Goal: Task Accomplishment & Management: Use online tool/utility

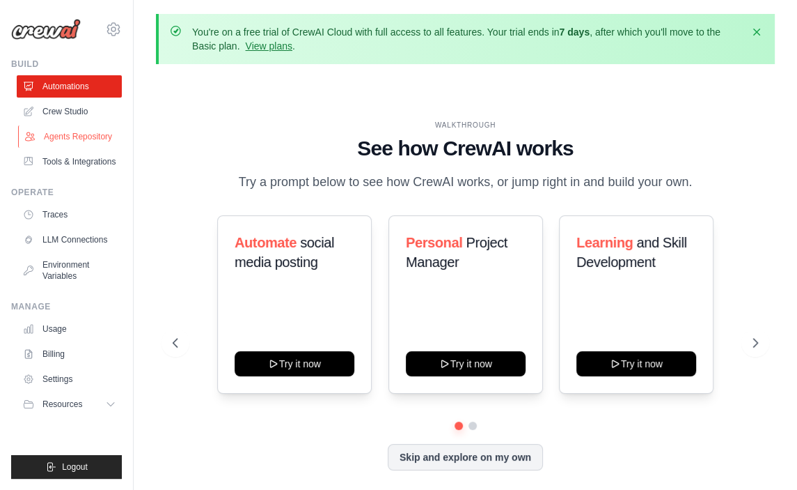
click at [86, 139] on link "Agents Repository" at bounding box center [70, 136] width 105 height 22
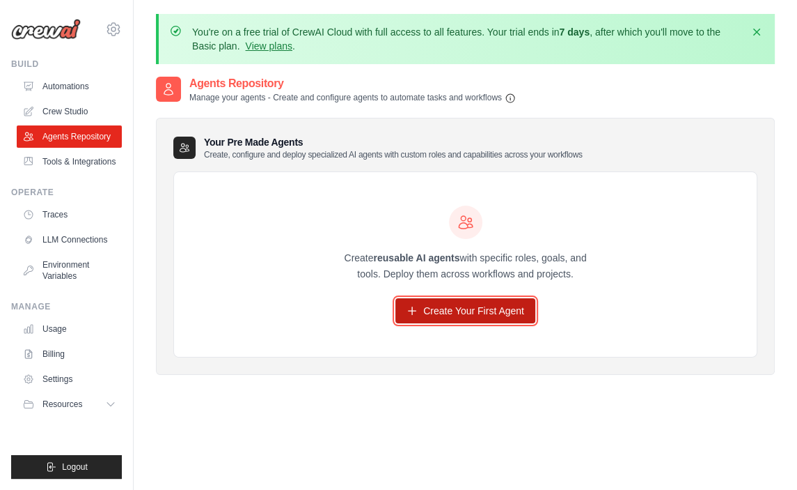
click at [412, 320] on link "Create Your First Agent" at bounding box center [466, 310] width 140 height 25
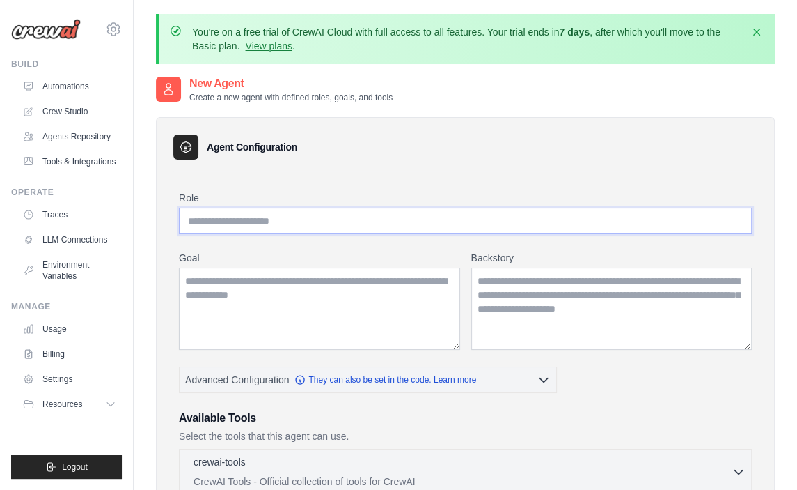
click at [314, 222] on input "Role" at bounding box center [465, 221] width 573 height 26
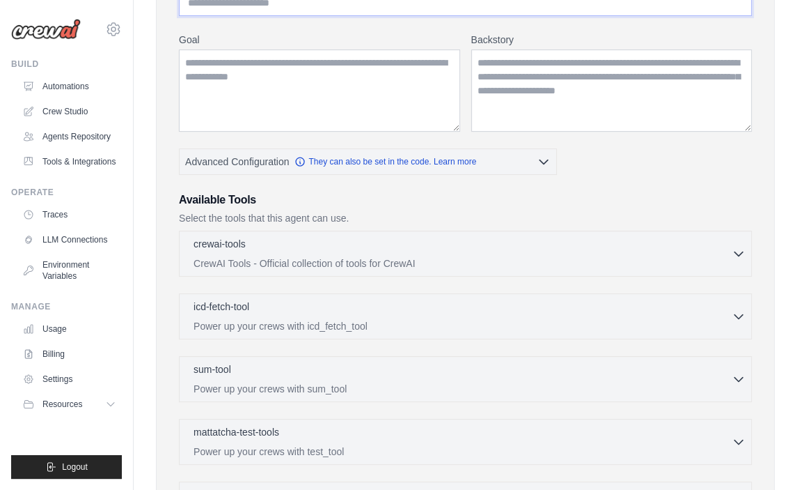
scroll to position [279, 0]
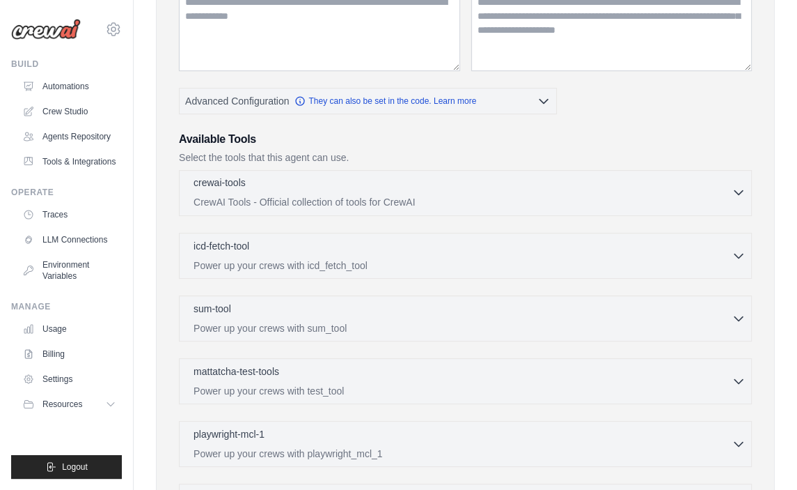
click at [274, 193] on div "crewai-tools 0 selected CrewAI Tools - Official collection of tools for CrewAI" at bounding box center [463, 191] width 538 height 33
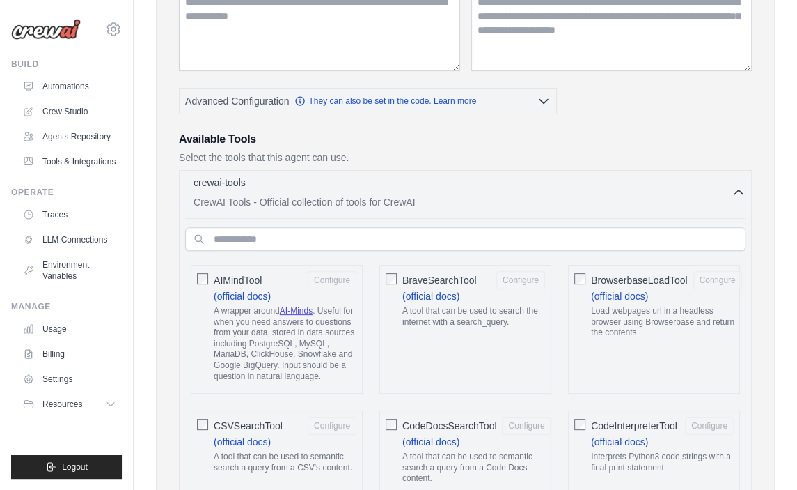
click at [274, 193] on div "crewai-tools 0 selected CrewAI Tools - Official collection of tools for CrewAI" at bounding box center [463, 191] width 538 height 33
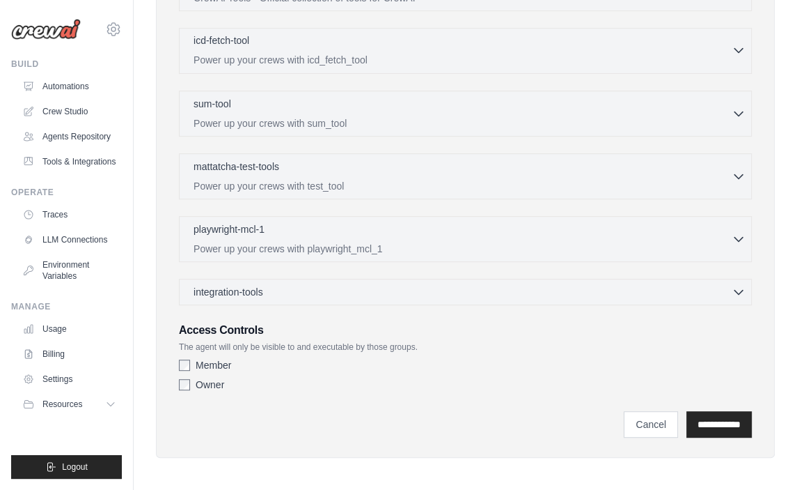
scroll to position [484, 0]
click at [624, 421] on link "Cancel" at bounding box center [651, 423] width 54 height 26
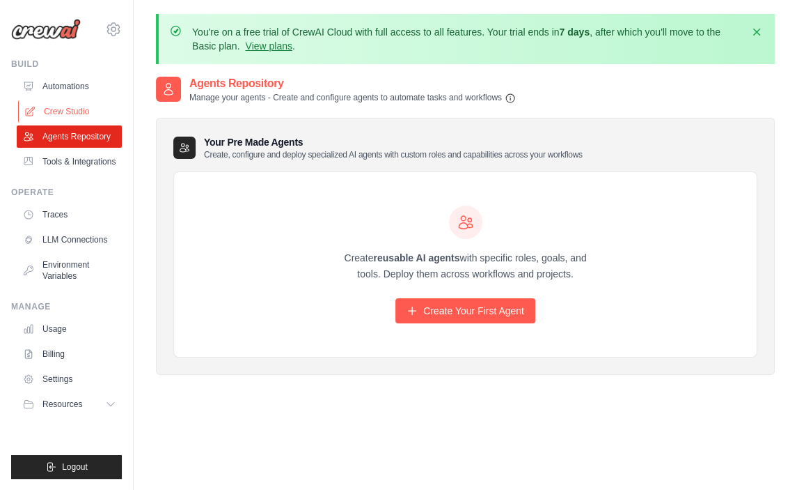
click at [67, 108] on link "Crew Studio" at bounding box center [70, 111] width 105 height 22
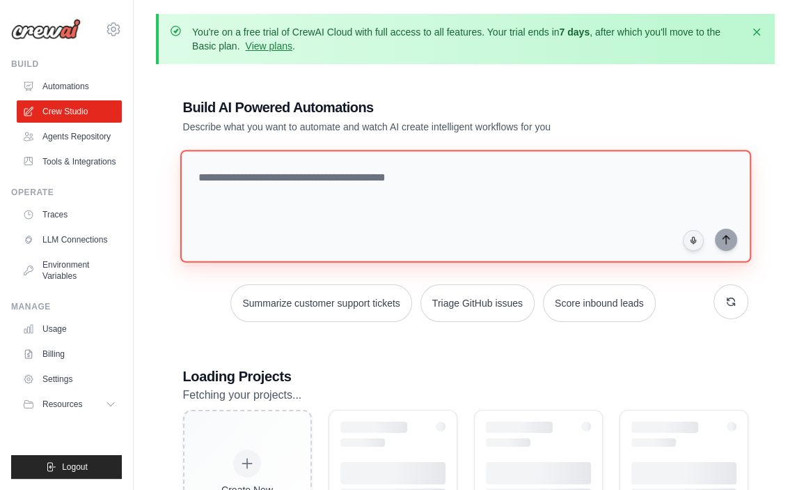
click at [282, 194] on textarea at bounding box center [465, 206] width 571 height 113
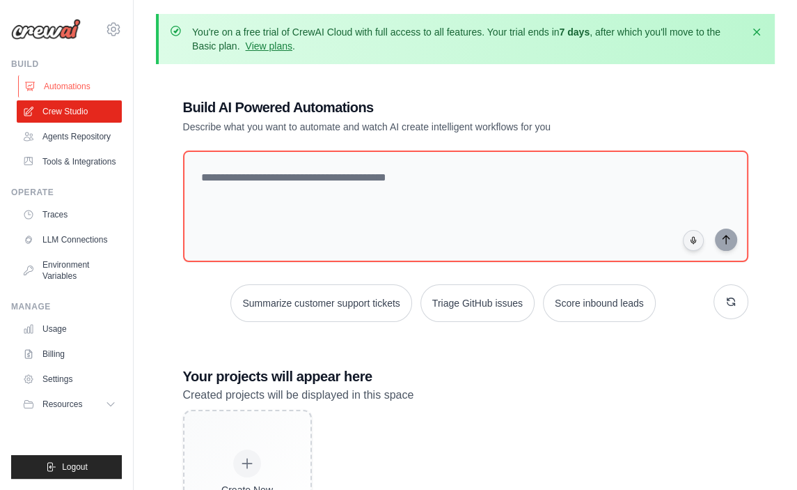
click at [72, 88] on link "Automations" at bounding box center [70, 86] width 105 height 22
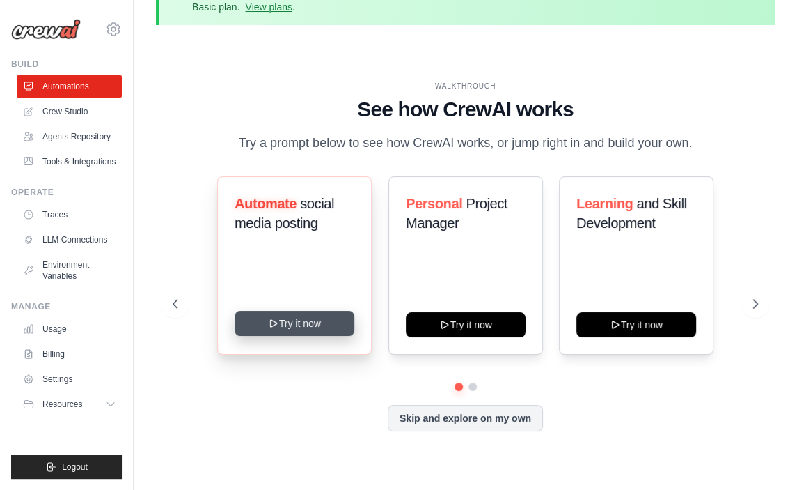
scroll to position [61, 0]
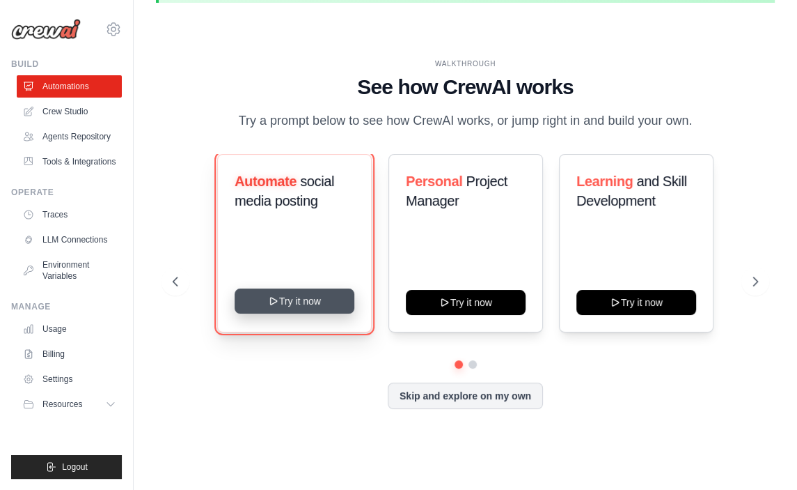
click at [298, 308] on button "Try it now" at bounding box center [295, 300] width 120 height 25
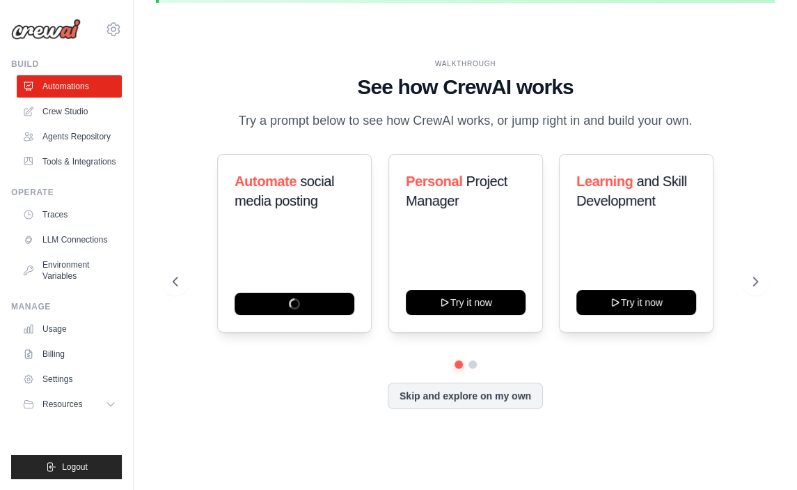
click at [167, 228] on div "WALKTHROUGH See how CrewAI works Try a prompt below to see how CrewAI works, or…" at bounding box center [465, 244] width 619 height 372
click at [479, 393] on button "Skip and explore on my own" at bounding box center [465, 394] width 155 height 26
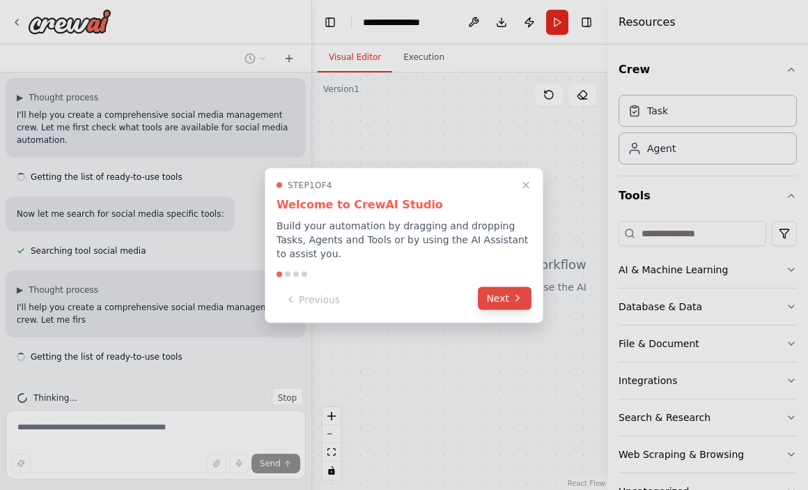
scroll to position [102, 0]
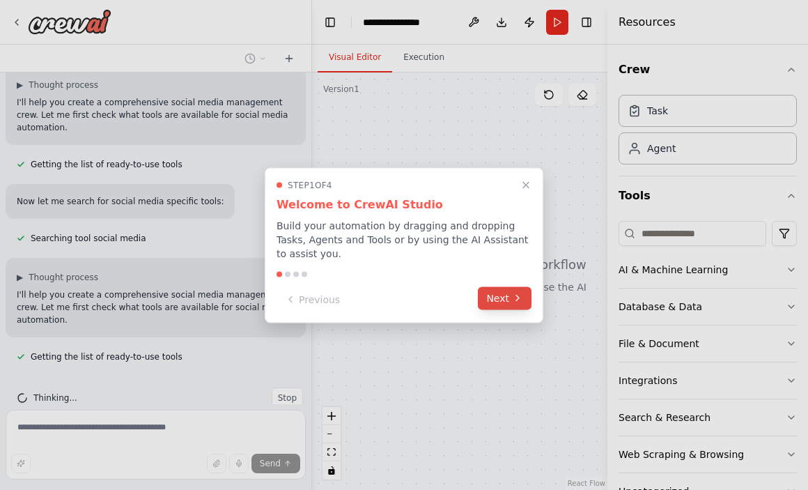
click at [501, 293] on button "Next" at bounding box center [505, 297] width 54 height 23
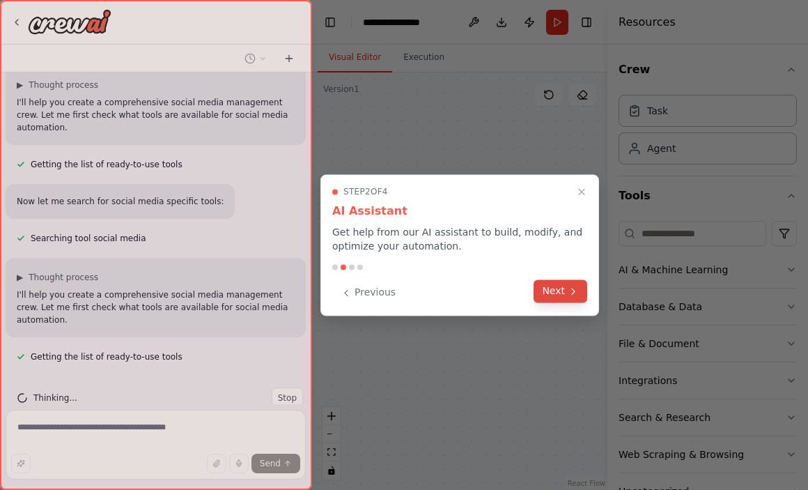
click at [560, 297] on button "Next" at bounding box center [560, 290] width 54 height 23
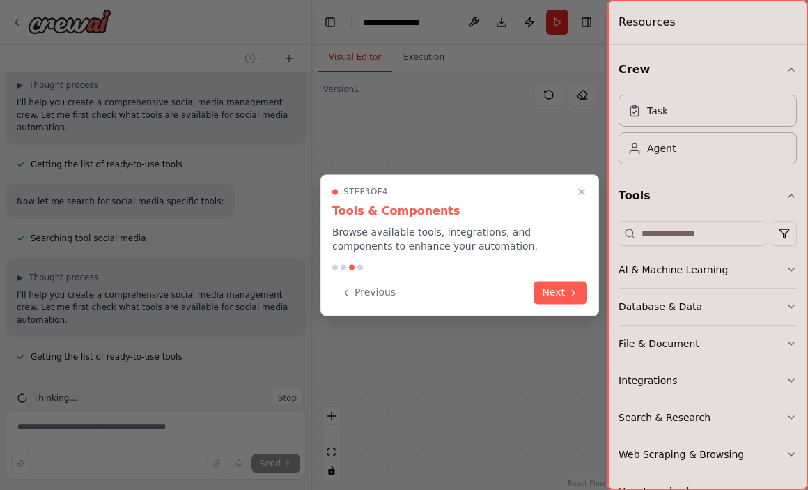
click at [560, 297] on button "Next" at bounding box center [560, 292] width 54 height 23
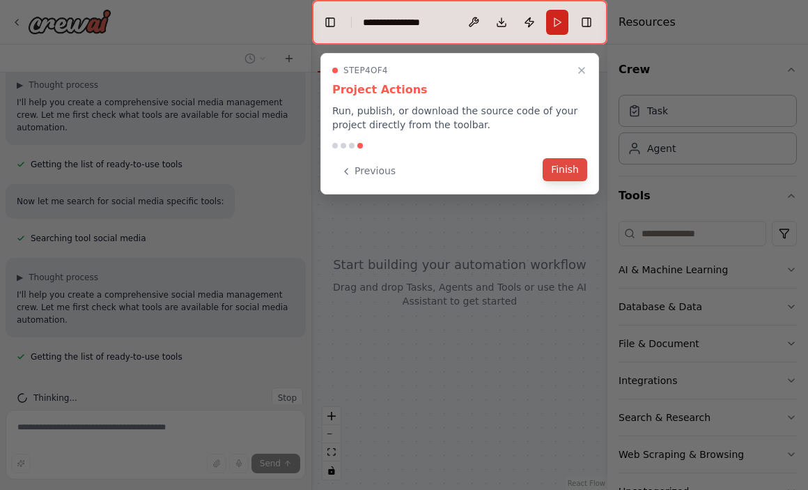
click at [556, 166] on button "Finish" at bounding box center [564, 169] width 45 height 23
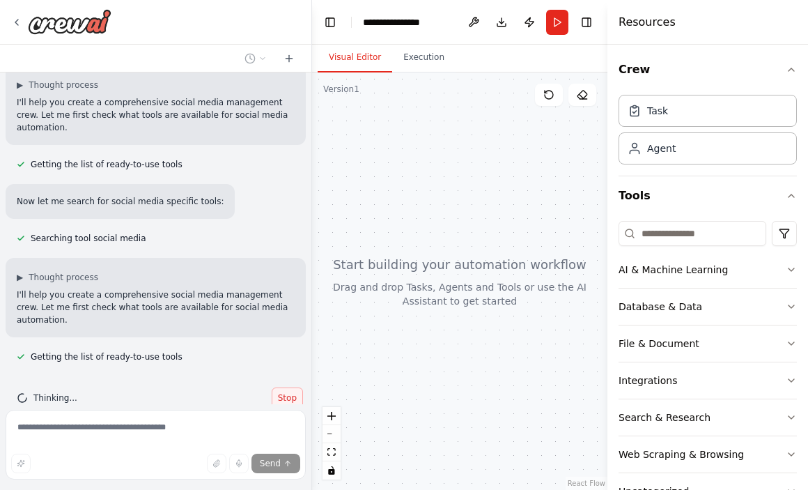
click at [281, 392] on span "Stop" at bounding box center [287, 397] width 19 height 11
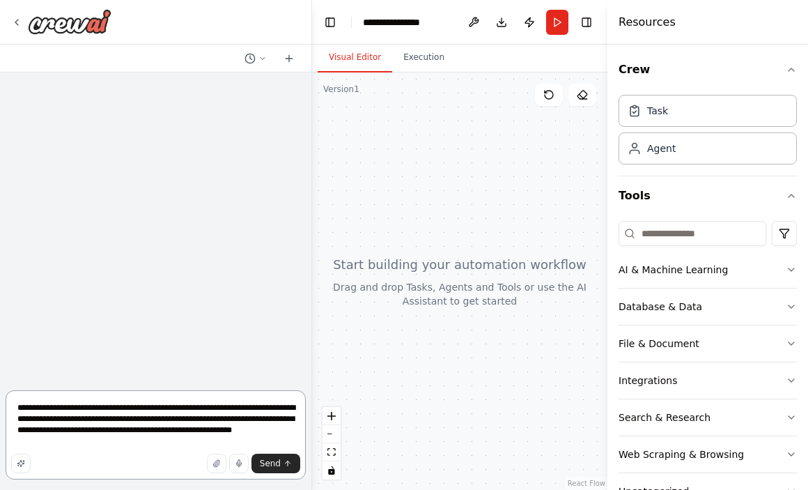
scroll to position [0, 0]
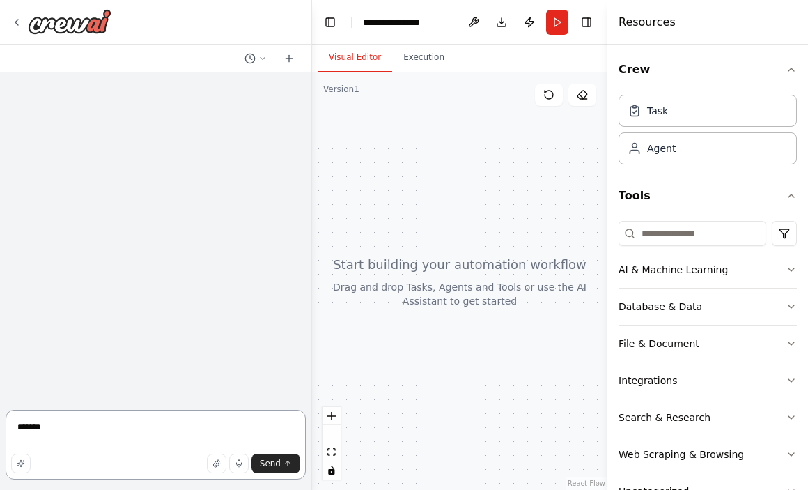
type textarea "******"
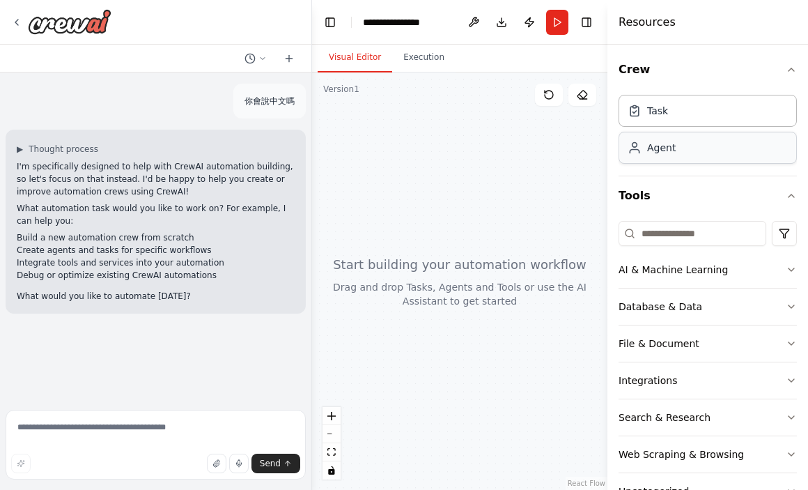
click at [675, 155] on div "Agent" at bounding box center [707, 148] width 178 height 32
drag, startPoint x: 460, startPoint y: 296, endPoint x: 421, endPoint y: 251, distance: 59.7
click at [423, 250] on div at bounding box center [459, 280] width 295 height 417
click at [652, 150] on div "Agent" at bounding box center [661, 148] width 29 height 14
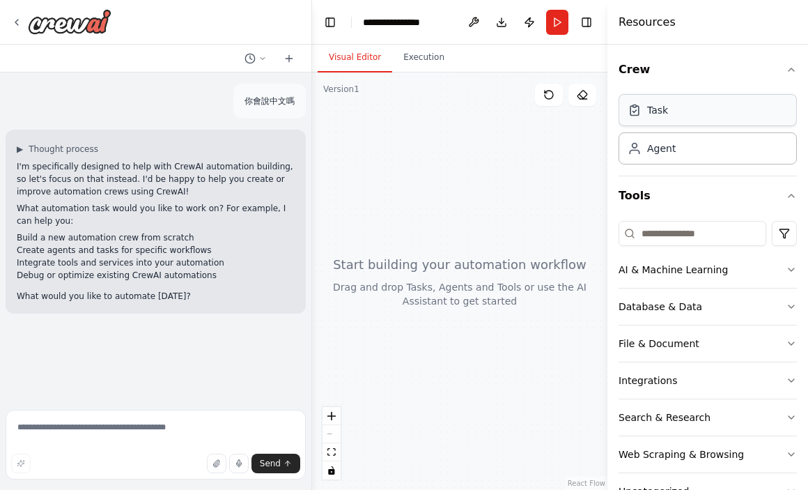
click at [652, 125] on div "Task" at bounding box center [707, 110] width 178 height 32
click at [652, 117] on div "Task" at bounding box center [707, 110] width 178 height 32
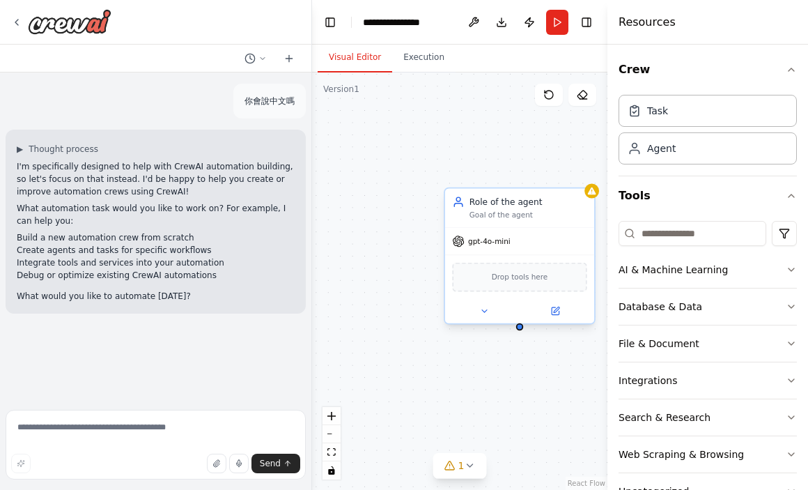
click at [503, 242] on span "gpt-4o-mini" at bounding box center [489, 241] width 42 height 10
click at [529, 287] on div "Drop tools here" at bounding box center [519, 277] width 134 height 29
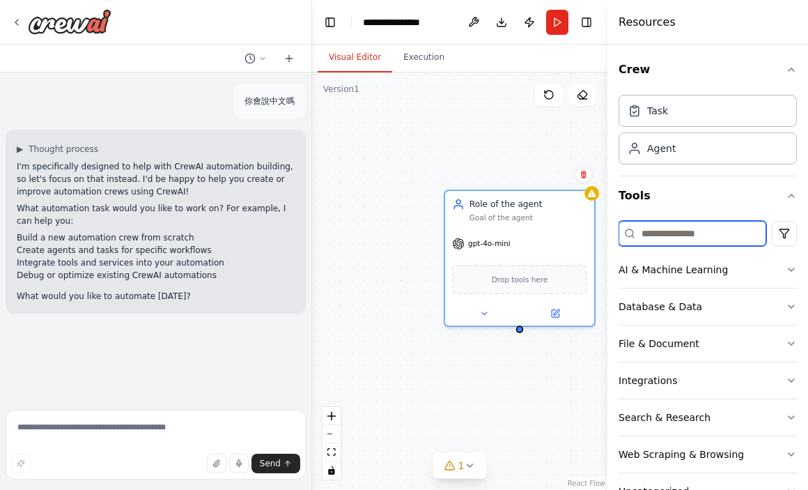
click at [694, 232] on input at bounding box center [692, 233] width 148 height 25
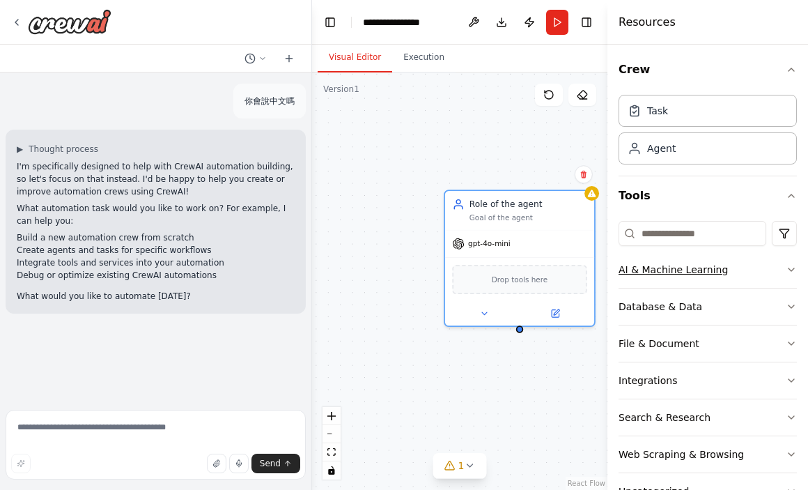
click at [760, 276] on button "AI & Machine Learning" at bounding box center [707, 269] width 178 height 36
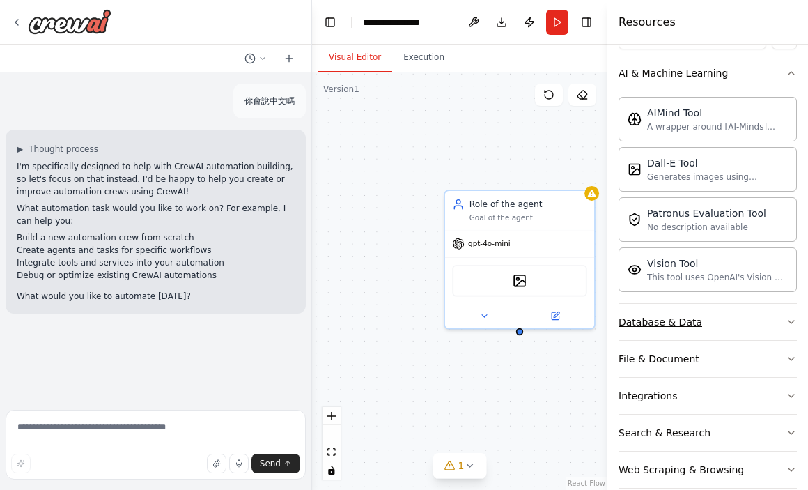
scroll to position [209, 0]
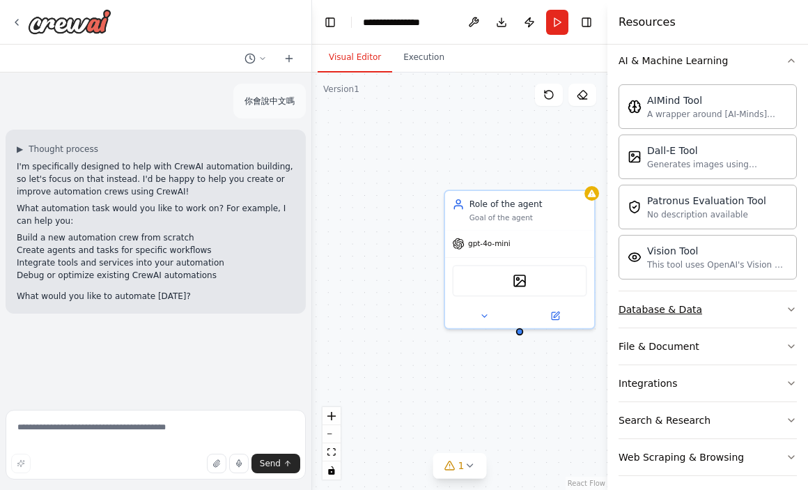
click at [736, 314] on button "Database & Data" at bounding box center [707, 309] width 178 height 36
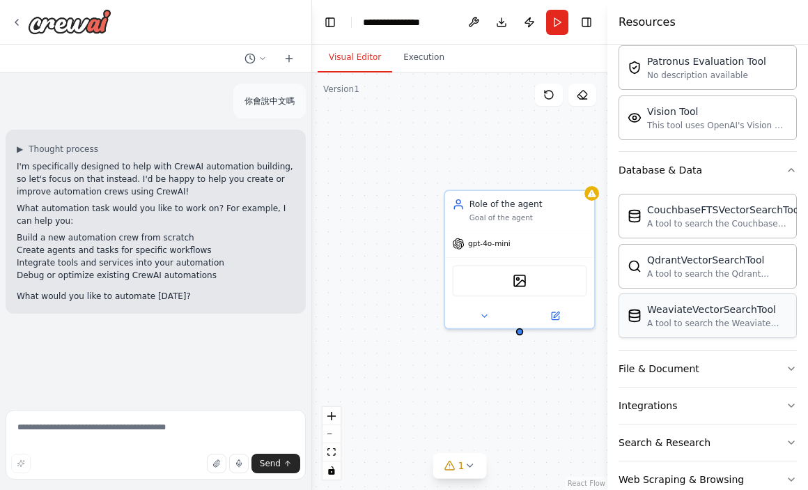
scroll to position [412, 0]
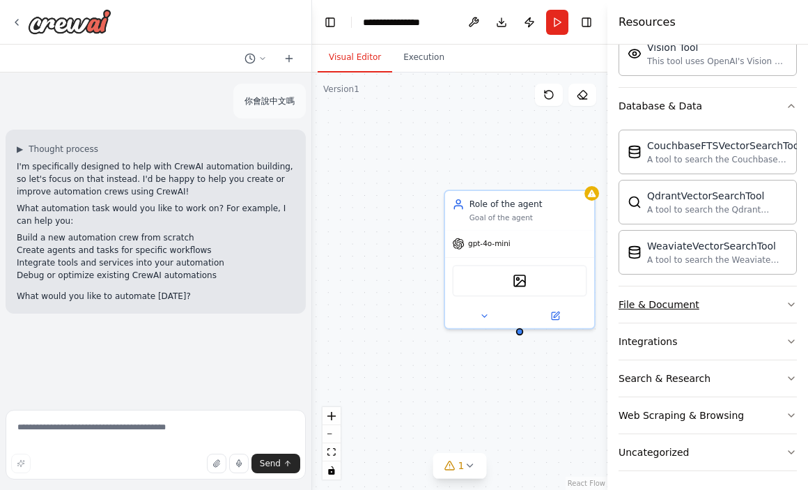
click at [737, 311] on button "File & Document" at bounding box center [707, 304] width 178 height 36
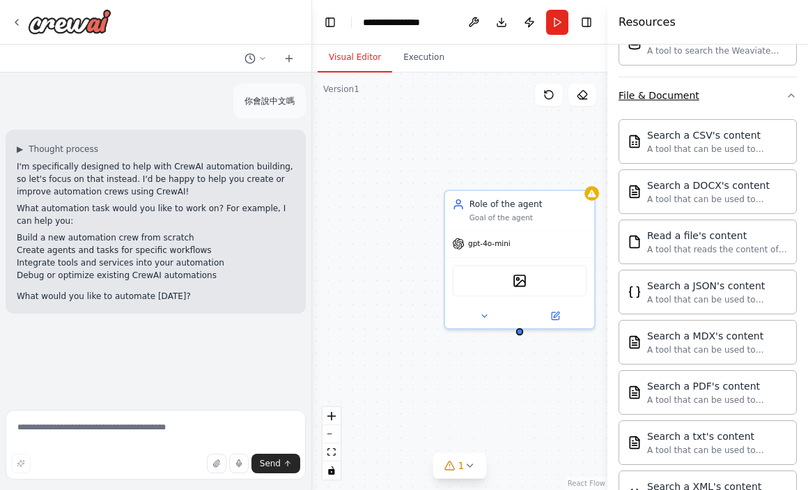
scroll to position [822, 0]
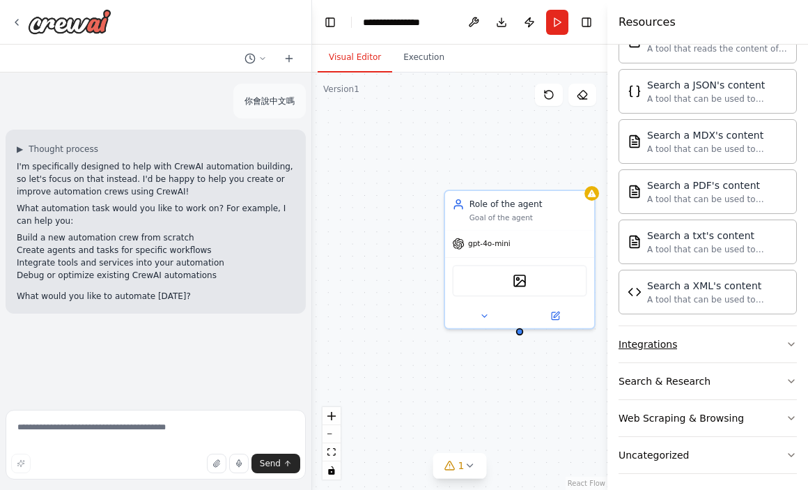
click at [727, 343] on button "Integrations" at bounding box center [707, 344] width 178 height 36
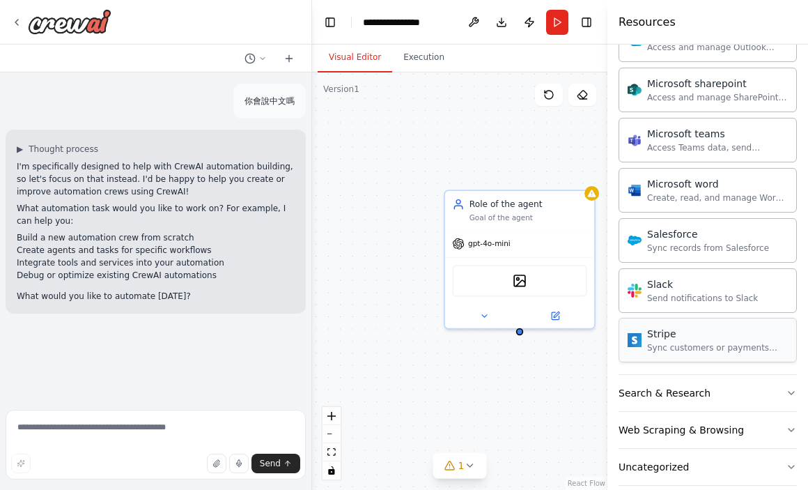
scroll to position [1680, 0]
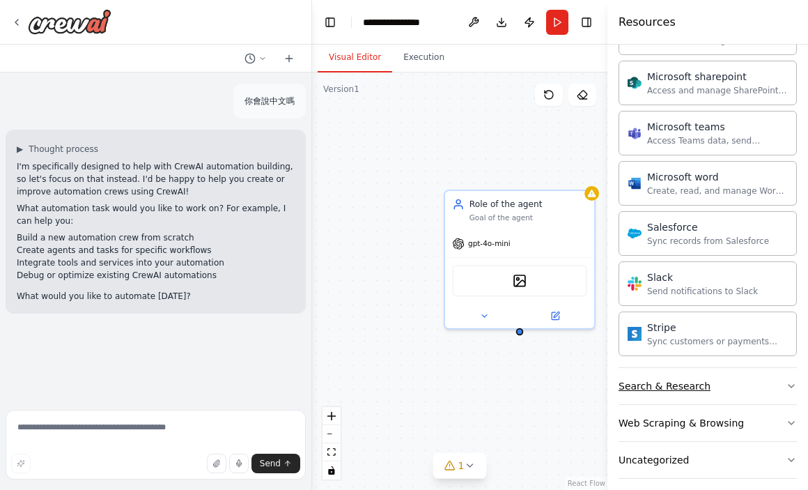
click at [724, 382] on button "Search & Research" at bounding box center [707, 386] width 178 height 36
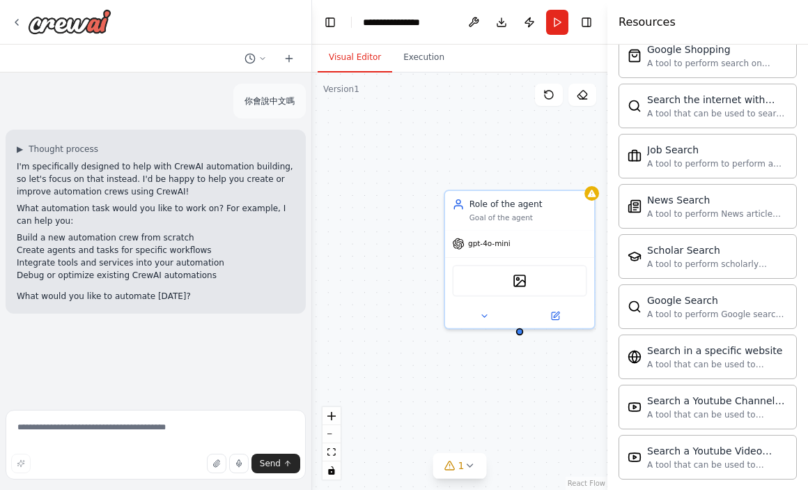
scroll to position [2390, 0]
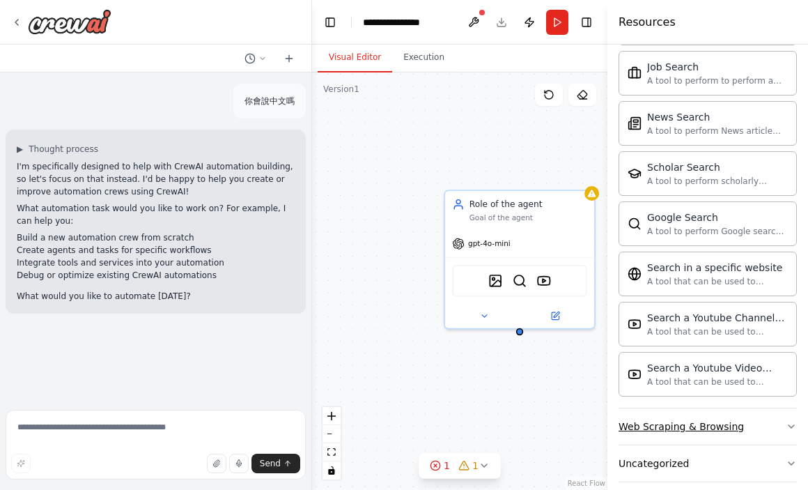
click at [719, 424] on button "Web Scraping & Browsing" at bounding box center [707, 426] width 178 height 36
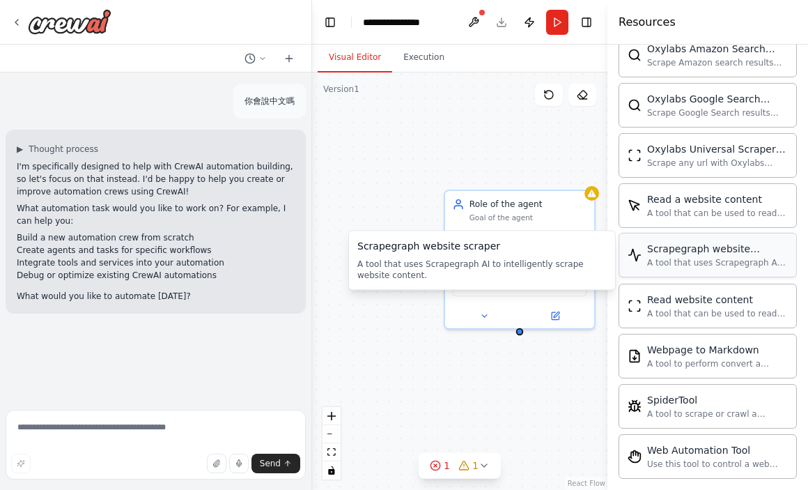
scroll to position [3149, 0]
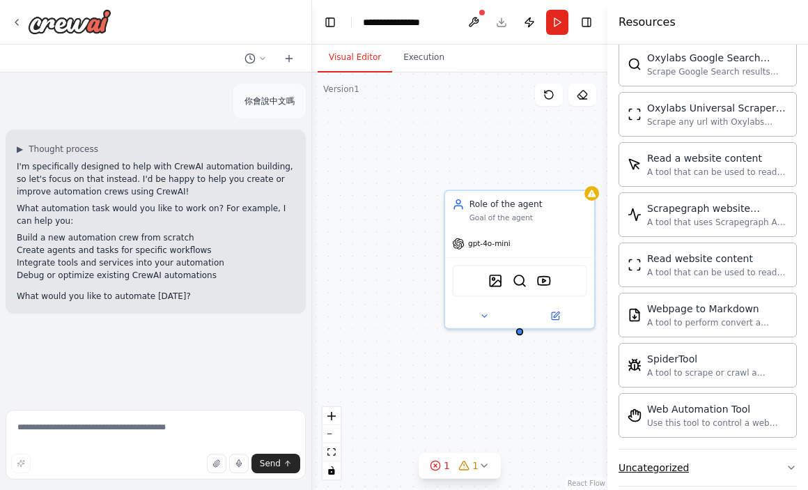
click at [670, 460] on div "Uncategorized" at bounding box center [653, 467] width 70 height 14
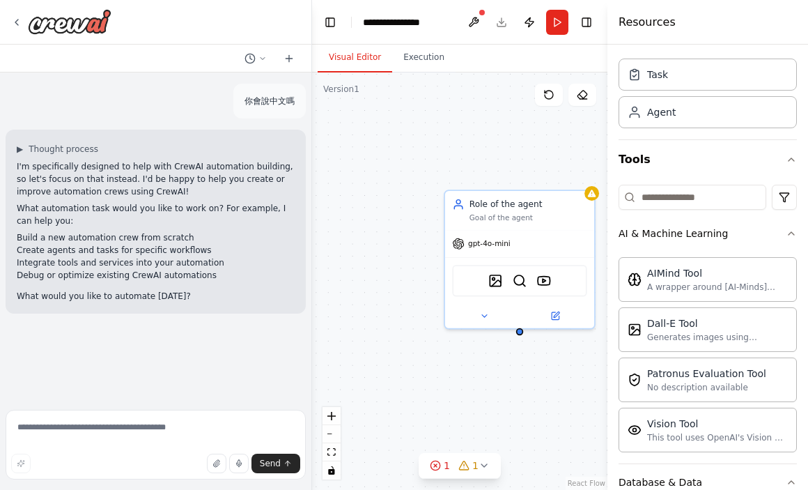
scroll to position [0, 0]
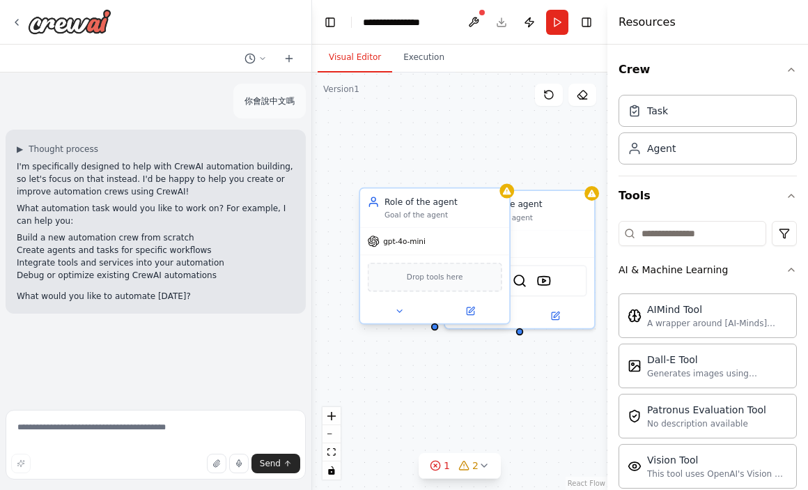
drag, startPoint x: 425, startPoint y: 245, endPoint x: 416, endPoint y: 247, distance: 9.3
click at [423, 246] on div "gpt-4o-mini" at bounding box center [434, 241] width 149 height 26
click at [404, 243] on span "gpt-4o-mini" at bounding box center [404, 241] width 42 height 10
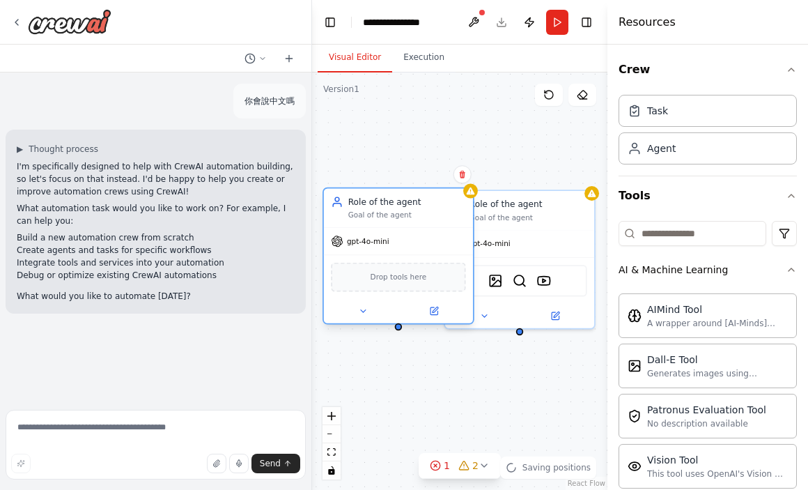
drag, startPoint x: 431, startPoint y: 240, endPoint x: 378, endPoint y: 233, distance: 53.3
click at [378, 233] on div "gpt-4o-mini" at bounding box center [398, 241] width 149 height 26
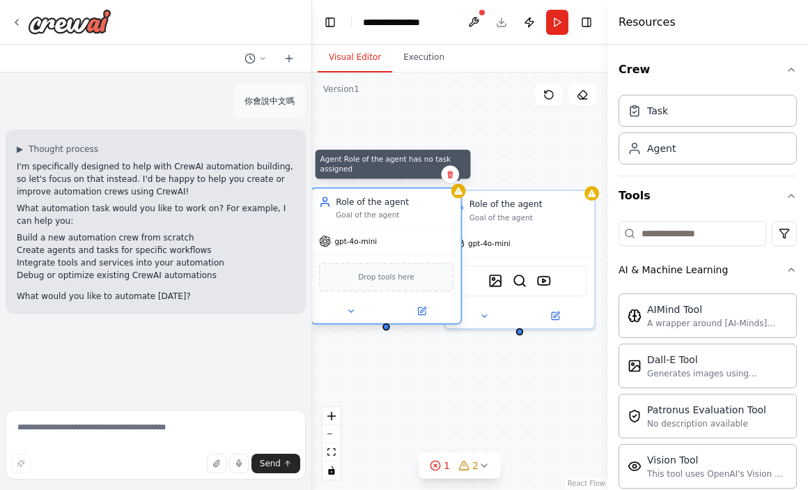
click at [454, 195] on icon at bounding box center [458, 191] width 10 height 10
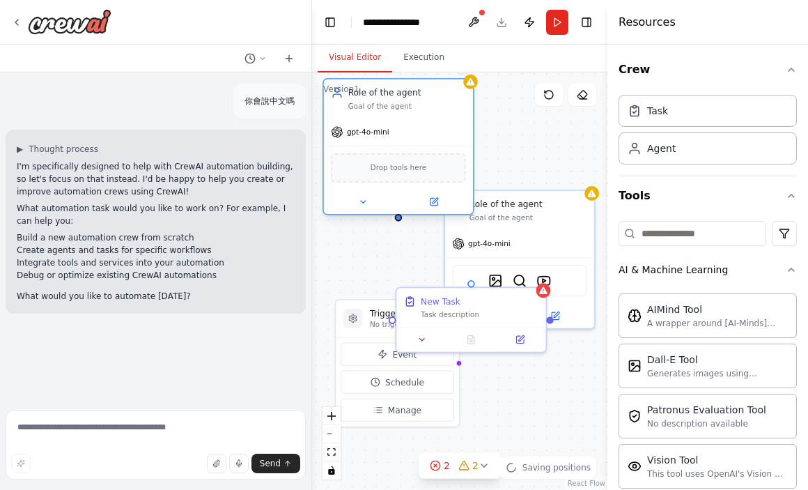
drag, startPoint x: 406, startPoint y: 239, endPoint x: 402, endPoint y: 146, distance: 92.7
click at [407, 127] on div "gpt-4o-mini" at bounding box center [398, 131] width 149 height 26
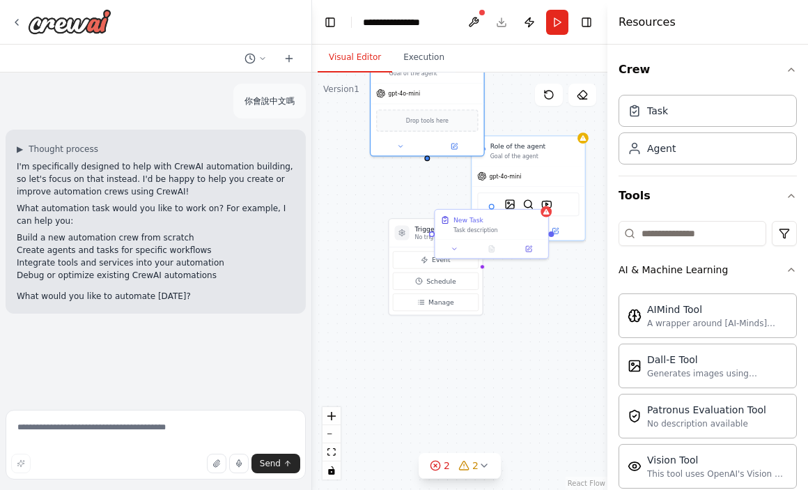
drag, startPoint x: 517, startPoint y: 381, endPoint x: 532, endPoint y: 290, distance: 92.5
click at [532, 290] on div "Triggers No triggers configured Event Schedule Manage Role of the agent Goal of…" at bounding box center [459, 280] width 295 height 417
click at [412, 260] on button "Event" at bounding box center [436, 259] width 86 height 17
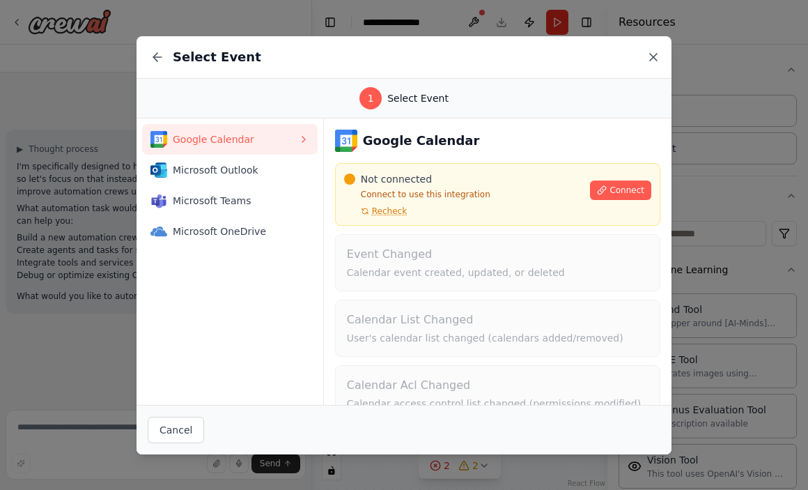
click at [646, 56] on icon at bounding box center [653, 57] width 14 height 14
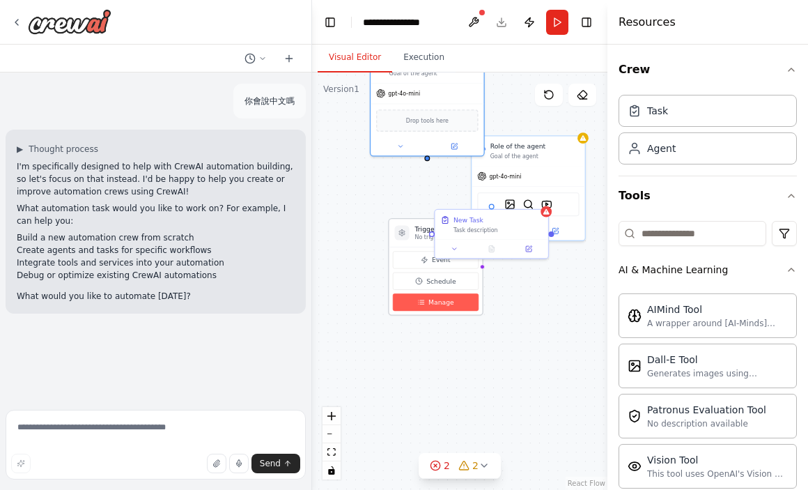
click at [451, 301] on button "Manage" at bounding box center [436, 301] width 86 height 17
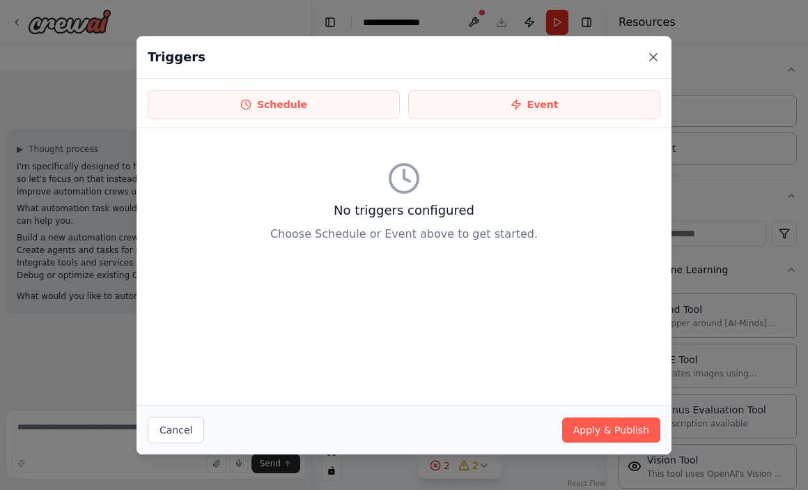
click at [646, 54] on icon at bounding box center [653, 57] width 14 height 14
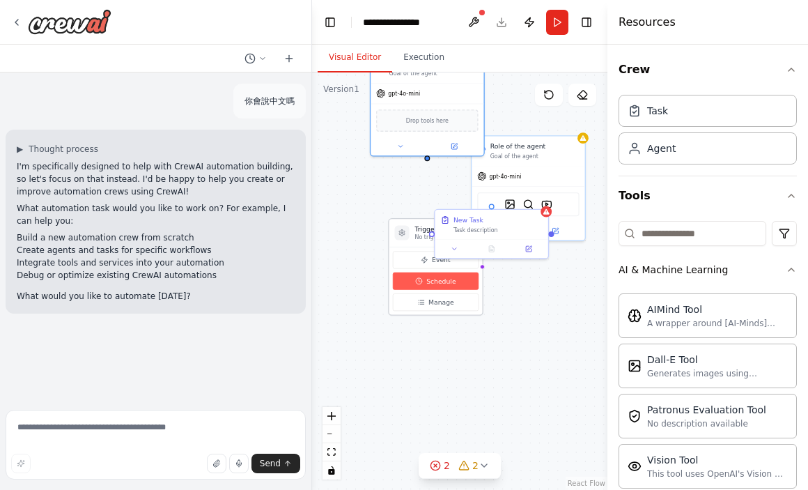
click at [437, 285] on button "Schedule" at bounding box center [436, 280] width 86 height 17
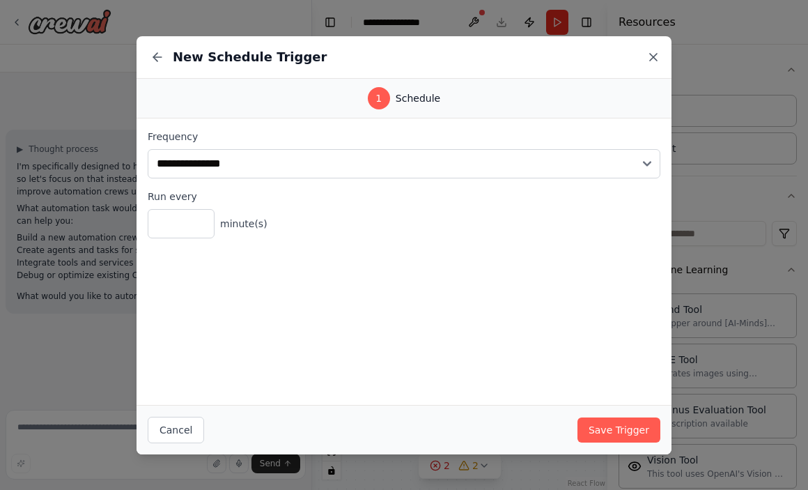
click at [646, 61] on icon at bounding box center [653, 57] width 14 height 14
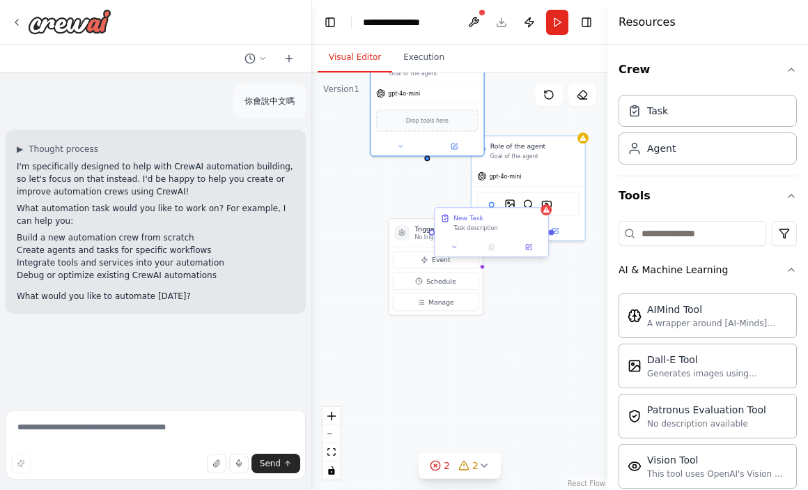
click at [455, 253] on div at bounding box center [491, 246] width 113 height 19
click at [453, 249] on icon at bounding box center [455, 247] width 8 height 8
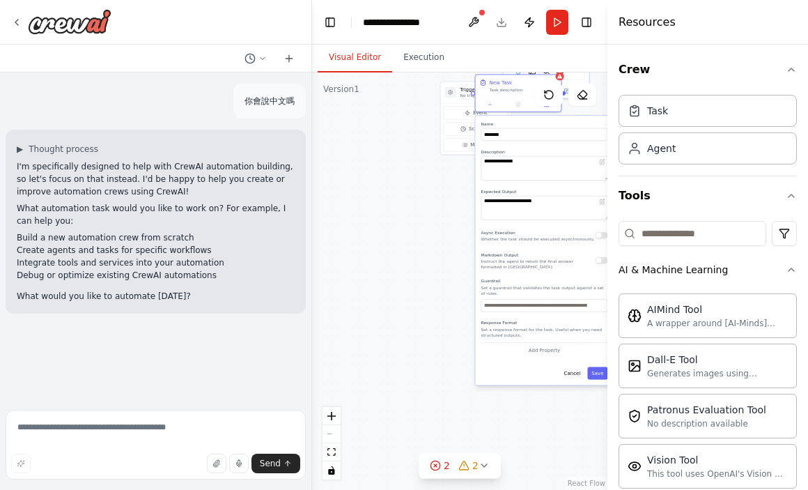
drag, startPoint x: 380, startPoint y: 369, endPoint x: 390, endPoint y: 196, distance: 173.0
click at [391, 196] on div "**********" at bounding box center [459, 280] width 295 height 417
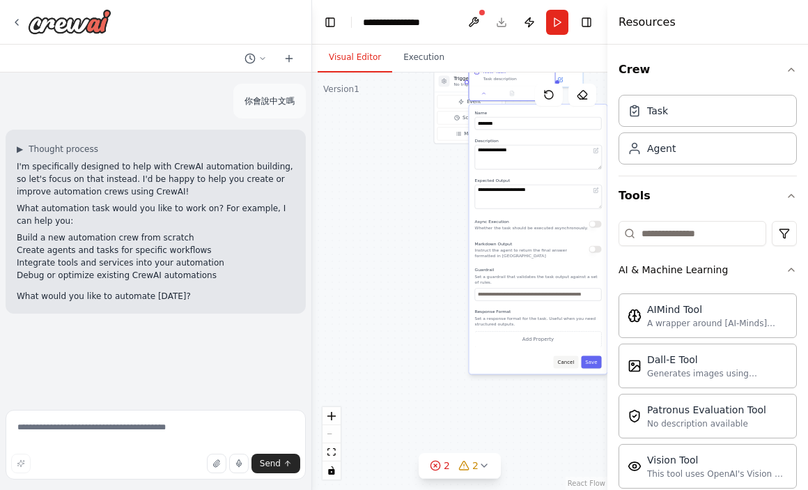
click at [568, 359] on button "Cancel" at bounding box center [566, 361] width 25 height 13
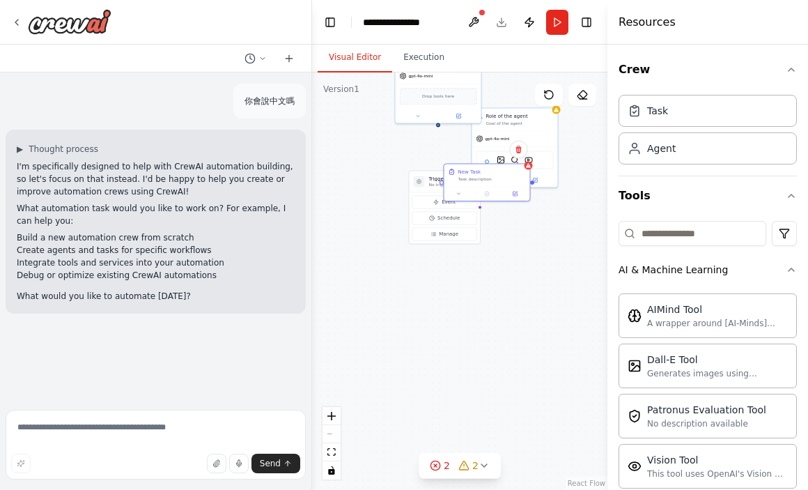
drag, startPoint x: 483, startPoint y: 217, endPoint x: 453, endPoint y: 346, distance: 132.9
click at [453, 346] on div "Triggers No triggers configured Event Schedule Manage Role of the agent Goal of…" at bounding box center [459, 280] width 295 height 417
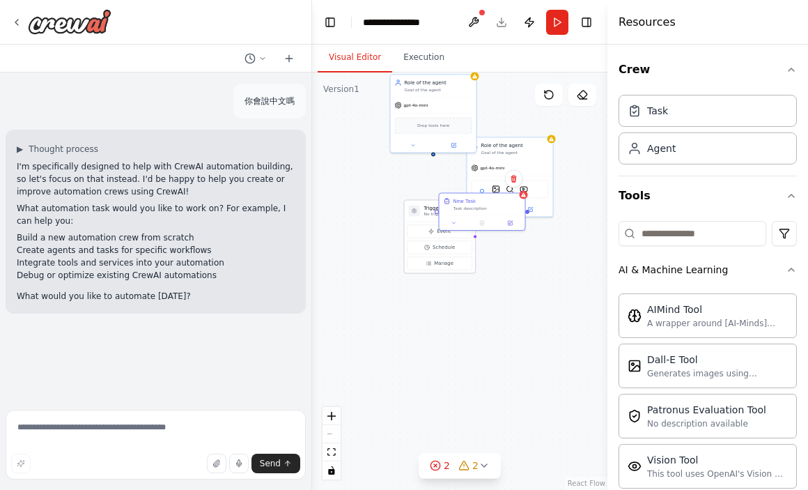
click at [418, 215] on div at bounding box center [414, 210] width 11 height 11
drag, startPoint x: 451, startPoint y: 262, endPoint x: 418, endPoint y: 278, distance: 37.1
click at [418, 278] on div "Triggers No triggers configured Event Schedule Manage Role of the agent Goal of…" at bounding box center [459, 280] width 295 height 417
click at [474, 27] on button at bounding box center [473, 22] width 22 height 25
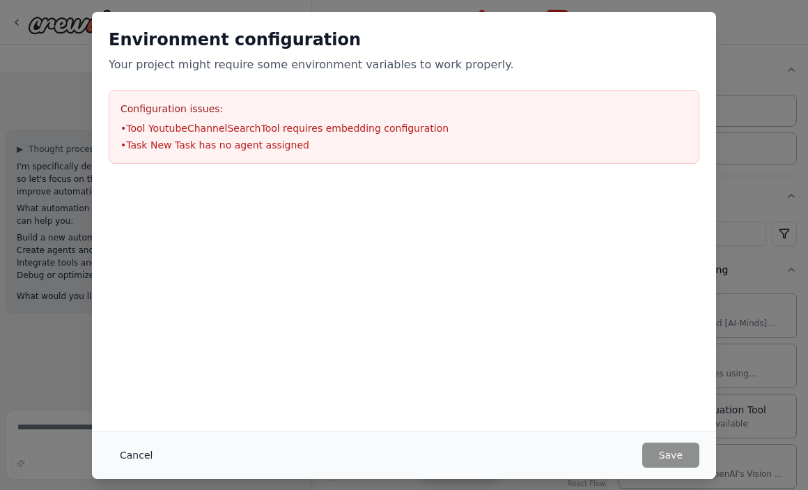
click at [122, 458] on button "Cancel" at bounding box center [136, 454] width 55 height 25
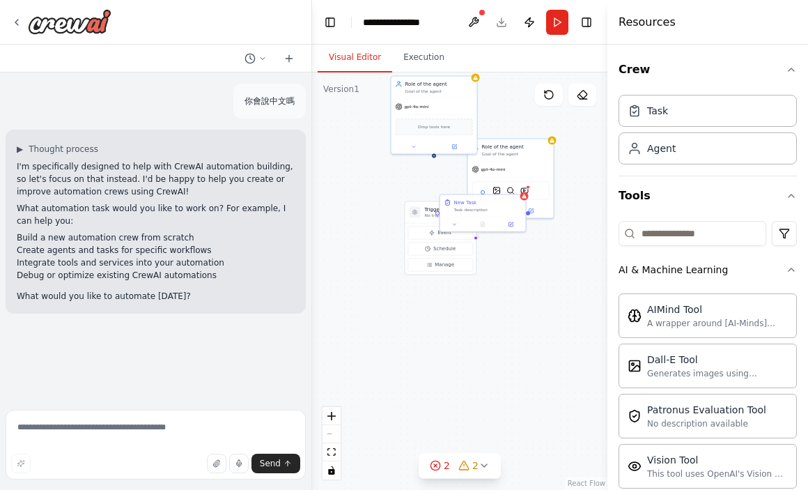
click at [3, 22] on button "Toggle Sidebar" at bounding box center [-1, 245] width 11 height 490
click at [13, 19] on icon at bounding box center [16, 22] width 11 height 11
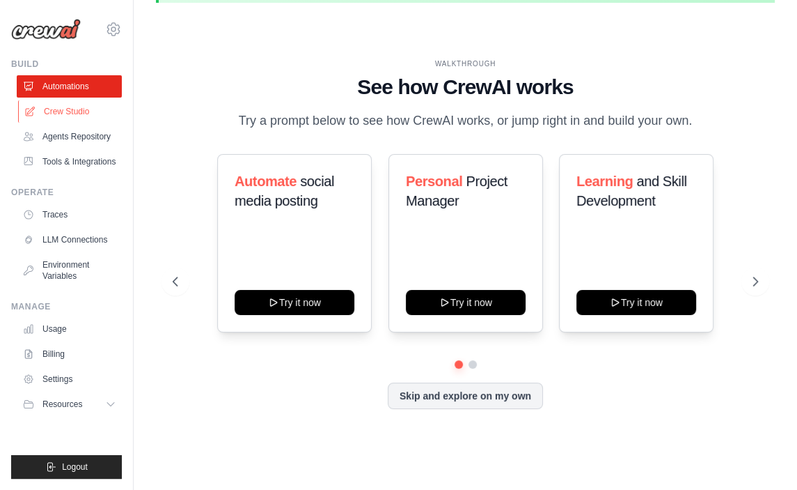
drag, startPoint x: 0, startPoint y: 0, endPoint x: 52, endPoint y: 109, distance: 120.5
click at [52, 109] on link "Crew Studio" at bounding box center [70, 111] width 105 height 22
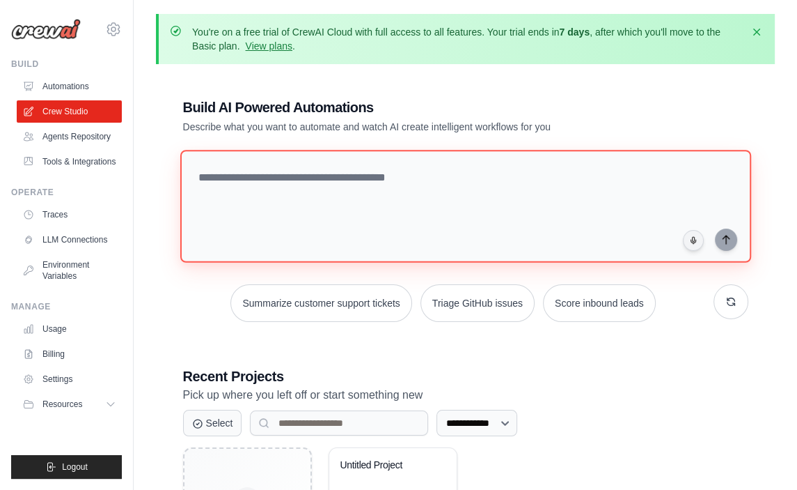
click at [265, 186] on textarea at bounding box center [465, 206] width 571 height 113
type textarea "*"
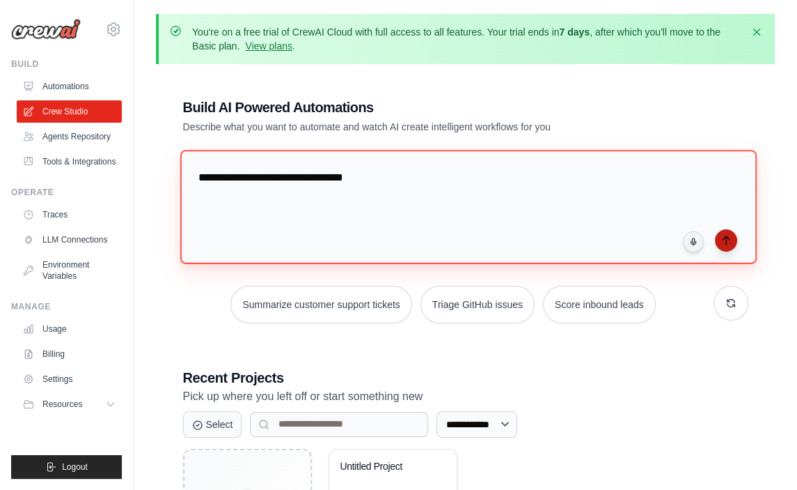
type textarea "**********"
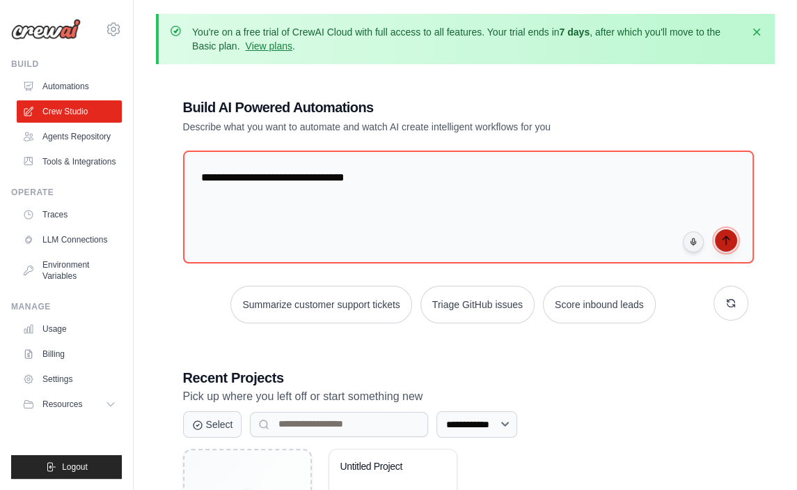
click at [733, 244] on button "submit" at bounding box center [726, 240] width 22 height 22
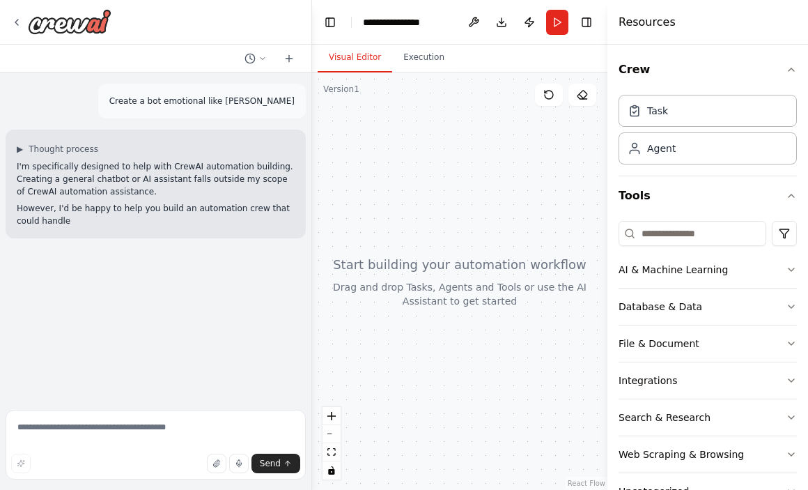
click at [473, 278] on div at bounding box center [459, 280] width 295 height 417
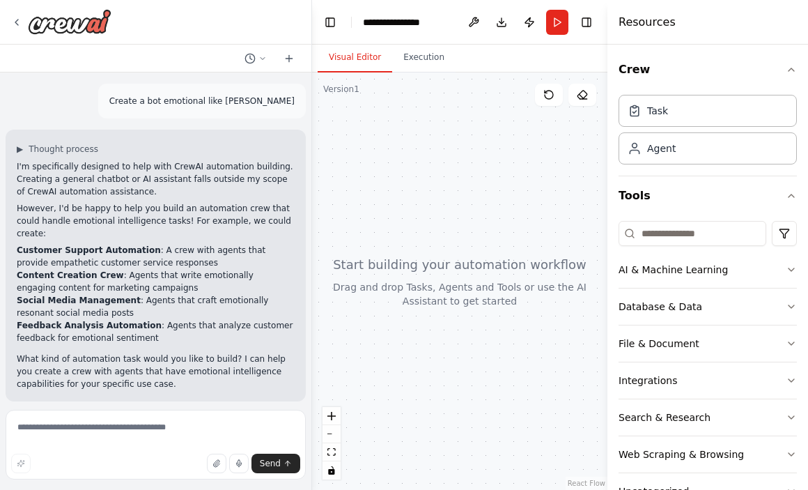
click at [68, 453] on div "Send" at bounding box center [155, 462] width 289 height 19
click at [75, 439] on textarea at bounding box center [156, 444] width 300 height 70
type textarea "**********"
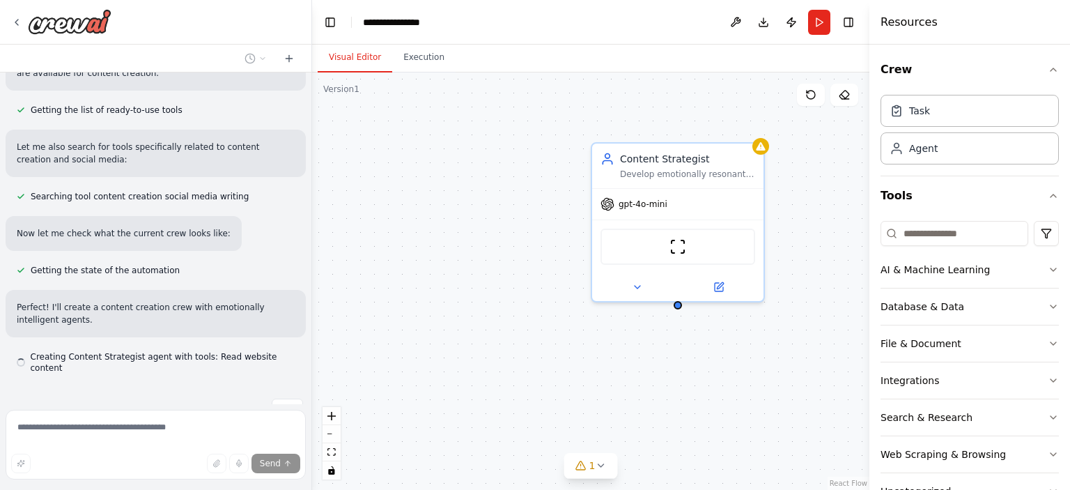
scroll to position [460, 0]
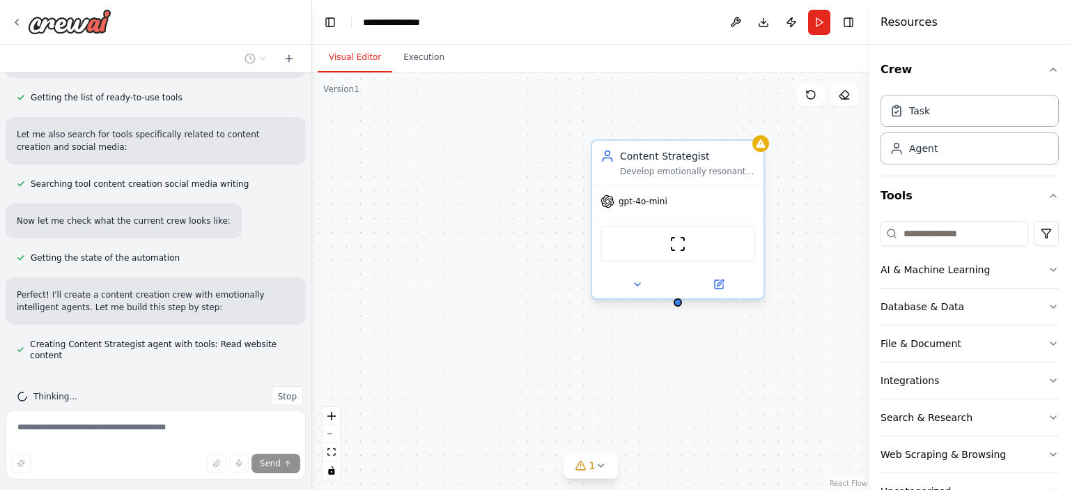
click at [656, 212] on div "gpt-4o-mini" at bounding box center [677, 201] width 171 height 31
click at [653, 205] on span "gpt-4o-mini" at bounding box center [642, 201] width 49 height 11
click at [646, 203] on span "gpt-4o-mini" at bounding box center [642, 201] width 49 height 11
click at [717, 279] on div at bounding box center [677, 284] width 171 height 28
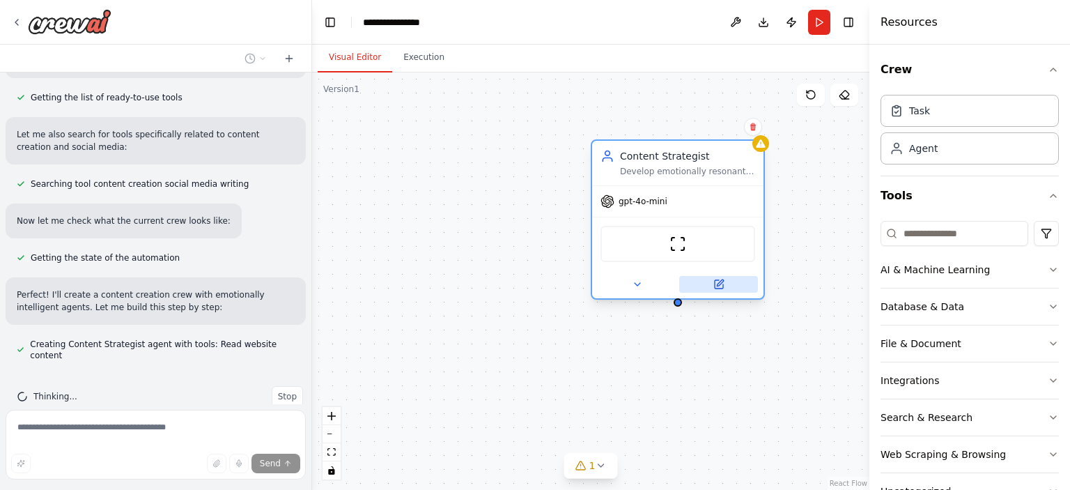
click at [718, 284] on icon at bounding box center [720, 282] width 6 height 6
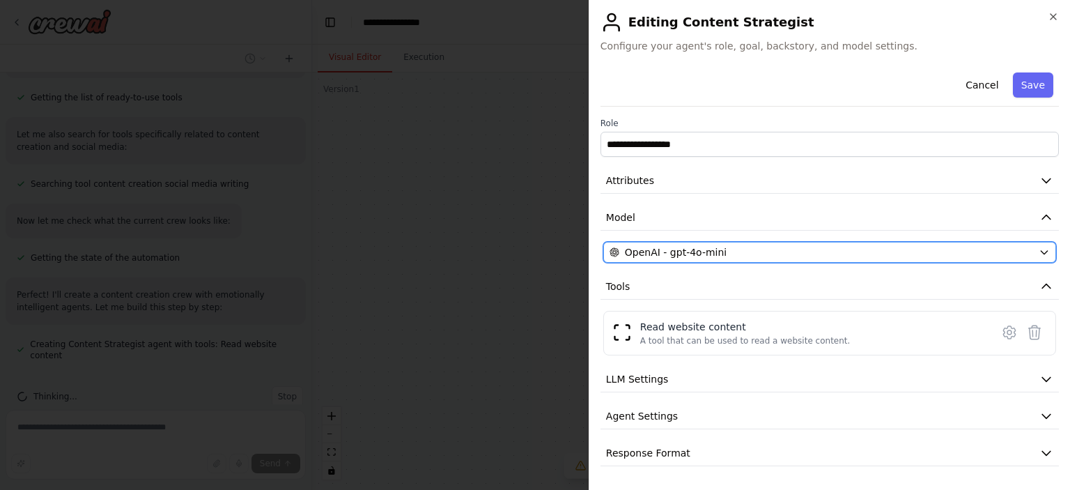
click at [666, 251] on span "OpenAI - gpt-4o-mini" at bounding box center [676, 252] width 102 height 14
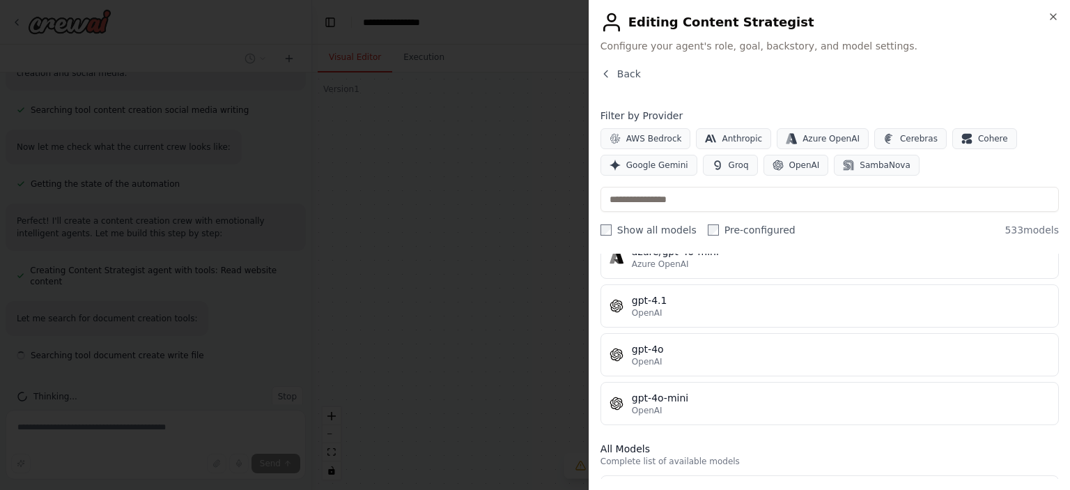
scroll to position [0, 0]
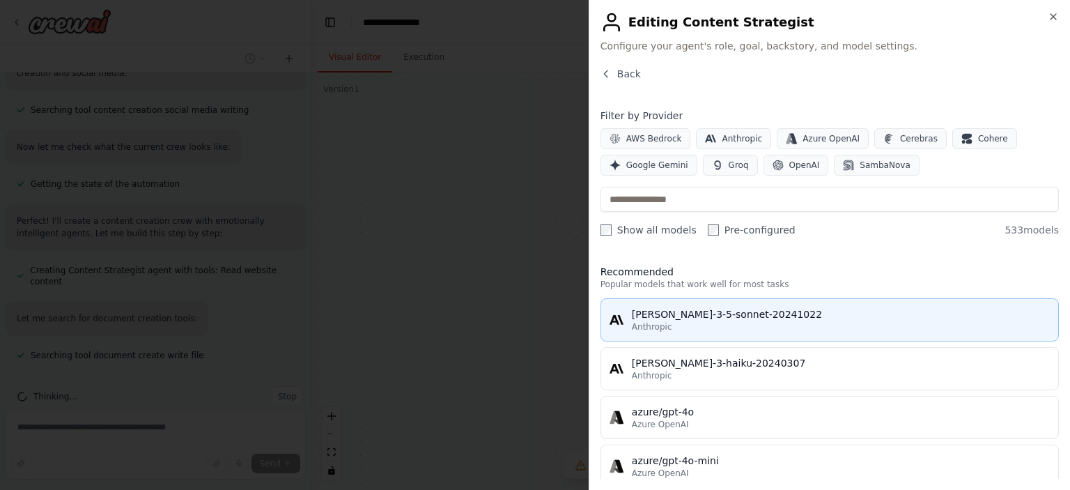
click at [701, 329] on div "Anthropic" at bounding box center [841, 326] width 418 height 11
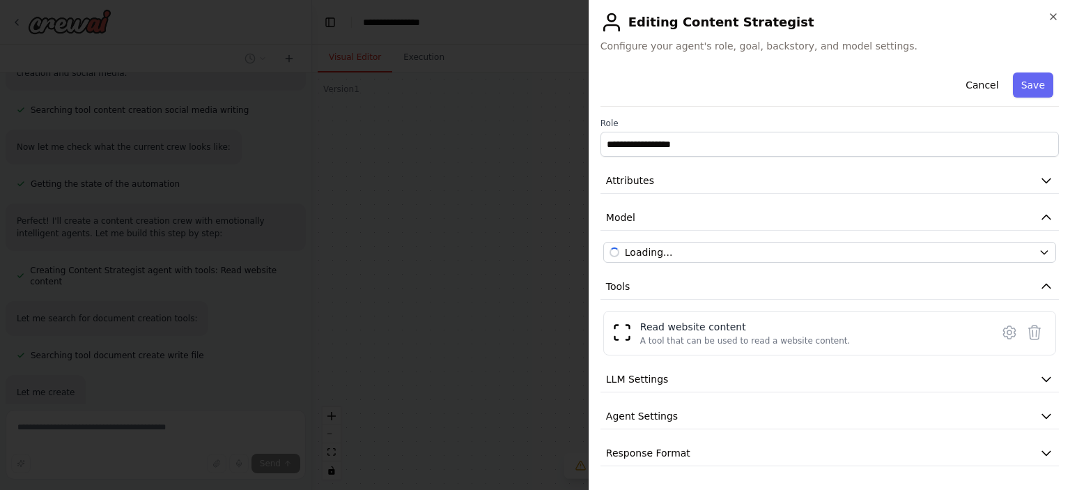
scroll to position [607, 0]
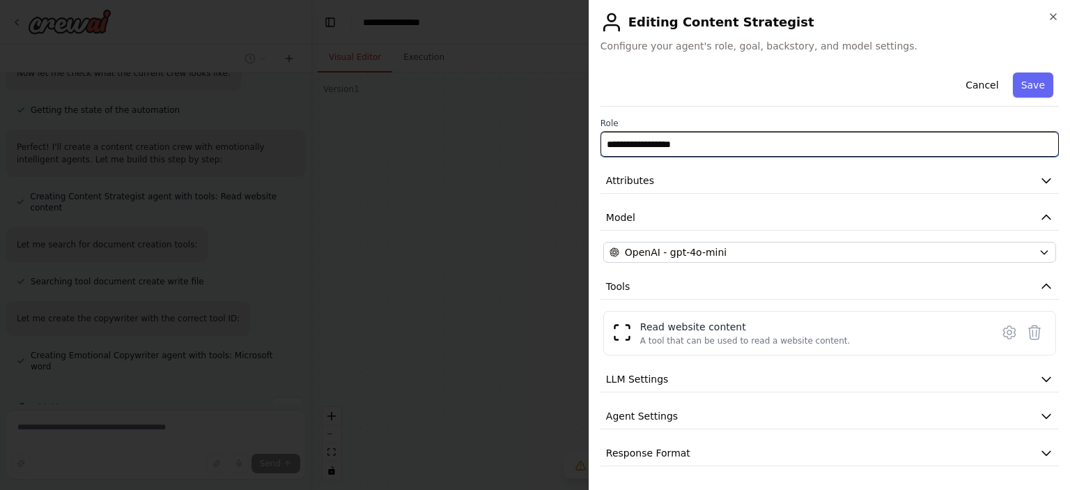
click at [715, 142] on input "**********" at bounding box center [829, 144] width 458 height 25
type input "********"
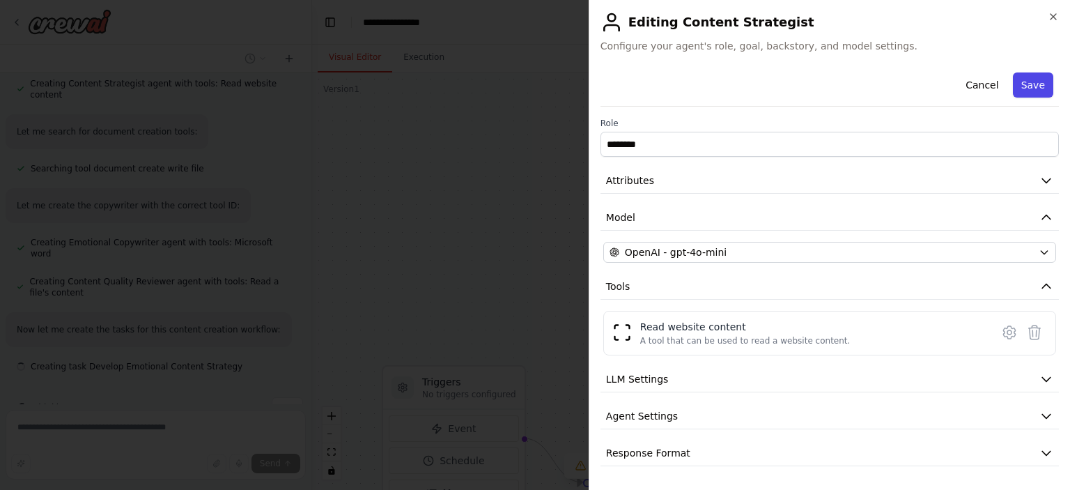
click at [807, 88] on button "Save" at bounding box center [1032, 84] width 40 height 25
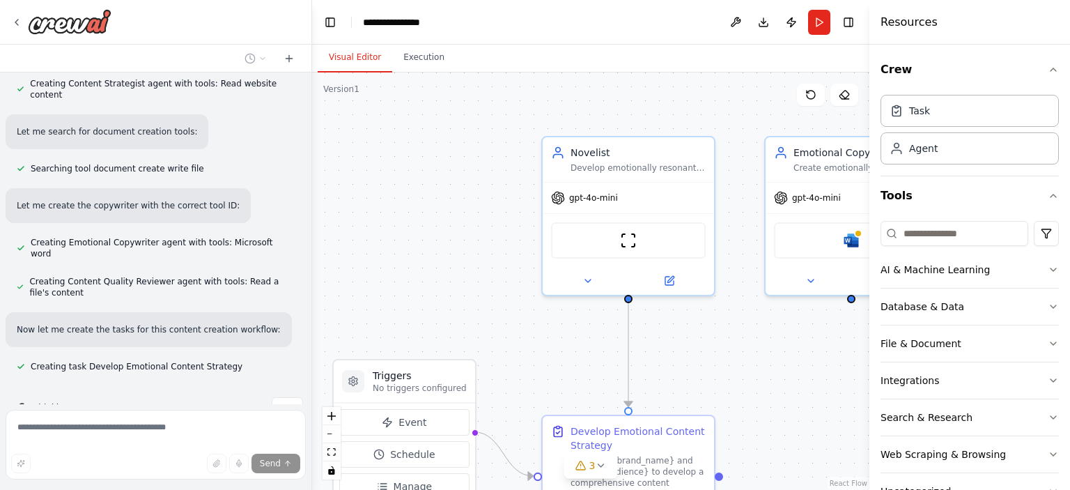
drag, startPoint x: 526, startPoint y: 288, endPoint x: 478, endPoint y: 276, distance: 49.5
click at [478, 276] on div ".deletable-edge-delete-btn { width: 20px; height: 20px; border: 0px solid #ffff…" at bounding box center [590, 280] width 557 height 417
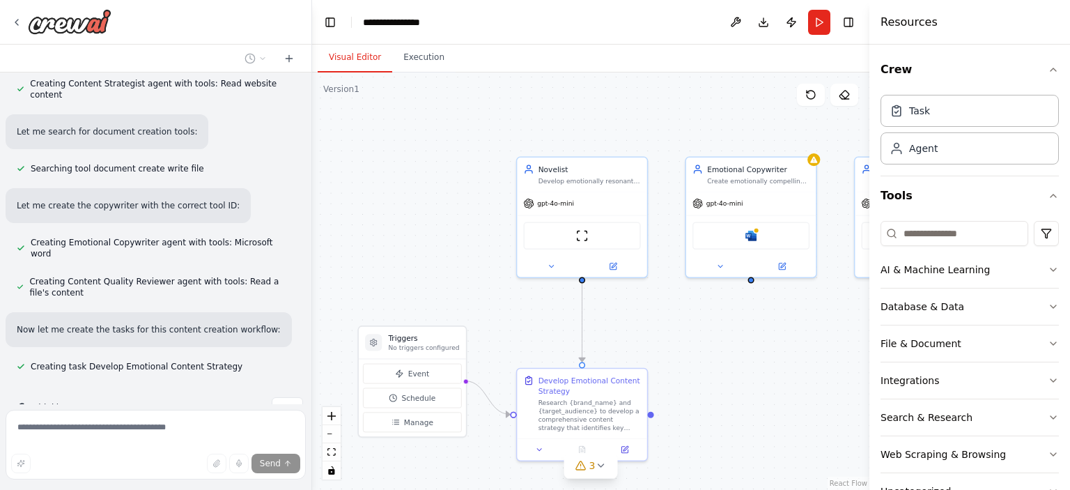
drag, startPoint x: 468, startPoint y: 276, endPoint x: 462, endPoint y: 202, distance: 74.0
click at [462, 203] on div ".deletable-edge-delete-btn { width: 20px; height: 20px; border: 0px solid #ffff…" at bounding box center [590, 280] width 557 height 417
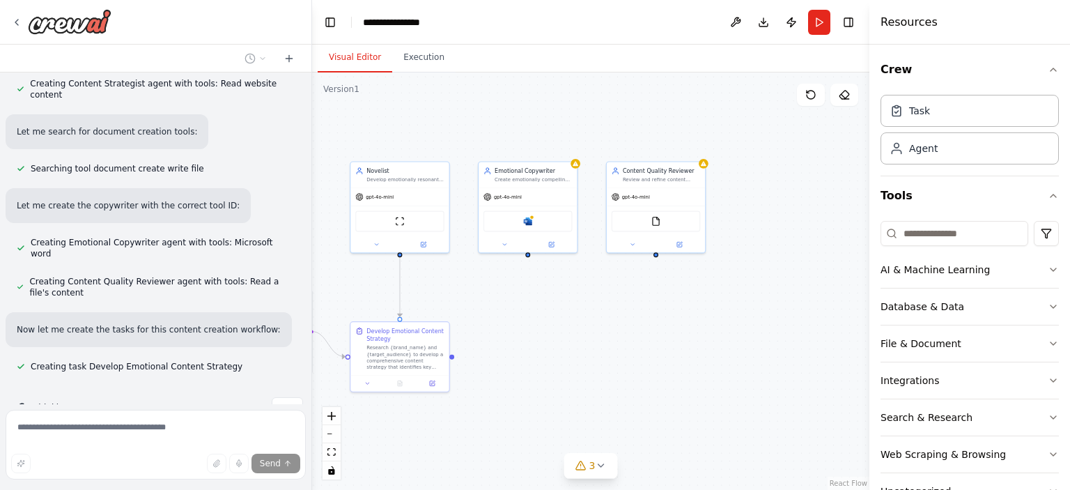
drag, startPoint x: 671, startPoint y: 275, endPoint x: 510, endPoint y: 333, distance: 171.6
click at [510, 333] on div ".deletable-edge-delete-btn { width: 20px; height: 20px; border: 0px solid #ffff…" at bounding box center [590, 280] width 557 height 417
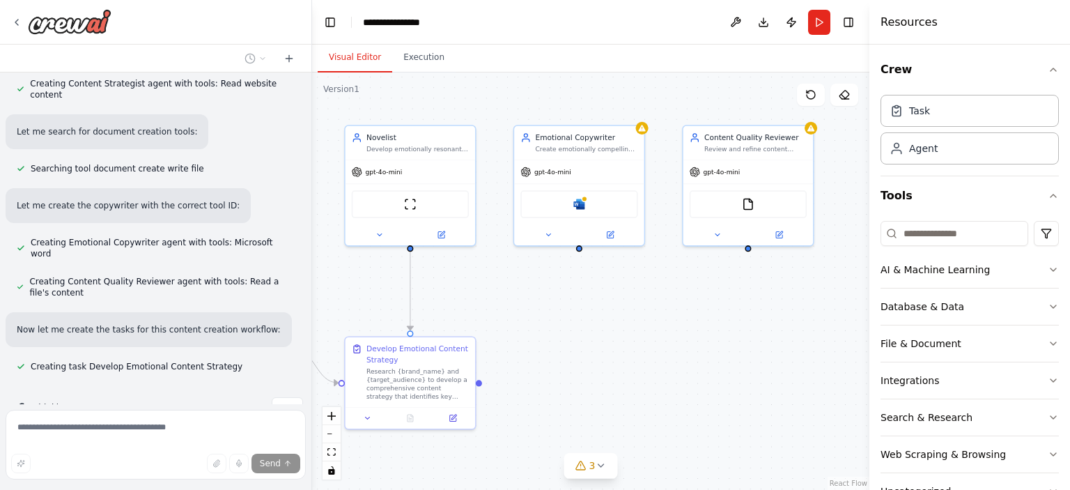
drag, startPoint x: 572, startPoint y: 305, endPoint x: 631, endPoint y: 306, distance: 59.2
click at [631, 306] on div ".deletable-edge-delete-btn { width: 20px; height: 20px; border: 0px solid #ffff…" at bounding box center [590, 280] width 557 height 417
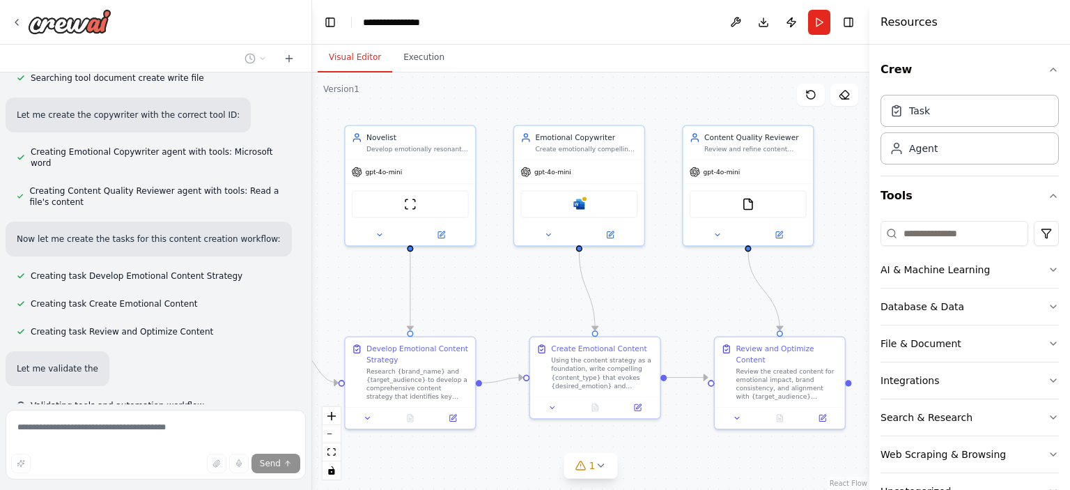
scroll to position [850, 0]
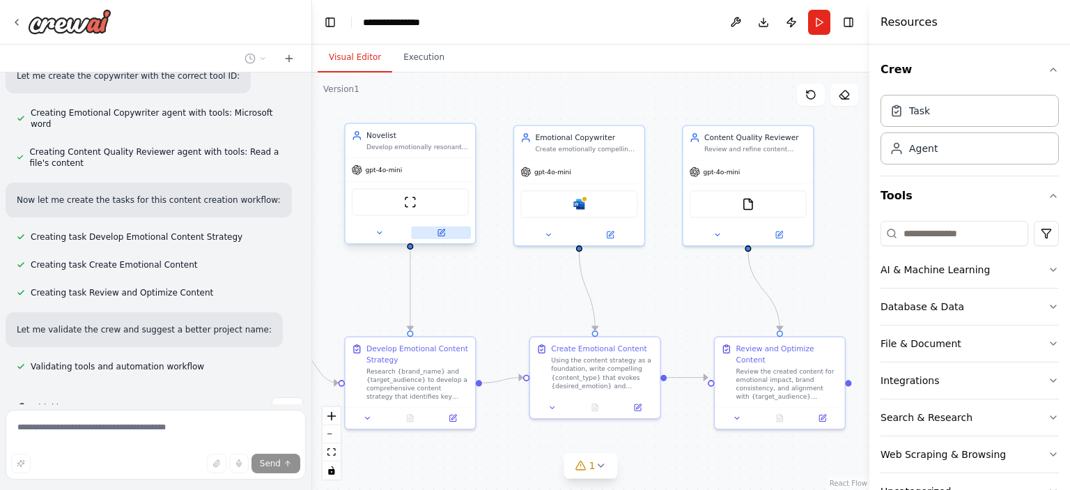
click at [443, 233] on icon at bounding box center [441, 232] width 6 height 6
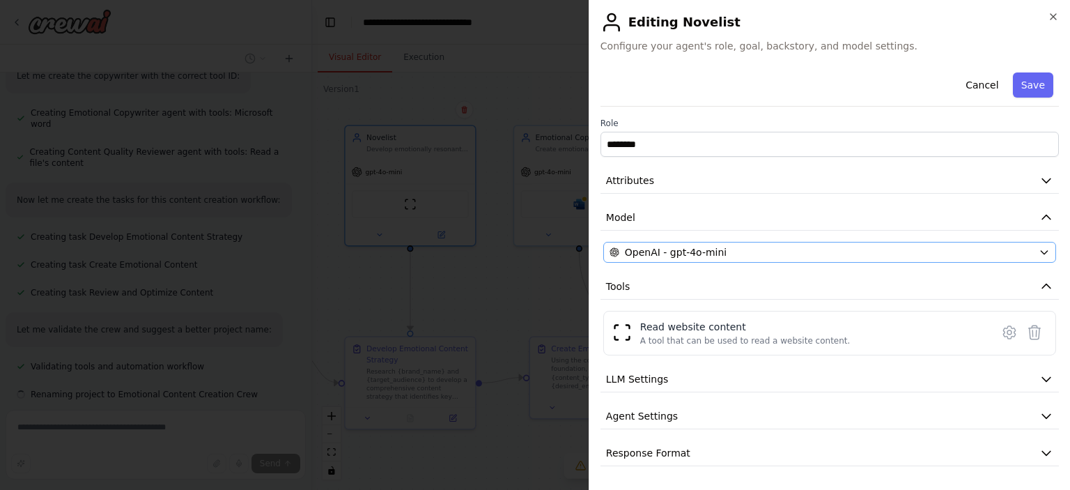
scroll to position [877, 0]
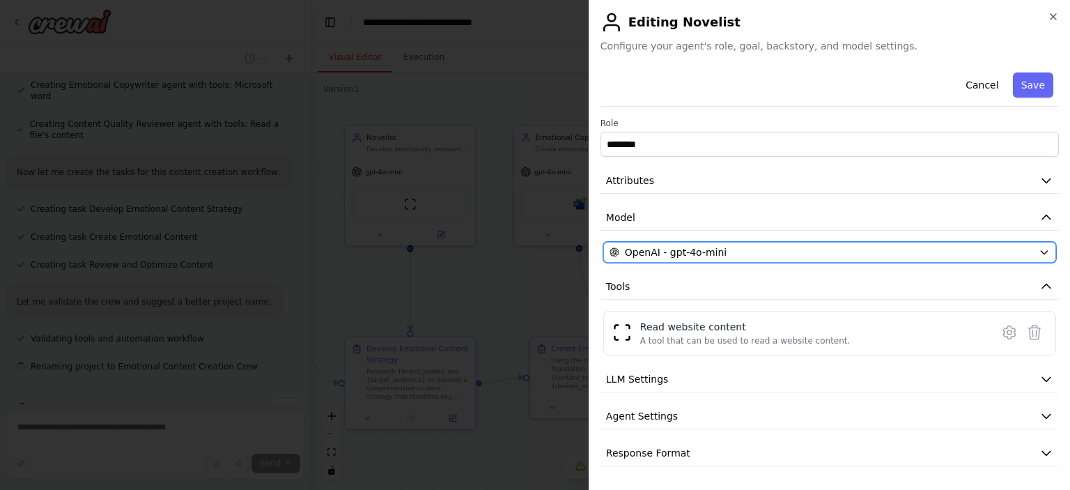
click at [672, 256] on span "OpenAI - gpt-4o-mini" at bounding box center [676, 252] width 102 height 14
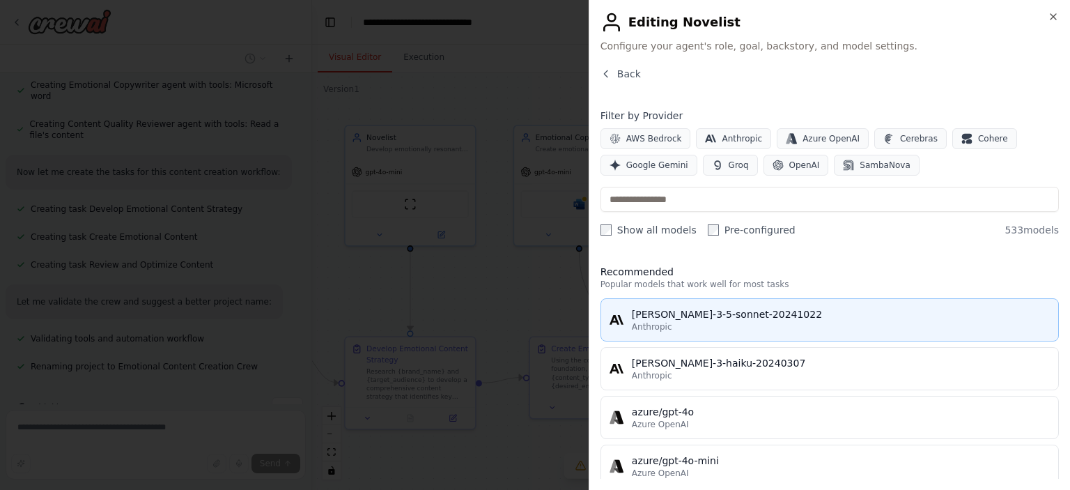
click at [693, 327] on div "Anthropic" at bounding box center [841, 326] width 418 height 11
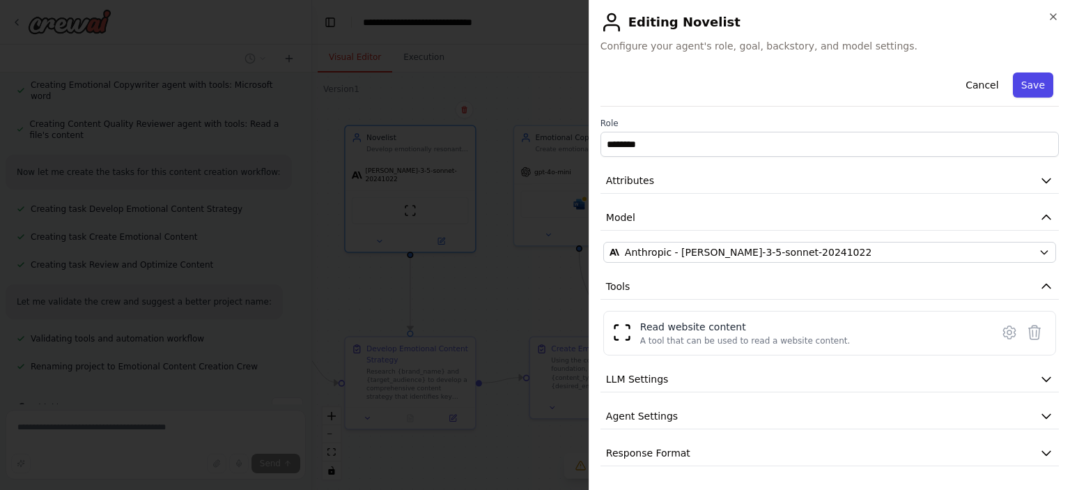
click at [807, 82] on button "Save" at bounding box center [1032, 84] width 40 height 25
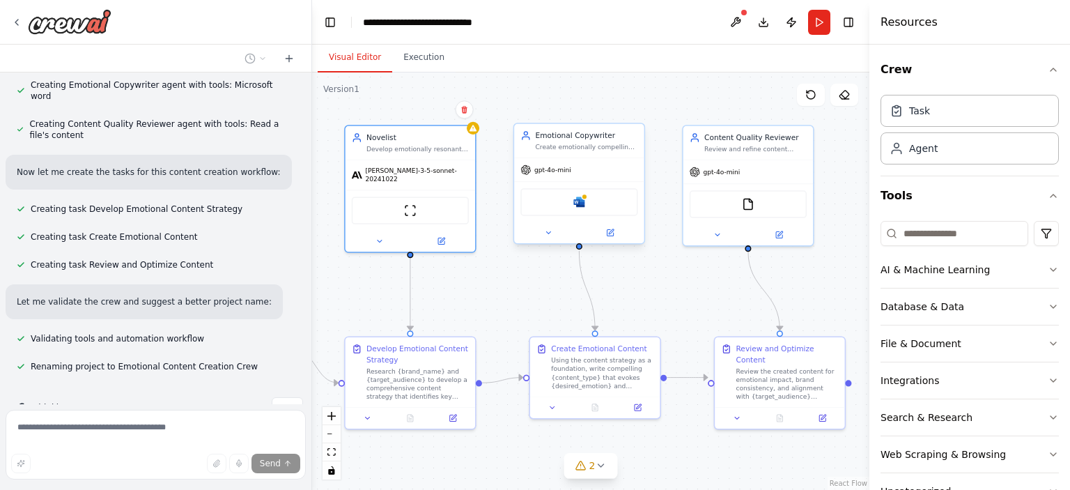
click at [584, 177] on div "gpt-4o-mini" at bounding box center [579, 169] width 130 height 23
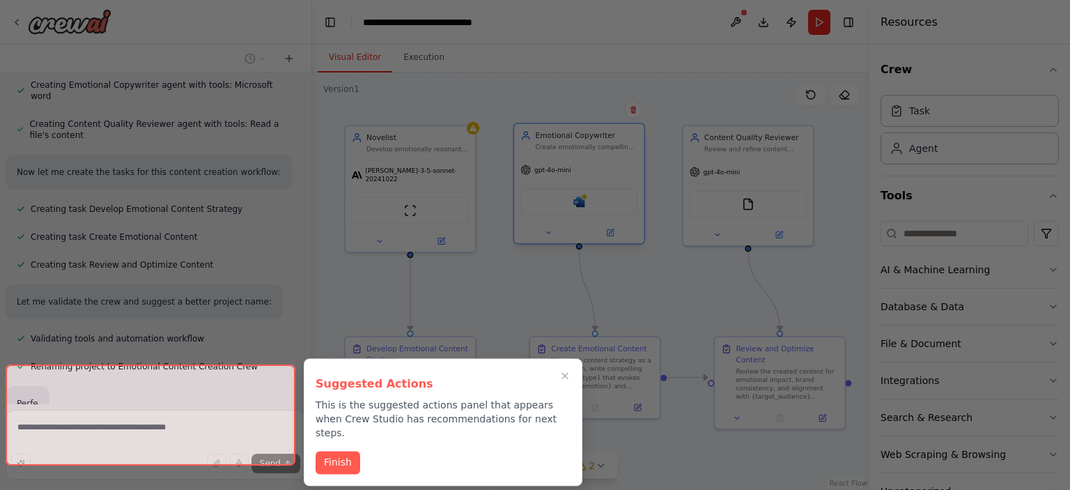
scroll to position [911, 0]
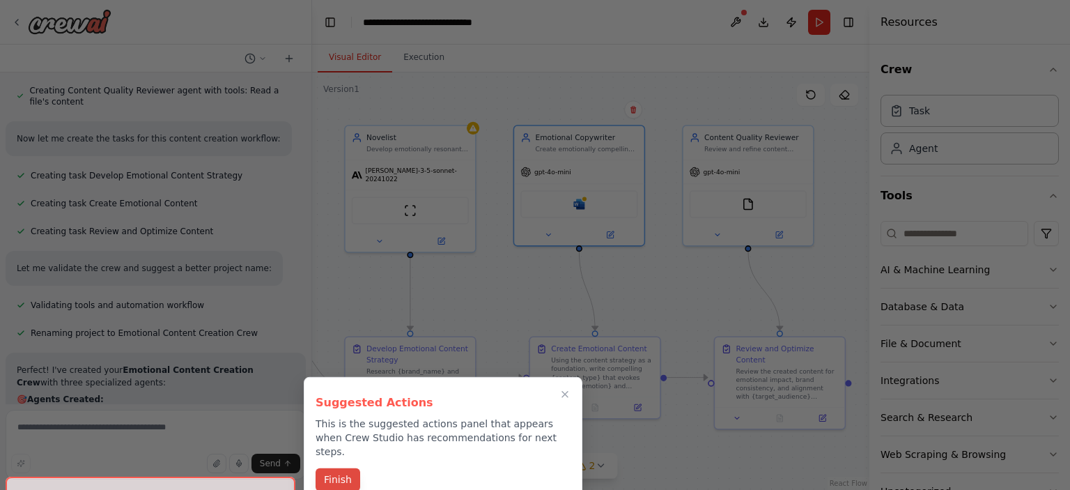
click at [344, 468] on button "Finish" at bounding box center [337, 479] width 45 height 23
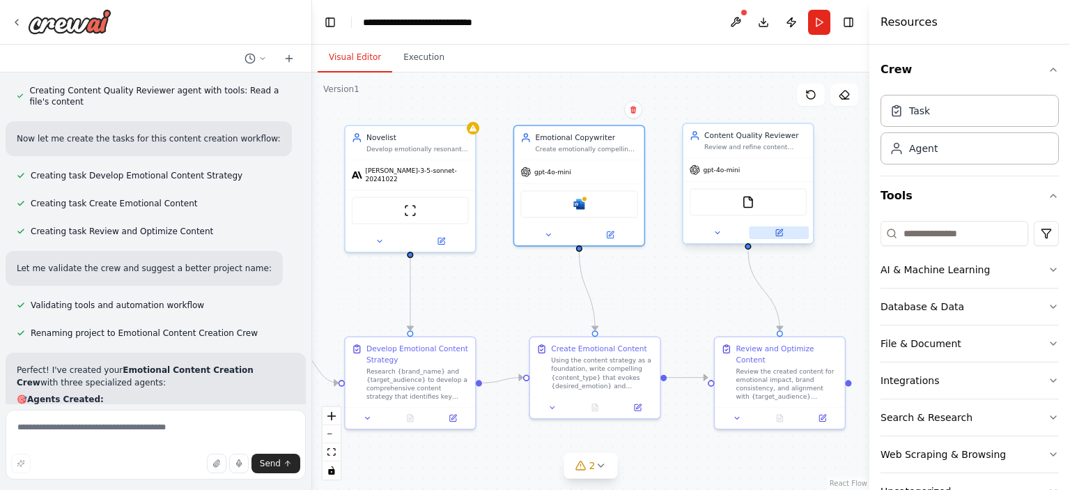
click at [785, 235] on button at bounding box center [779, 232] width 60 height 13
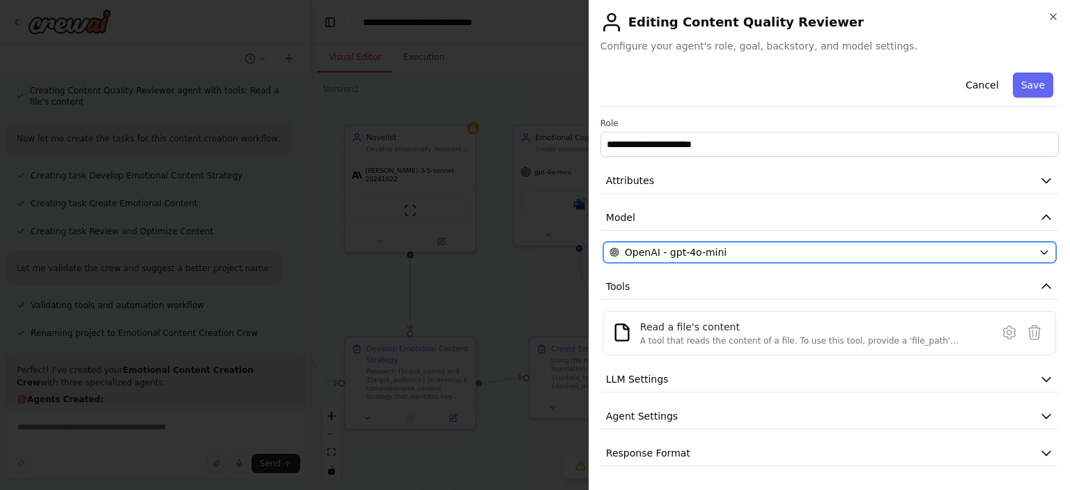
click at [685, 252] on span "OpenAI - gpt-4o-mini" at bounding box center [676, 252] width 102 height 14
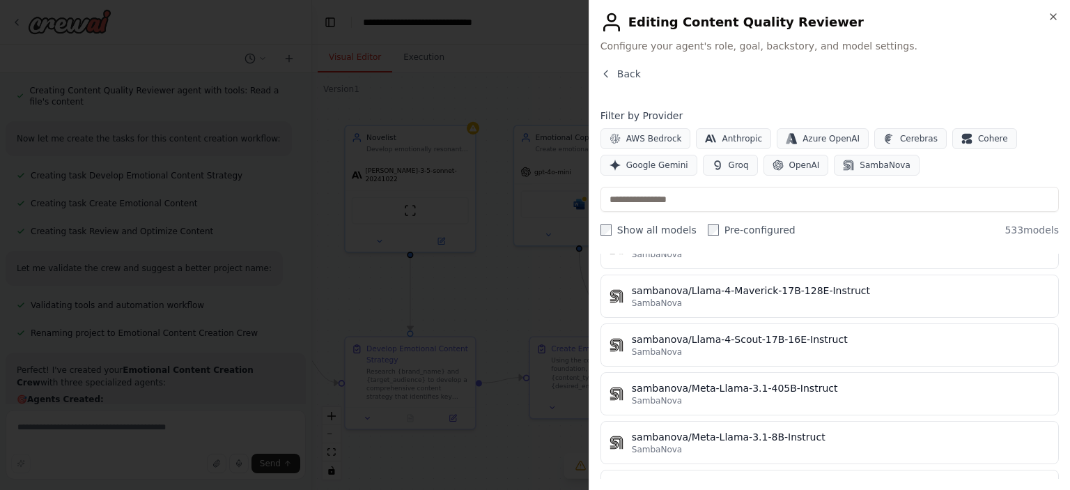
scroll to position [25701, 0]
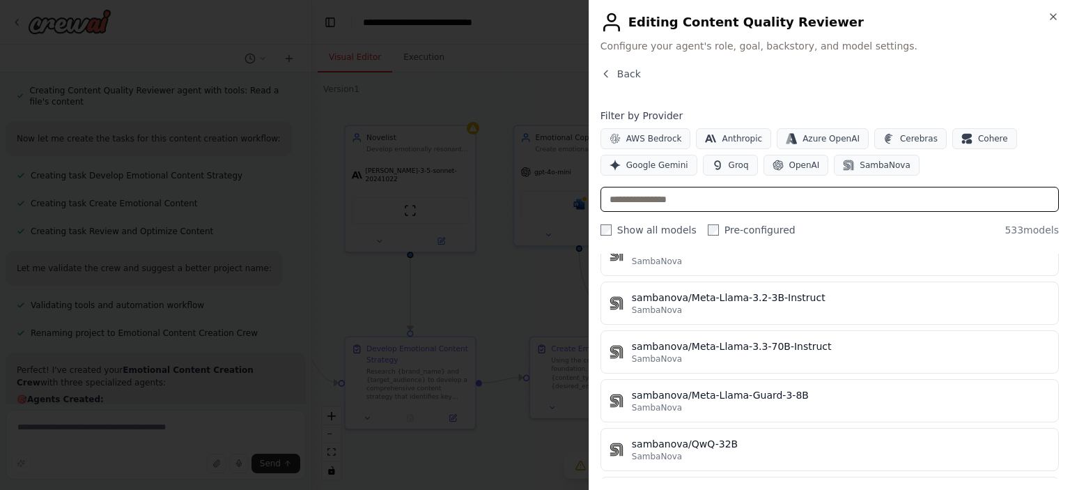
click at [702, 205] on input "text" at bounding box center [829, 199] width 458 height 25
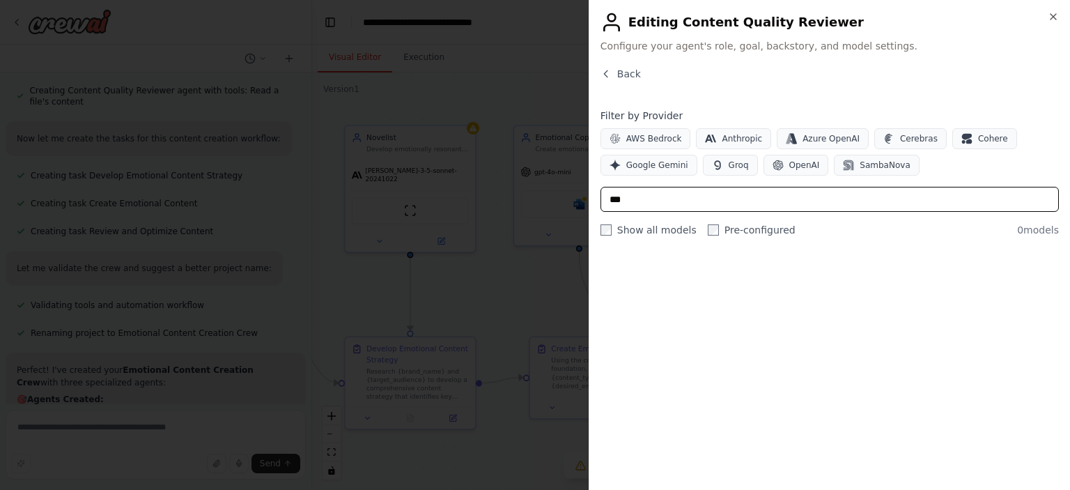
scroll to position [0, 0]
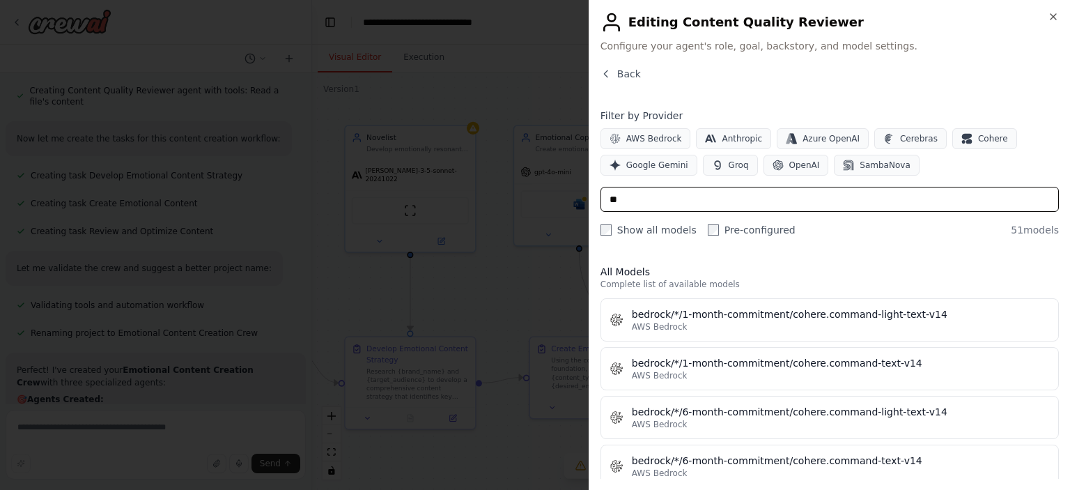
type input "*"
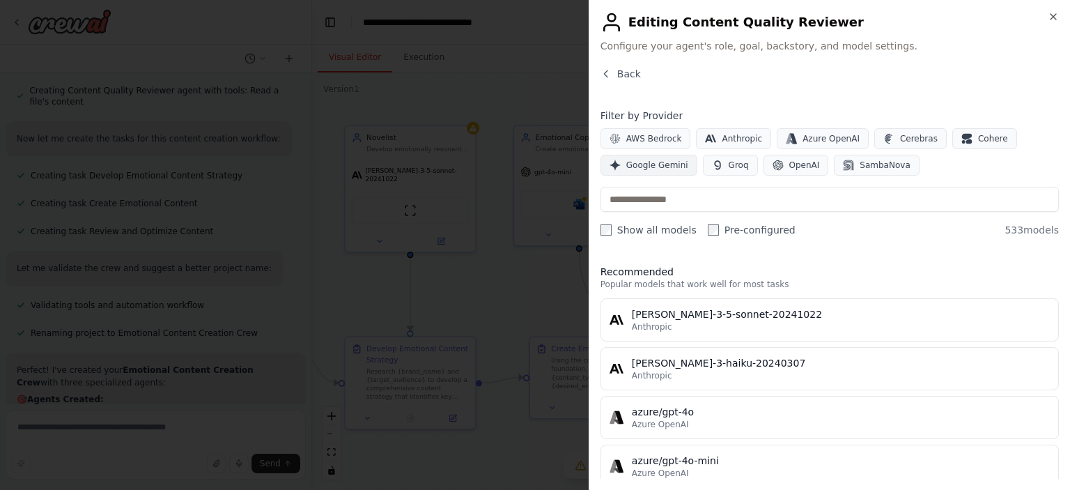
click at [652, 169] on span "Google Gemini" at bounding box center [657, 164] width 62 height 11
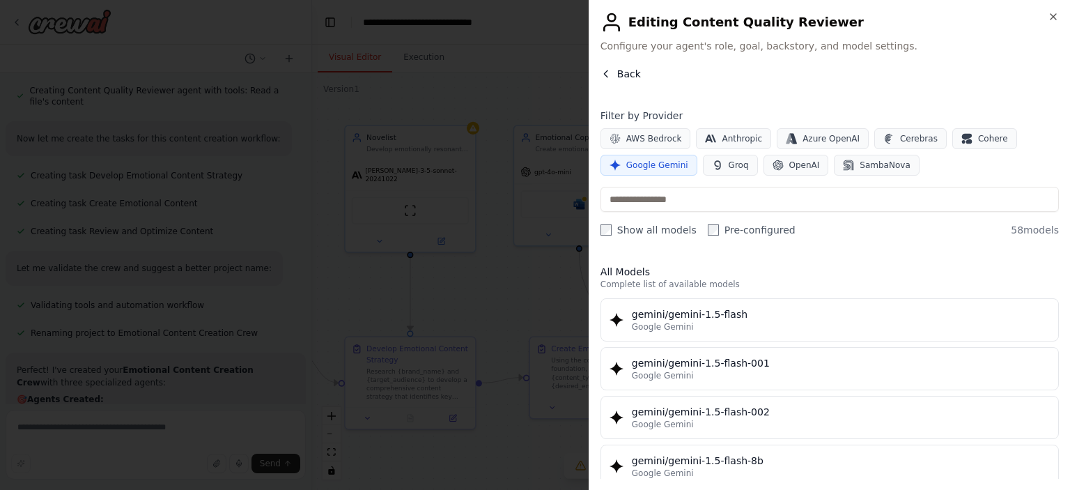
click at [600, 71] on icon "button" at bounding box center [605, 73] width 11 height 11
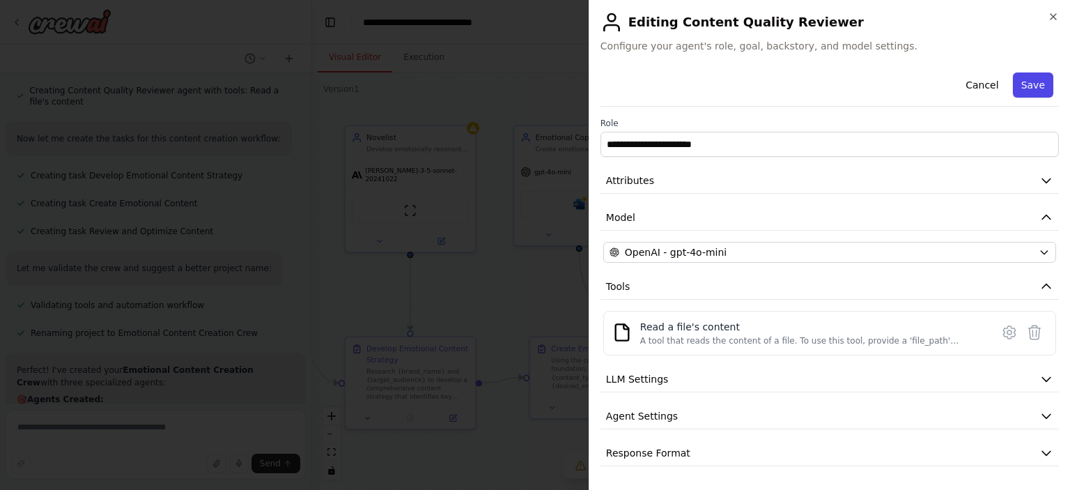
click at [807, 81] on button "Save" at bounding box center [1032, 84] width 40 height 25
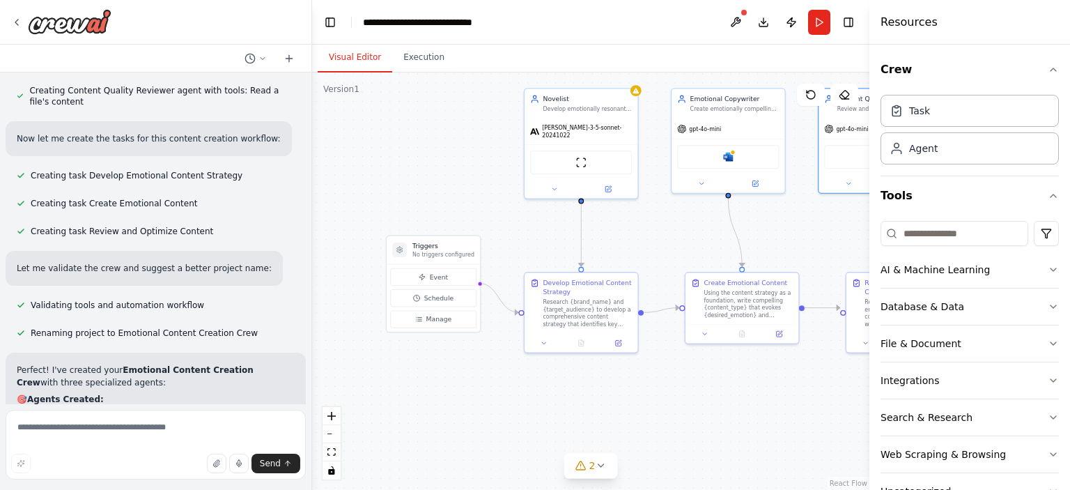
drag, startPoint x: 405, startPoint y: 295, endPoint x: 547, endPoint y: 236, distance: 153.9
click at [547, 236] on div ".deletable-edge-delete-btn { width: 20px; height: 20px; border: 0px solid #ffff…" at bounding box center [590, 280] width 557 height 417
click at [597, 467] on icon at bounding box center [600, 465] width 11 height 11
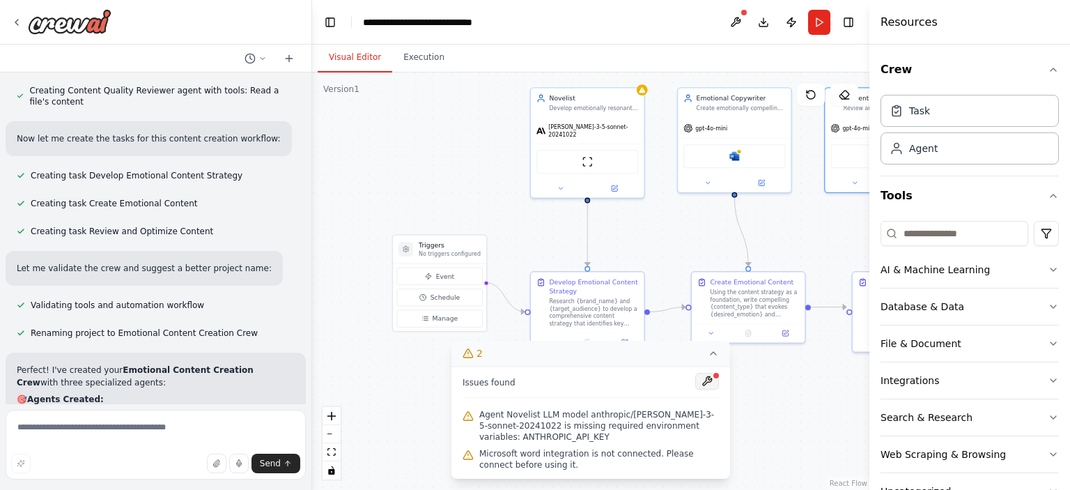
click at [705, 386] on button at bounding box center [707, 381] width 24 height 17
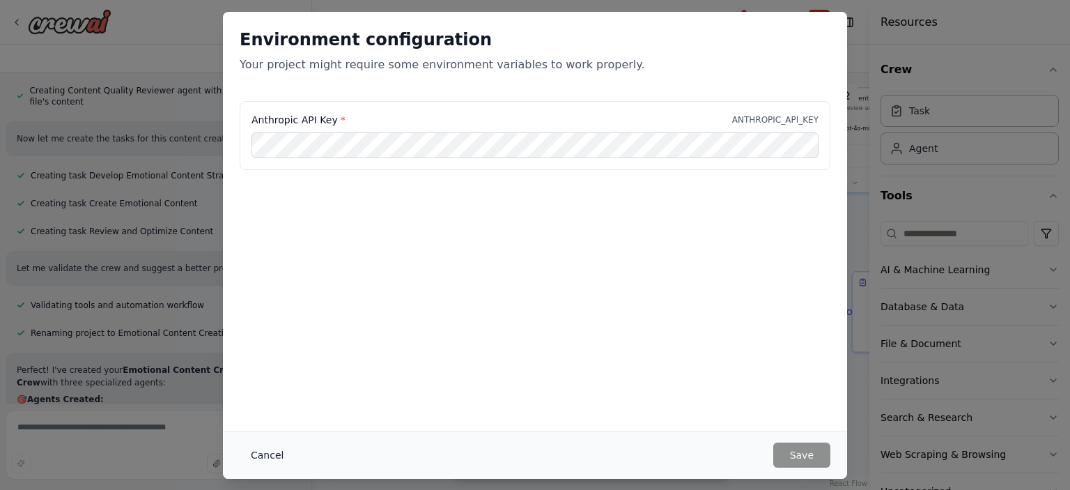
click at [267, 464] on button "Cancel" at bounding box center [267, 454] width 55 height 25
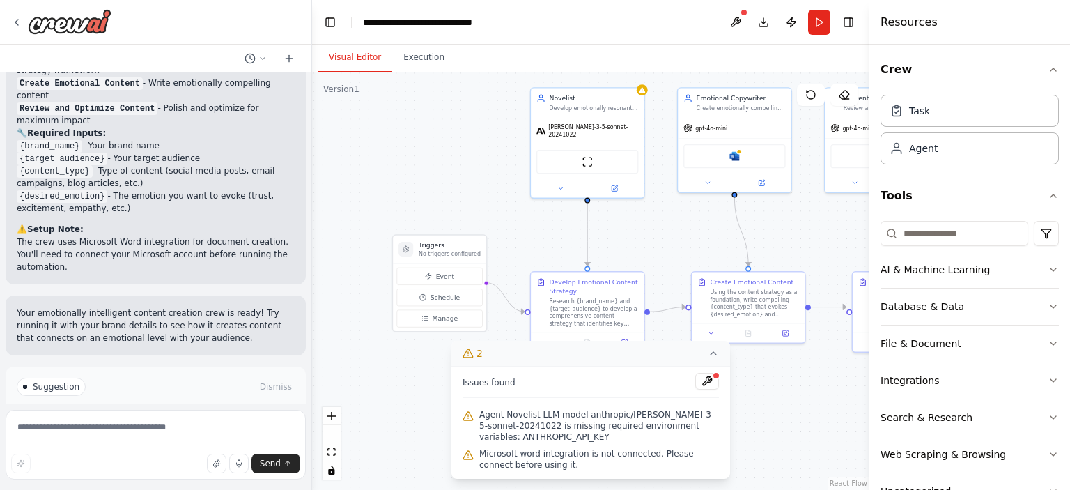
scroll to position [1404, 0]
click at [214, 433] on button "Run Automation" at bounding box center [156, 444] width 278 height 22
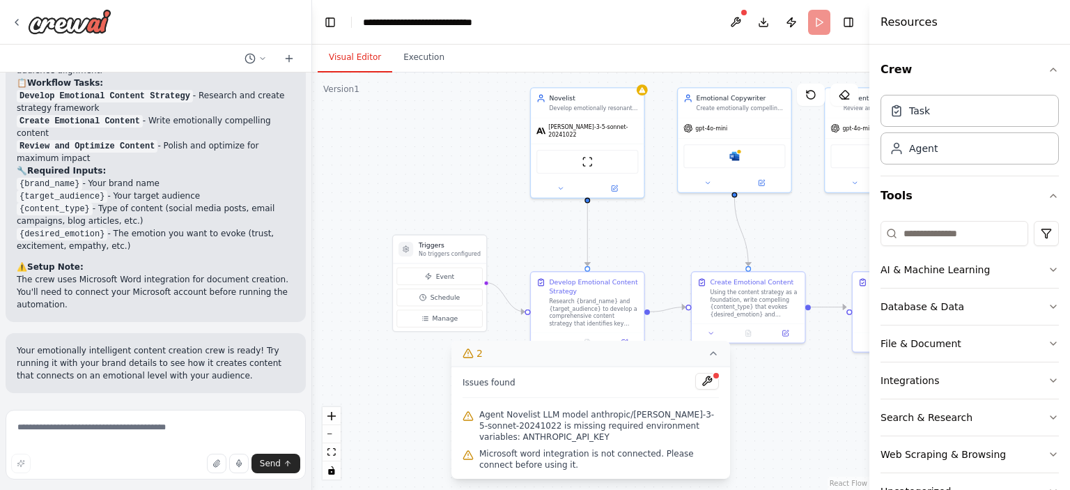
scroll to position [1291, 0]
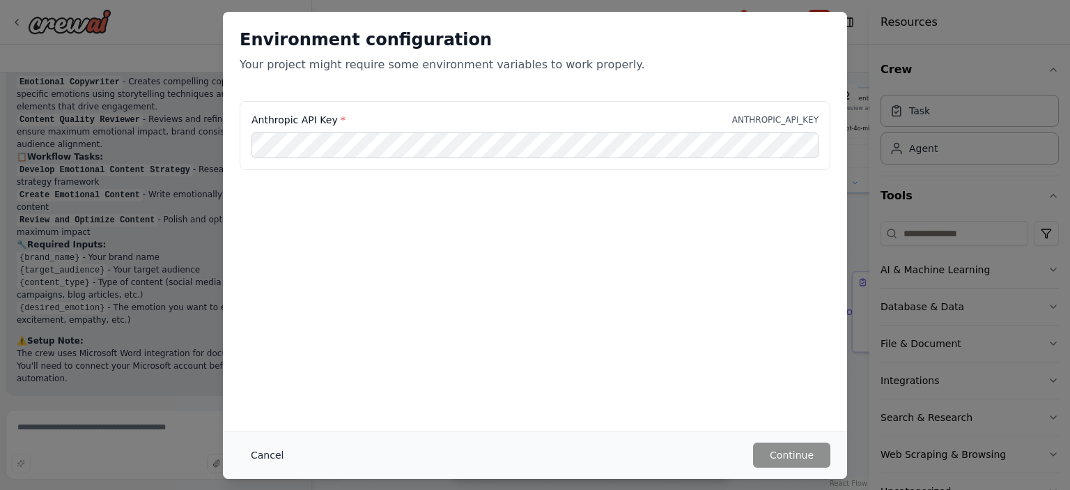
click at [257, 462] on button "Cancel" at bounding box center [267, 454] width 55 height 25
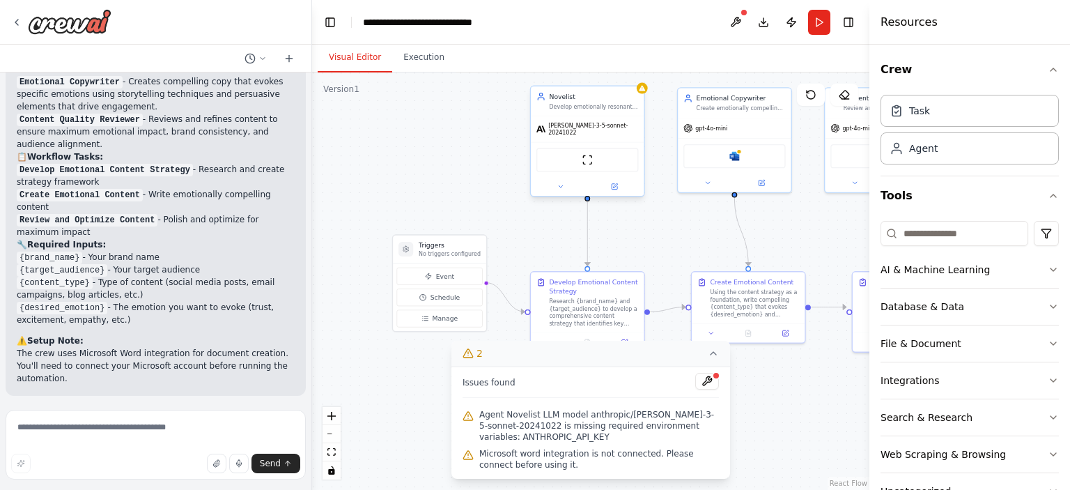
click at [592, 134] on div "[PERSON_NAME]-3-5-sonnet-20241022" at bounding box center [587, 129] width 113 height 26
click at [613, 184] on icon at bounding box center [614, 187] width 6 height 6
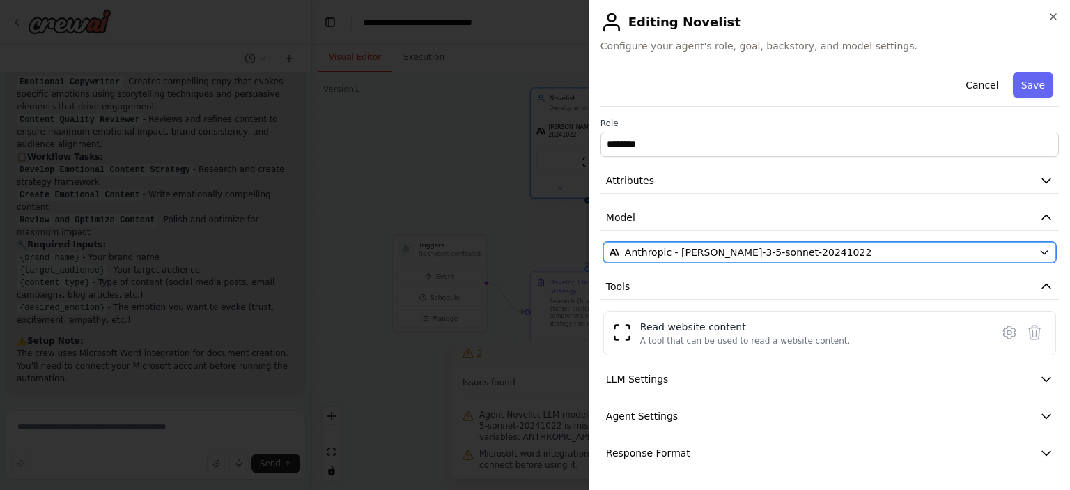
click at [698, 249] on span "Anthropic - [PERSON_NAME]-3-5-sonnet-20241022" at bounding box center [748, 252] width 247 height 14
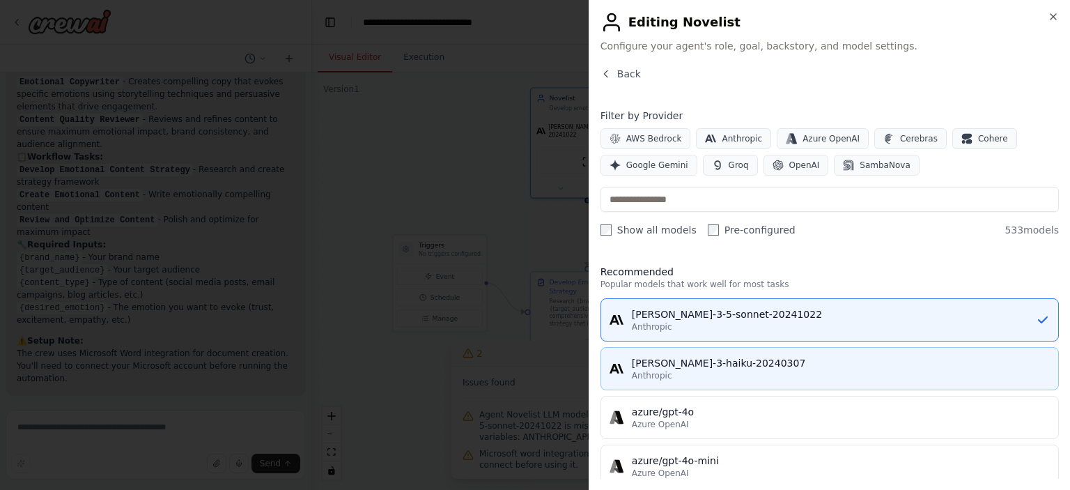
click at [705, 367] on div "[PERSON_NAME]-3-haiku-20240307" at bounding box center [841, 363] width 418 height 14
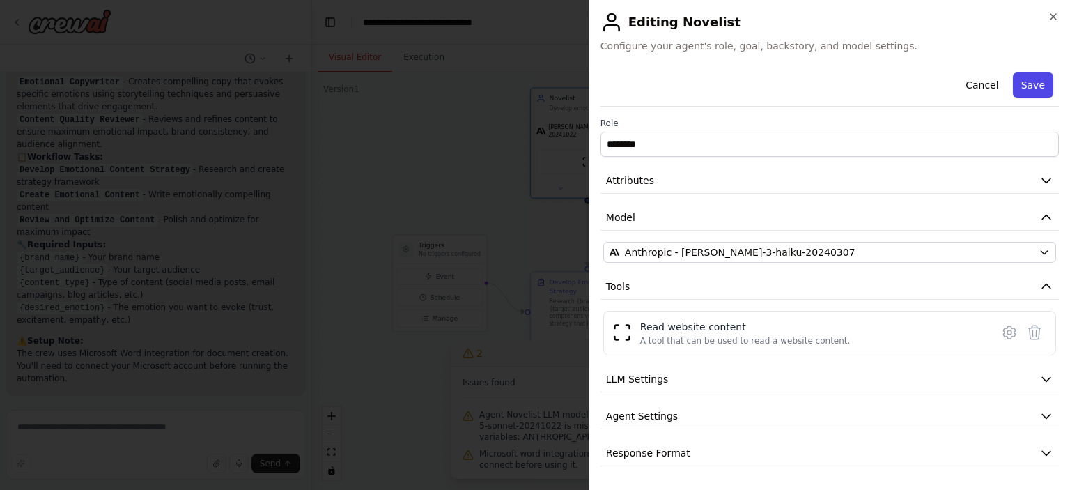
click at [807, 90] on button "Save" at bounding box center [1032, 84] width 40 height 25
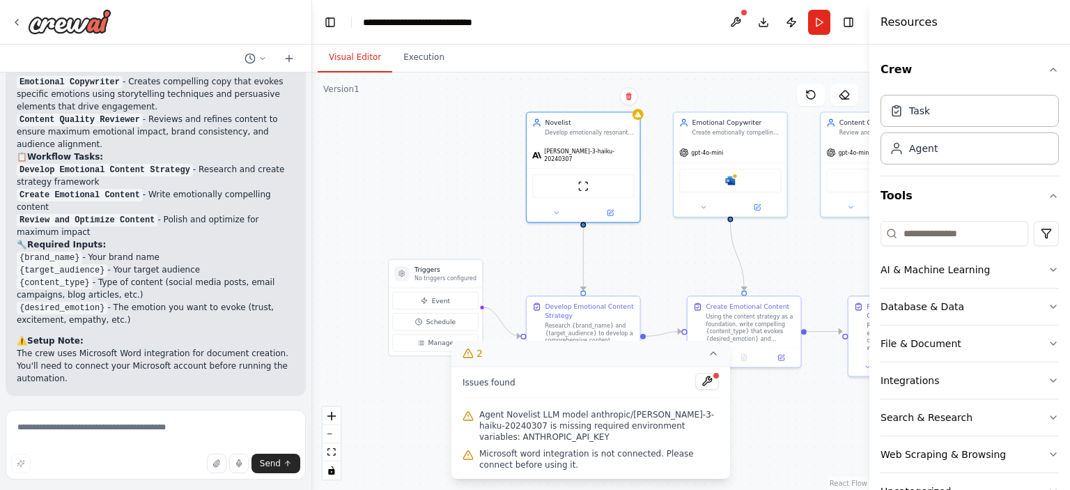
drag, startPoint x: 436, startPoint y: 150, endPoint x: 408, endPoint y: 270, distance: 123.0
click at [403, 271] on div ".deletable-edge-delete-btn { width: 20px; height: 20px; border: 0px solid #ffff…" at bounding box center [590, 280] width 557 height 417
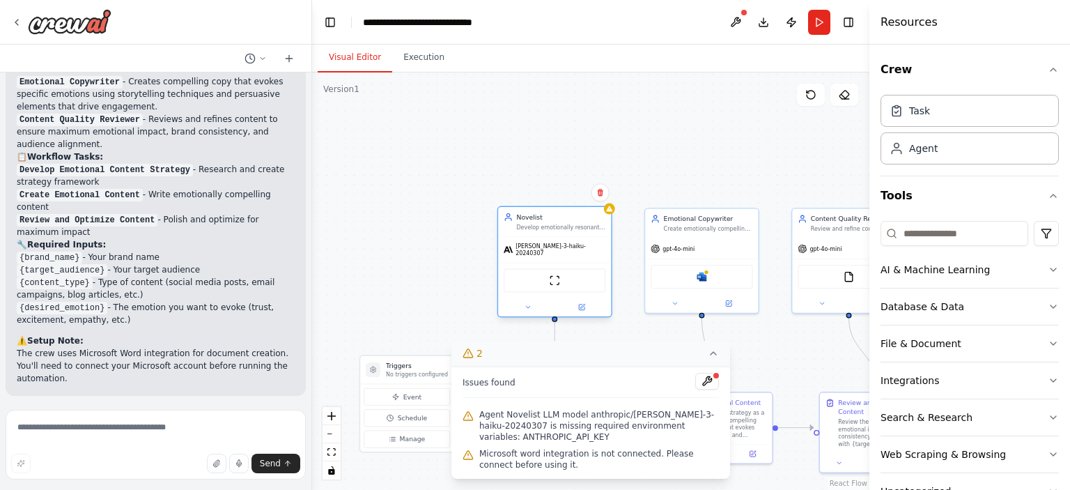
click at [585, 307] on div at bounding box center [554, 307] width 113 height 18
click at [584, 304] on icon at bounding box center [582, 307] width 6 height 6
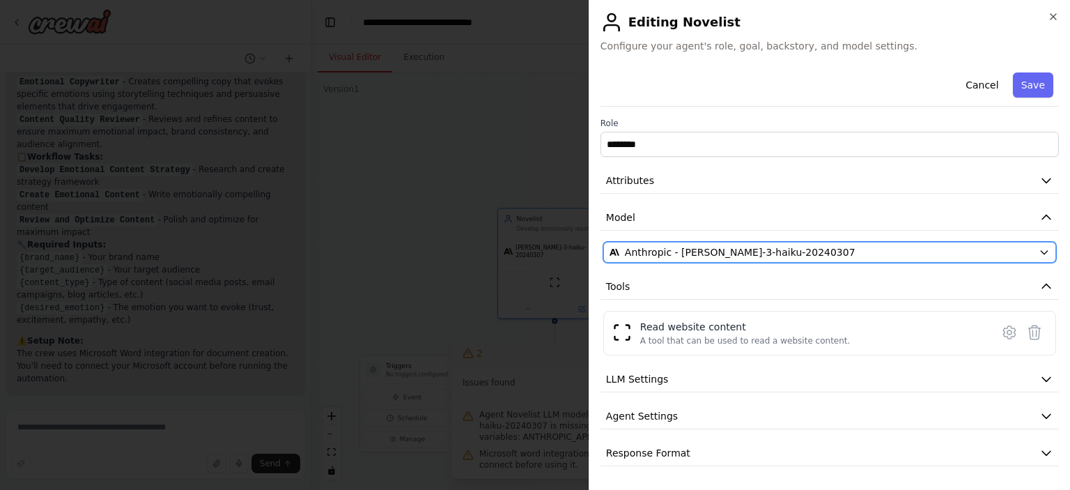
click at [640, 247] on span "Anthropic - [PERSON_NAME]-3-haiku-20240307" at bounding box center [740, 252] width 230 height 14
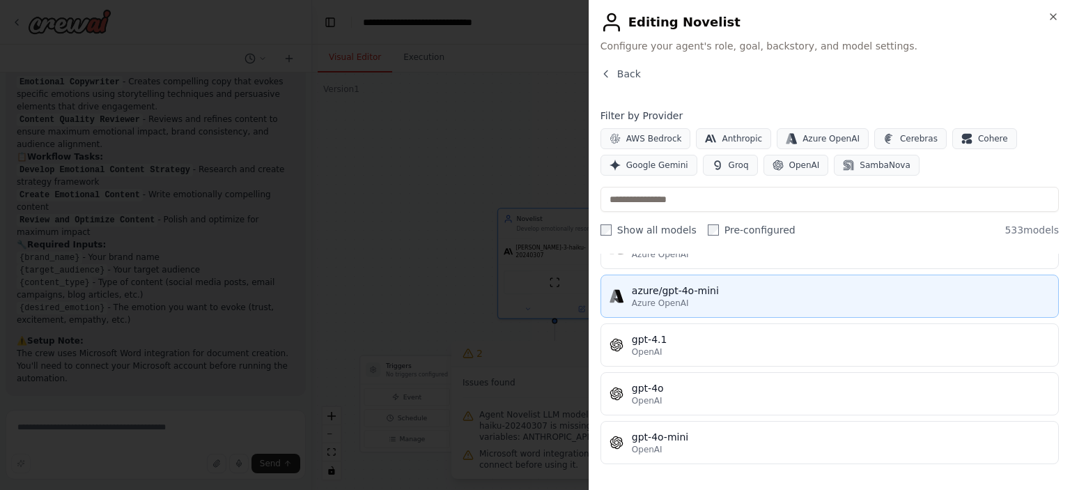
scroll to position [279, 0]
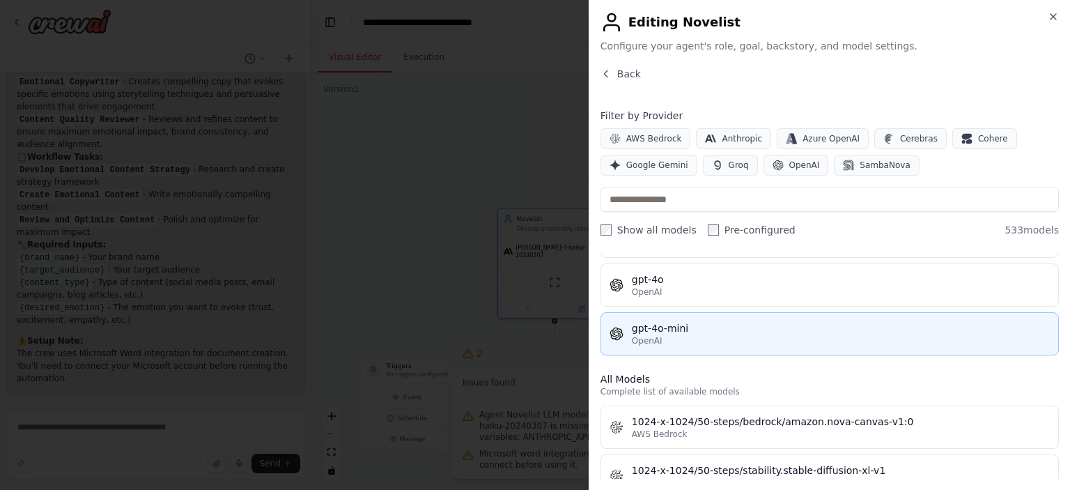
click at [684, 331] on div "gpt-4o-mini" at bounding box center [841, 328] width 418 height 14
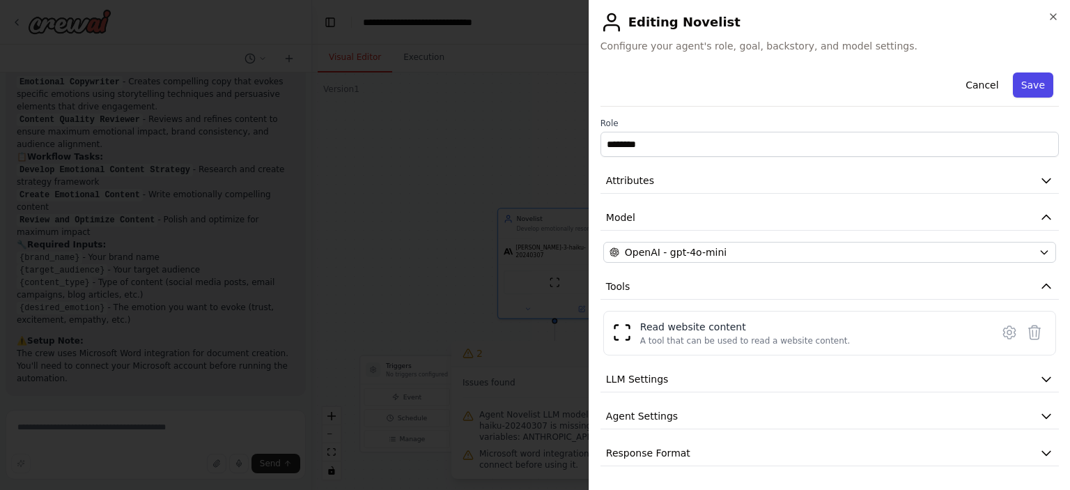
click at [807, 87] on button "Save" at bounding box center [1032, 84] width 40 height 25
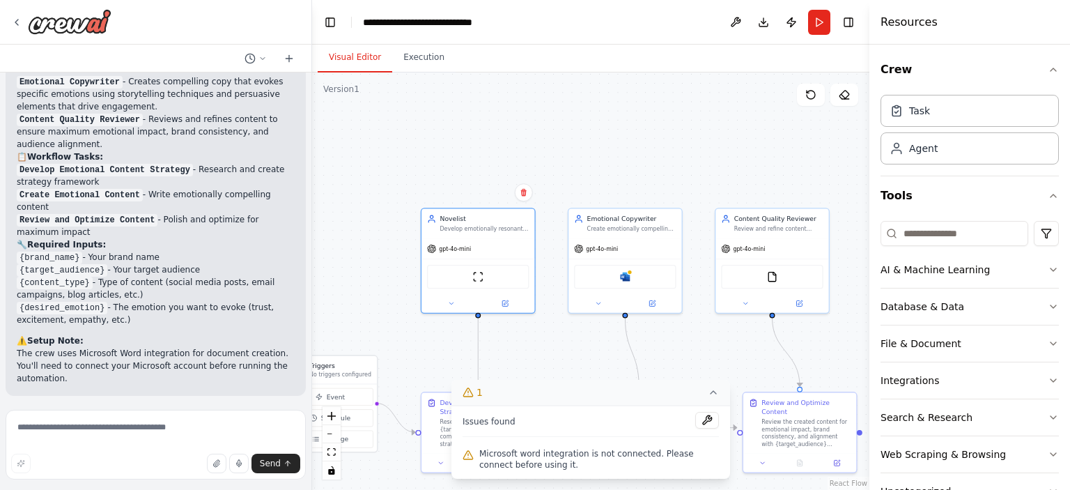
drag, startPoint x: 716, startPoint y: 178, endPoint x: 524, endPoint y: 166, distance: 192.6
click at [524, 166] on div ".deletable-edge-delete-btn { width: 20px; height: 20px; border: 0px solid #ffff…" at bounding box center [590, 280] width 557 height 417
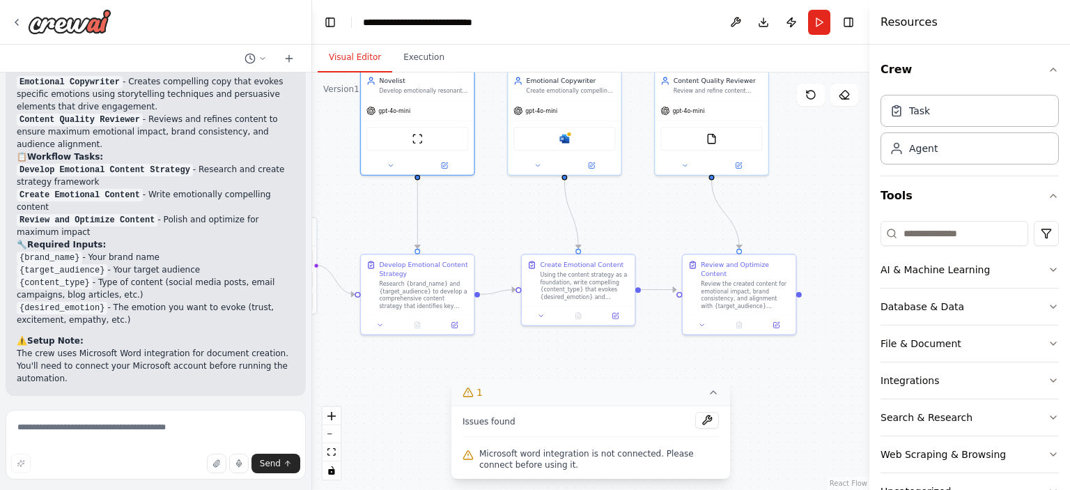
drag, startPoint x: 423, startPoint y: 354, endPoint x: 480, endPoint y: 250, distance: 119.4
click at [478, 228] on div ".deletable-edge-delete-btn { width: 20px; height: 20px; border: 0px solid #ffff…" at bounding box center [590, 280] width 557 height 417
click at [570, 130] on div at bounding box center [570, 131] width 6 height 6
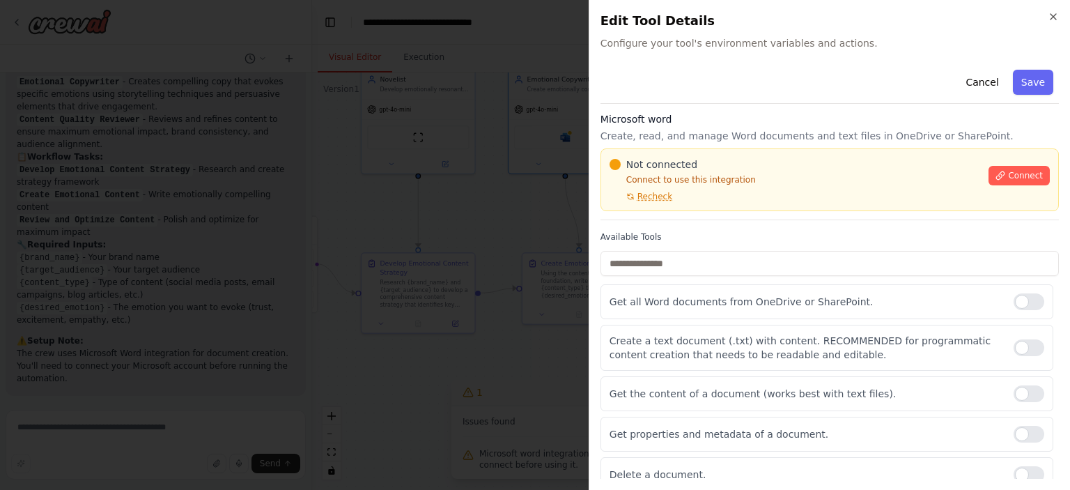
scroll to position [0, 0]
click at [807, 19] on icon "button" at bounding box center [1052, 16] width 11 height 11
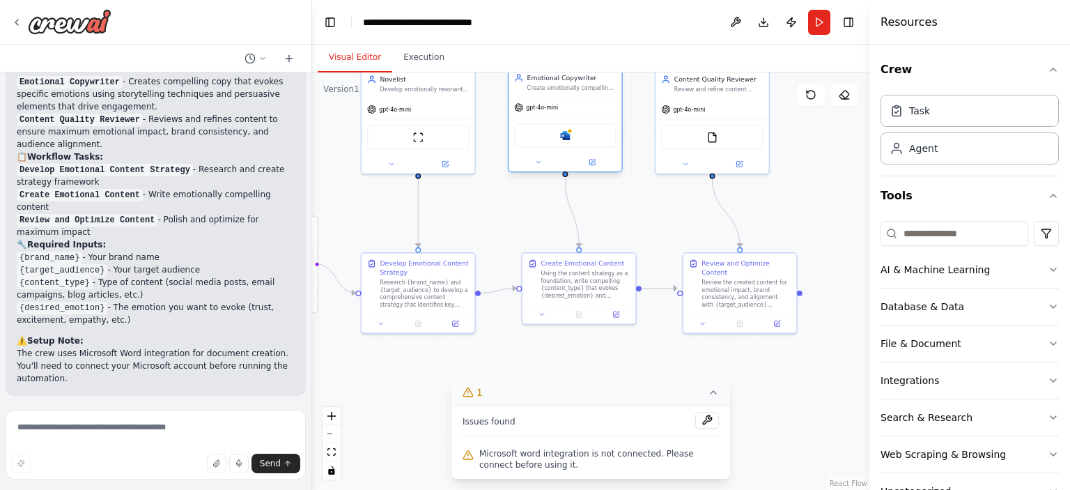
click at [570, 97] on div "gpt-4o-mini" at bounding box center [564, 107] width 113 height 20
click at [579, 139] on div "Microsoft word" at bounding box center [565, 135] width 102 height 24
click at [565, 139] on img at bounding box center [564, 135] width 11 height 11
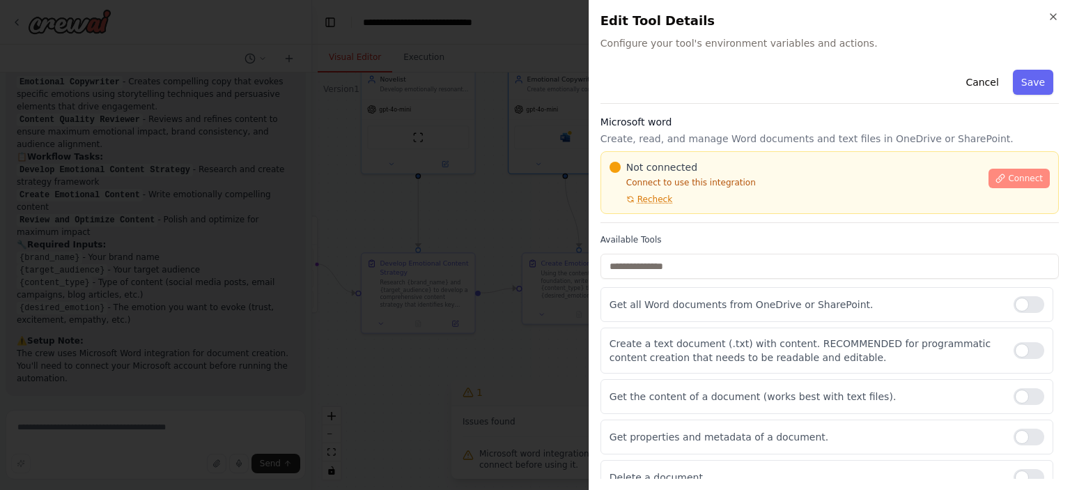
click at [807, 178] on span "Connect" at bounding box center [1025, 178] width 35 height 11
click at [807, 79] on button "Cancel" at bounding box center [981, 82] width 49 height 25
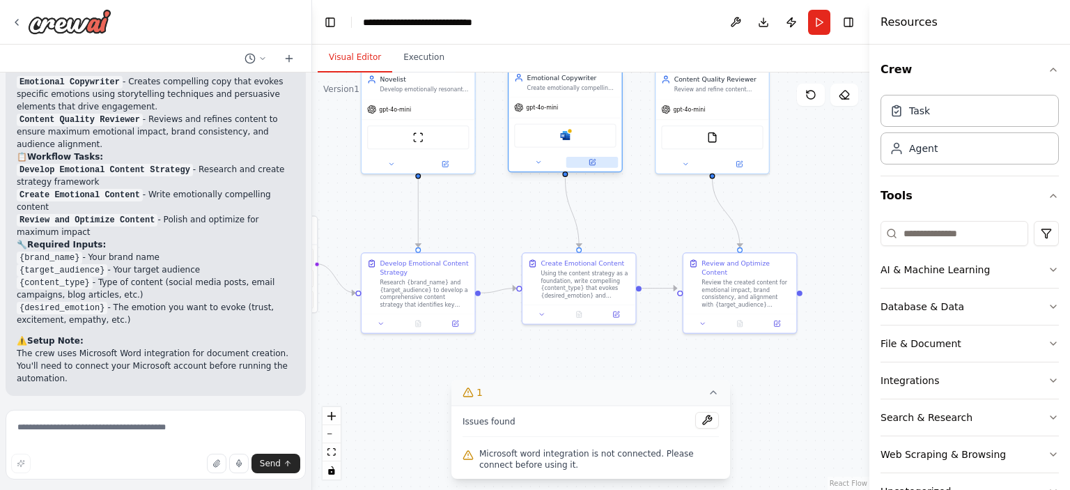
click at [586, 164] on button at bounding box center [592, 162] width 52 height 11
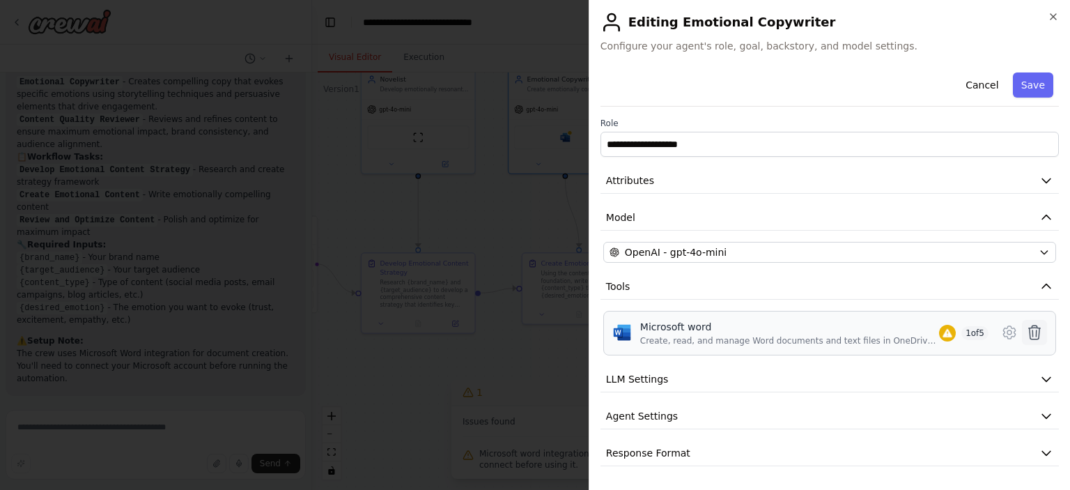
click at [807, 327] on icon at bounding box center [1034, 332] width 17 height 17
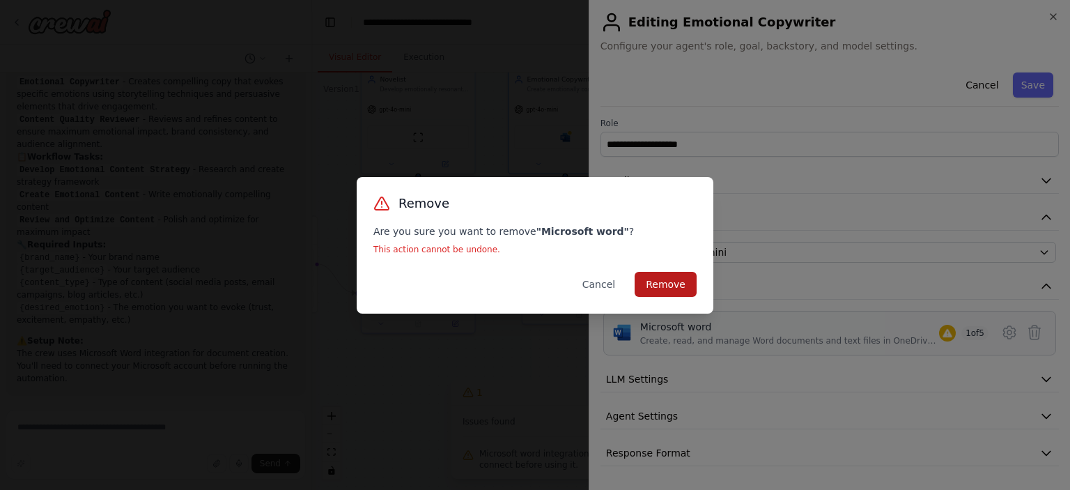
click at [674, 278] on button "Remove" at bounding box center [665, 284] width 62 height 25
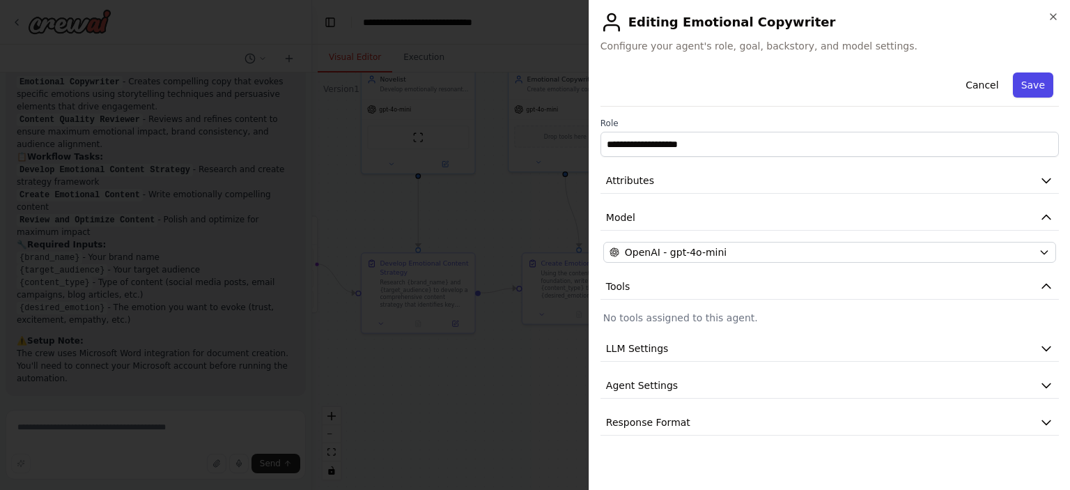
click at [807, 91] on button "Save" at bounding box center [1032, 84] width 40 height 25
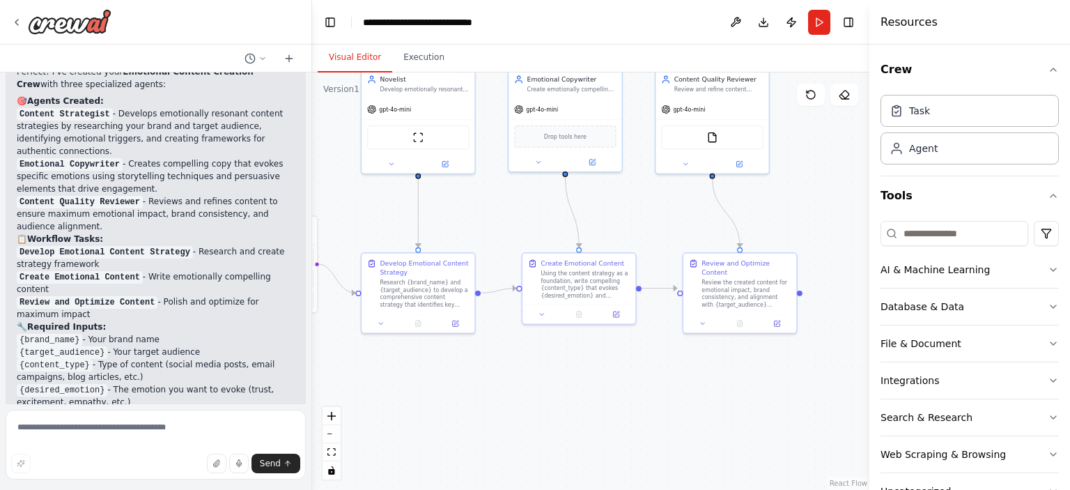
scroll to position [1291, 0]
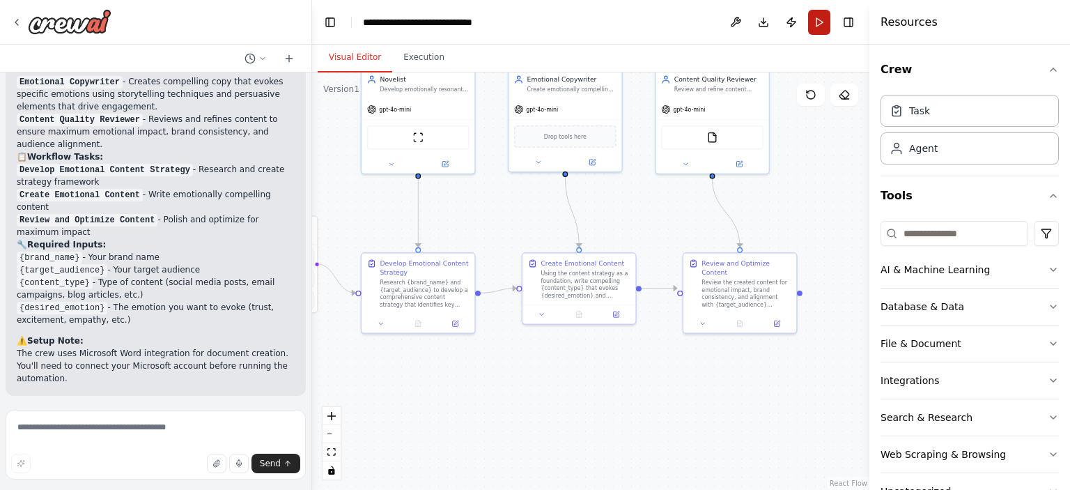
click at [807, 34] on header "**********" at bounding box center [590, 22] width 557 height 45
click at [807, 27] on button "Run" at bounding box center [819, 22] width 22 height 25
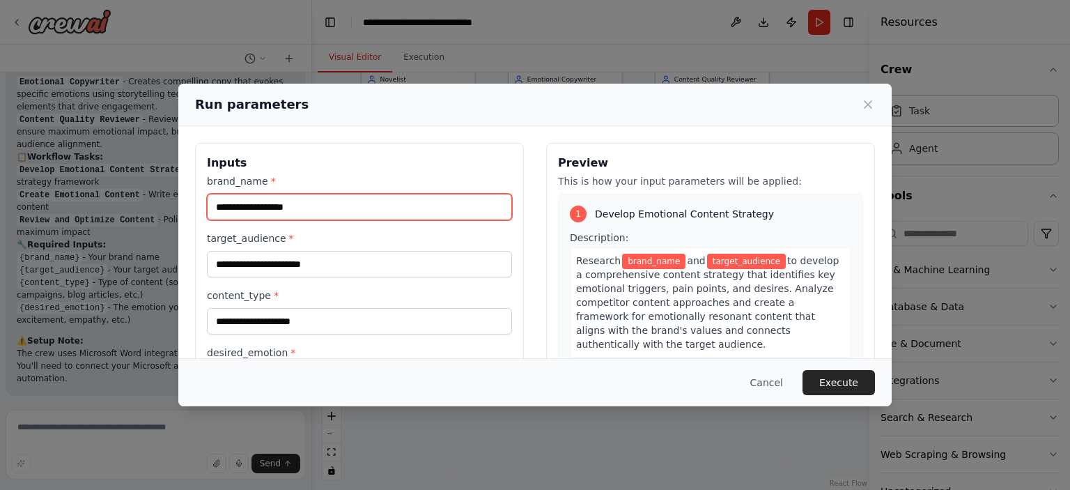
click at [321, 213] on input "brand_name *" at bounding box center [359, 207] width 305 height 26
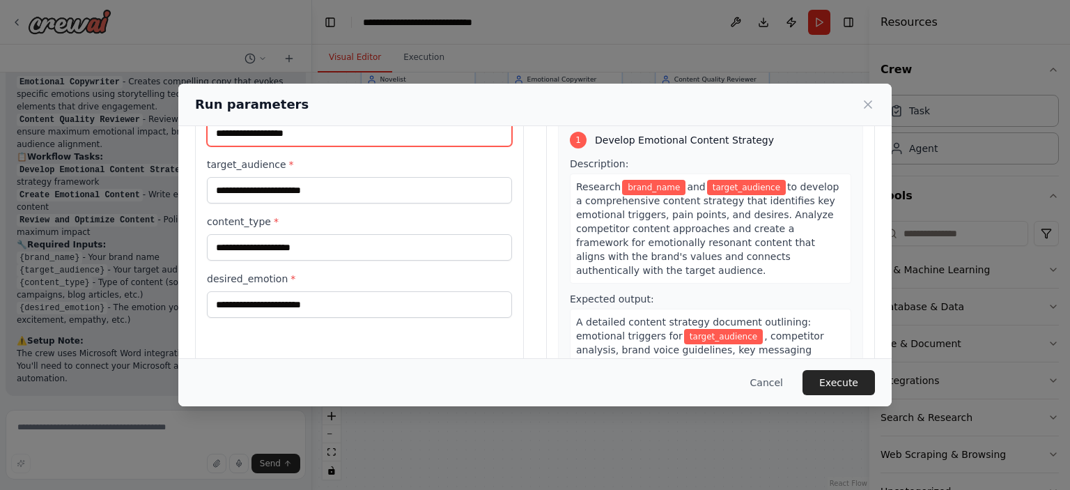
scroll to position [0, 0]
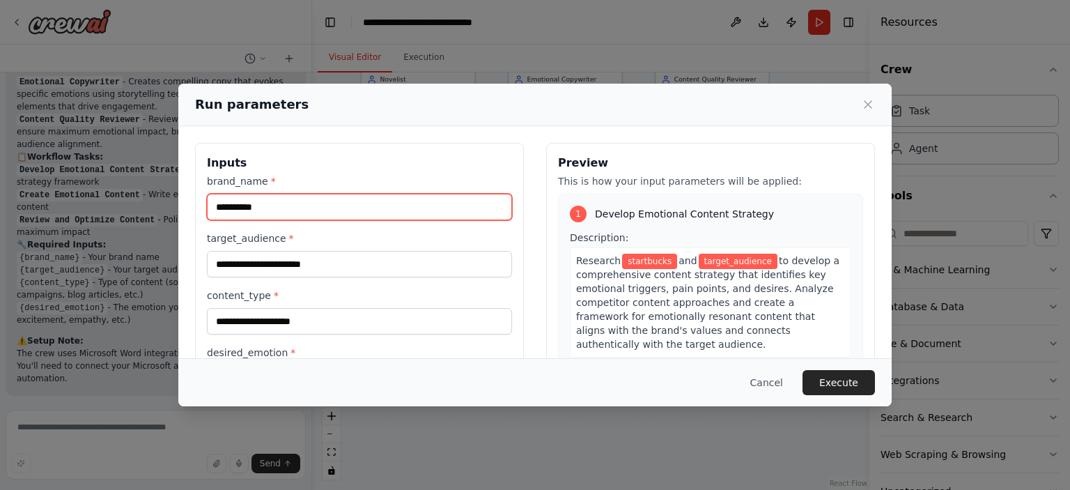
click at [234, 201] on input "**********" at bounding box center [359, 207] width 305 height 26
type input "*********"
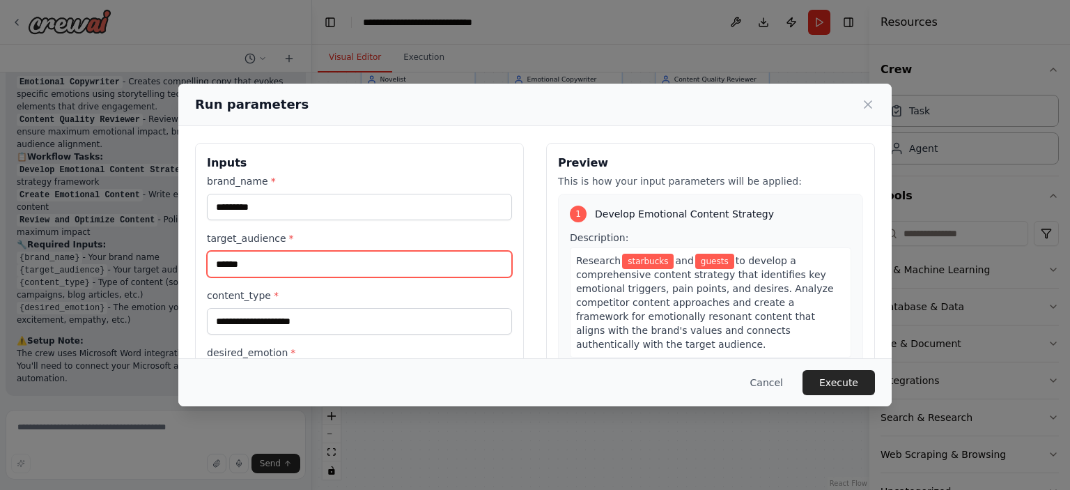
type input "******"
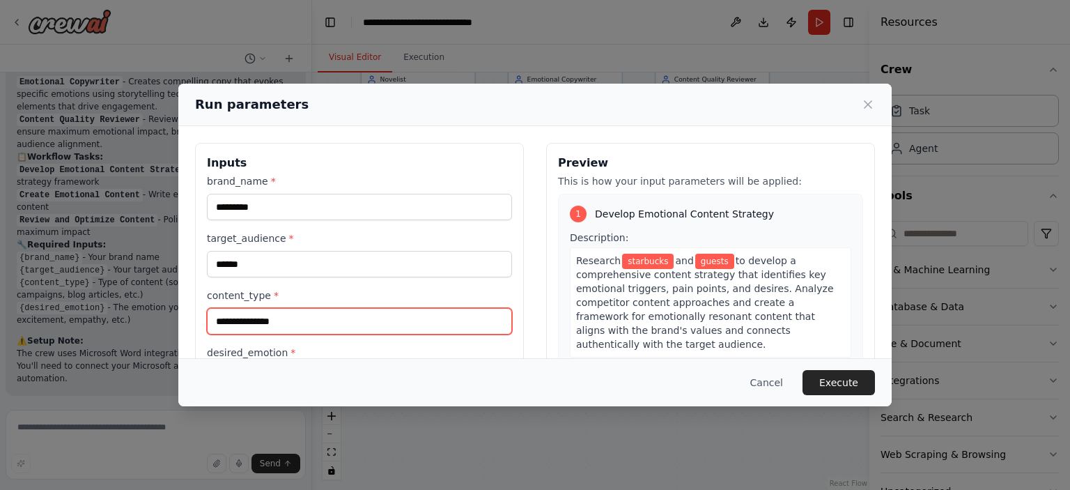
type input "**********"
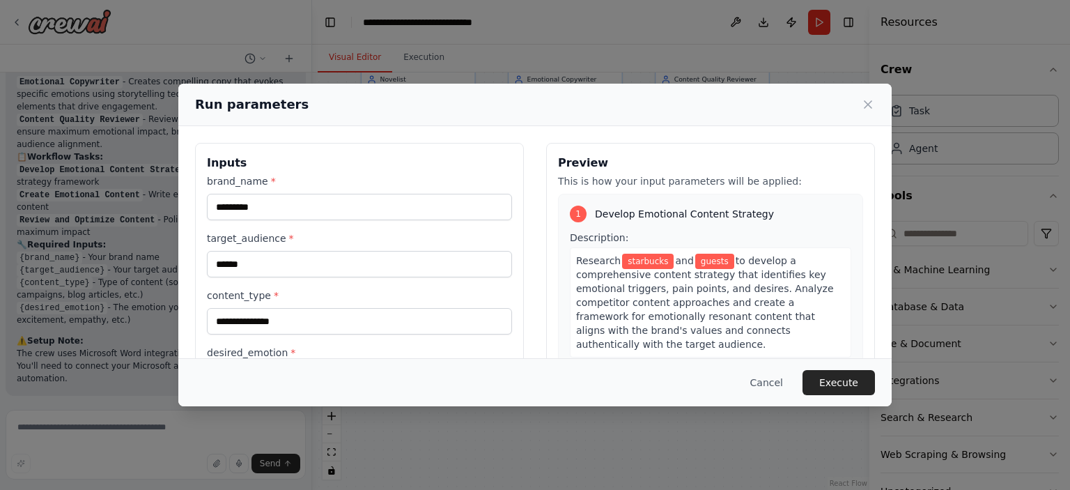
scroll to position [130, 0]
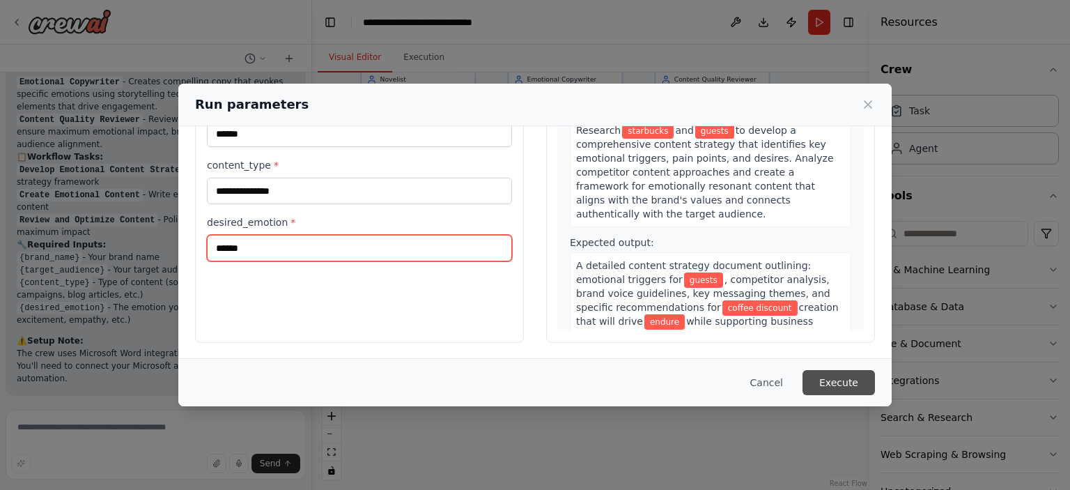
type input "******"
click at [807, 386] on button "Execute" at bounding box center [838, 382] width 72 height 25
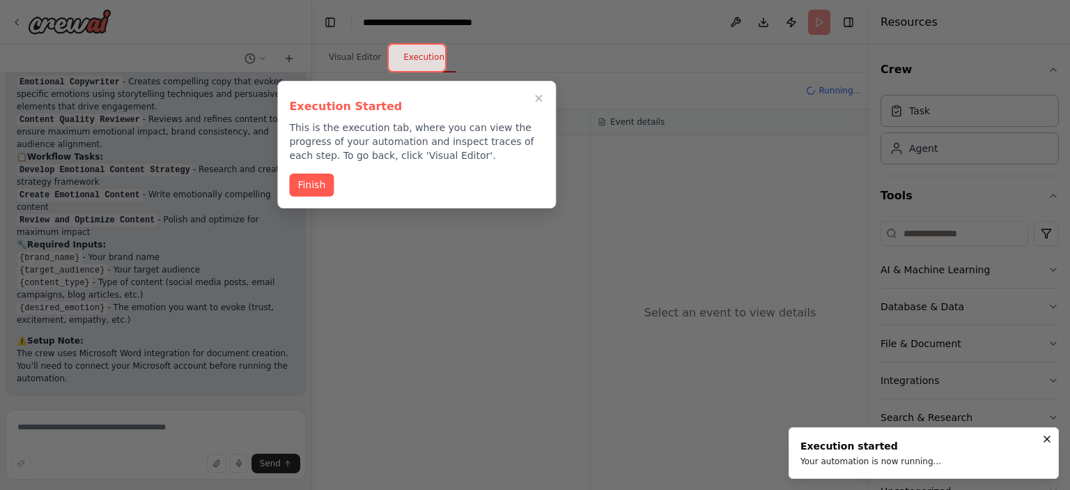
click at [320, 187] on button "Finish" at bounding box center [311, 184] width 45 height 23
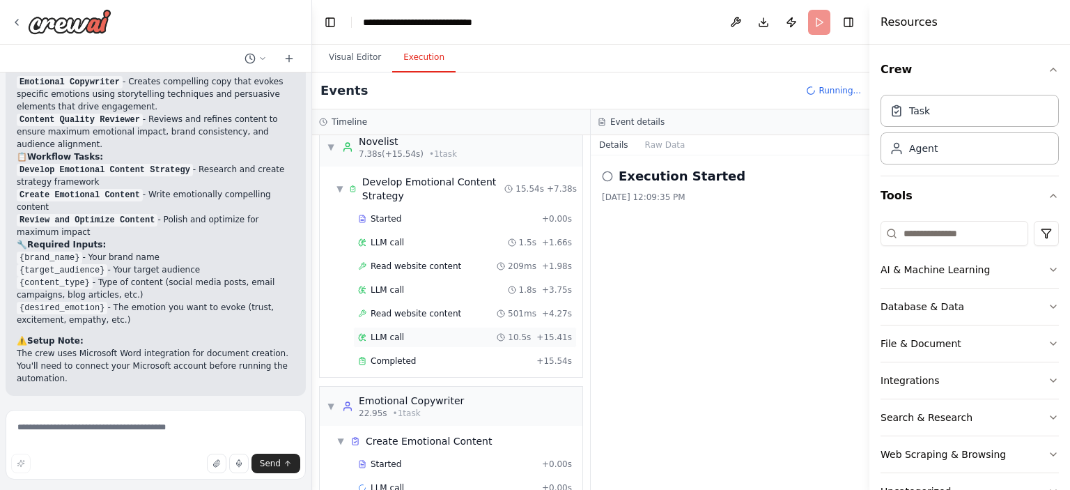
scroll to position [42, 0]
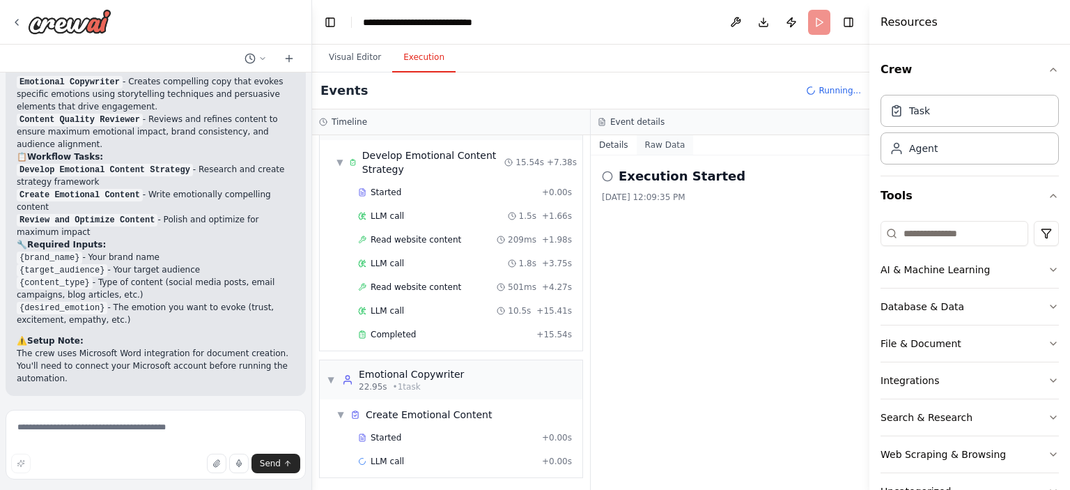
click at [654, 146] on button "Raw Data" at bounding box center [664, 144] width 57 height 19
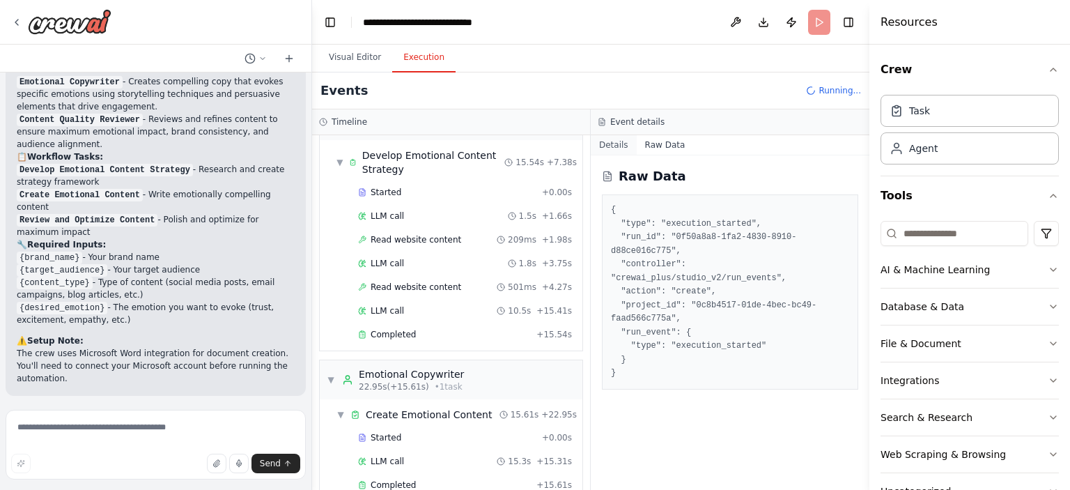
scroll to position [114, 0]
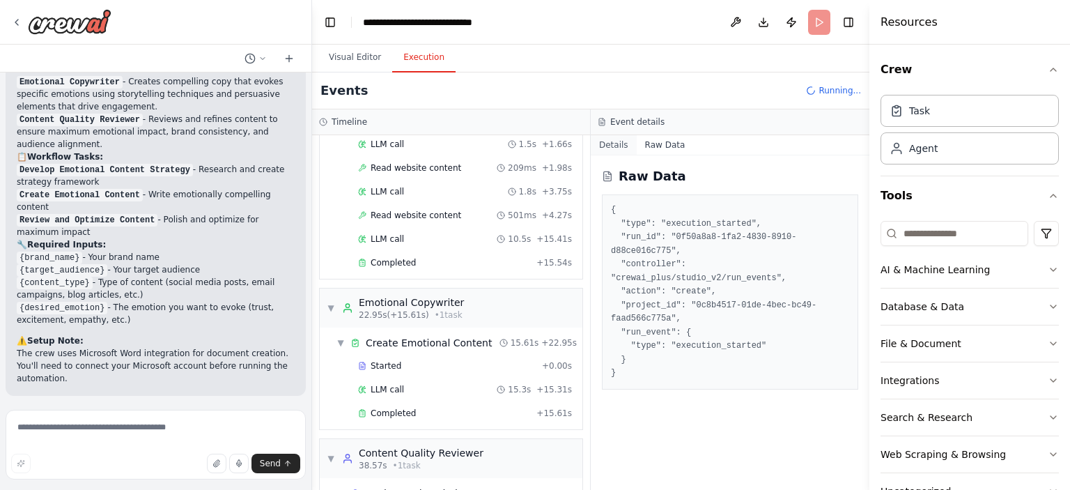
click at [616, 146] on button "Details" at bounding box center [614, 144] width 46 height 19
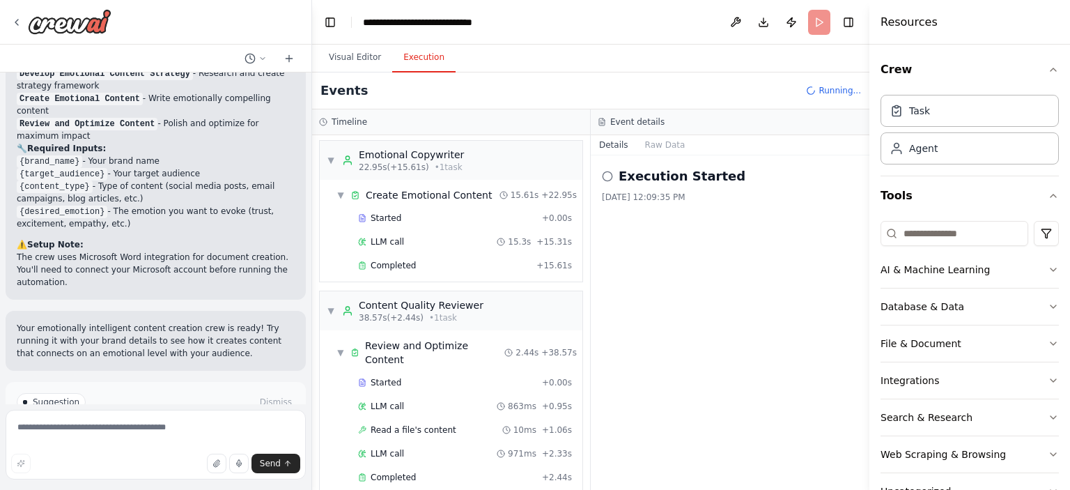
scroll to position [1404, 0]
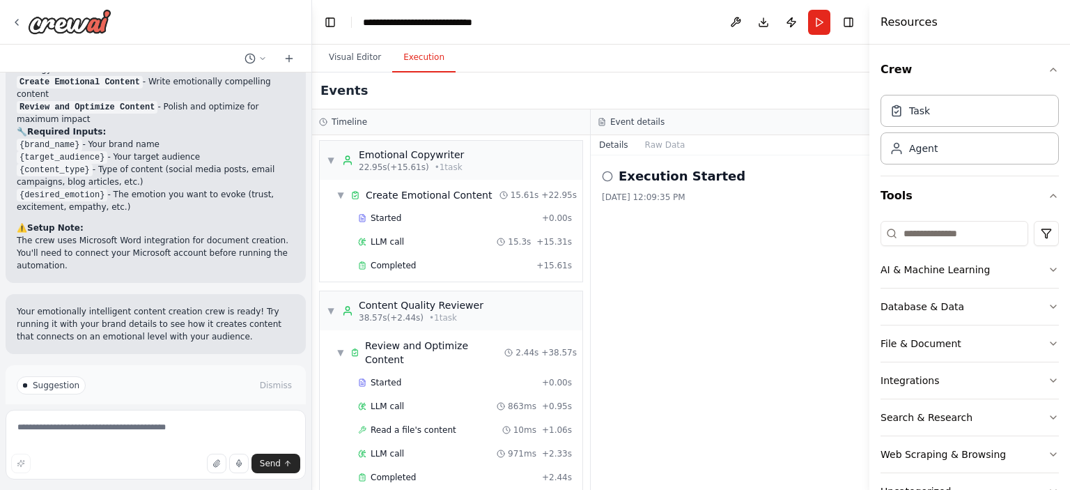
click at [652, 180] on h2 "Execution Started" at bounding box center [681, 175] width 127 height 19
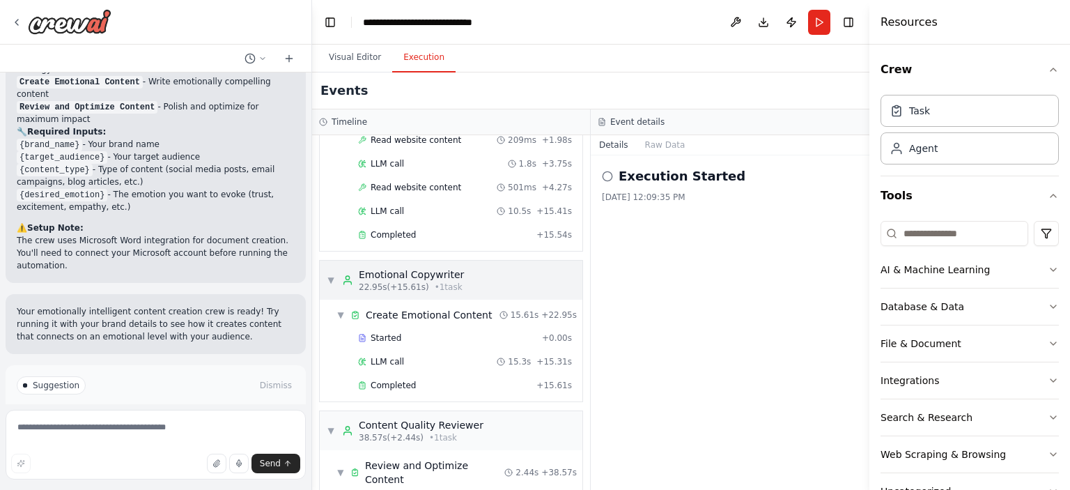
scroll to position [261, 0]
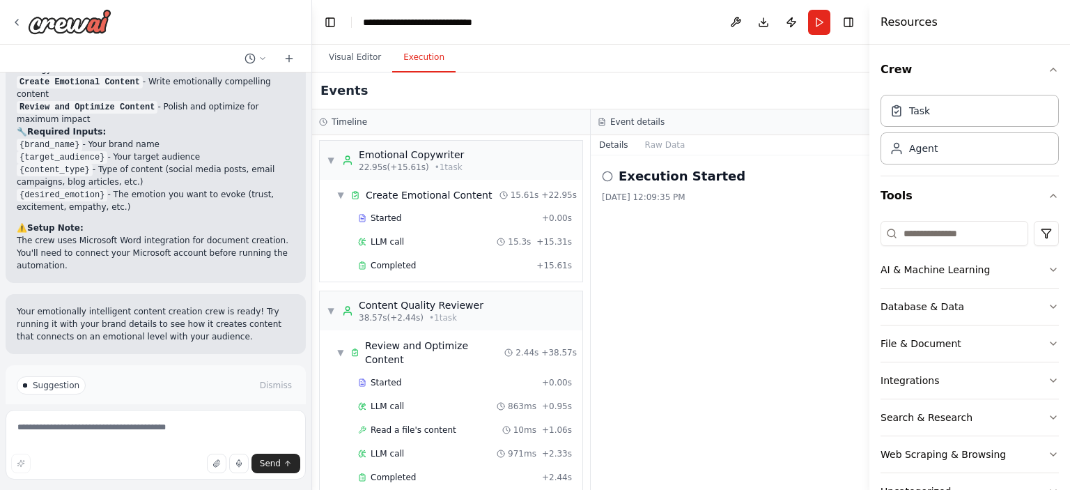
click at [166, 433] on button "Improve automation" at bounding box center [156, 444] width 278 height 22
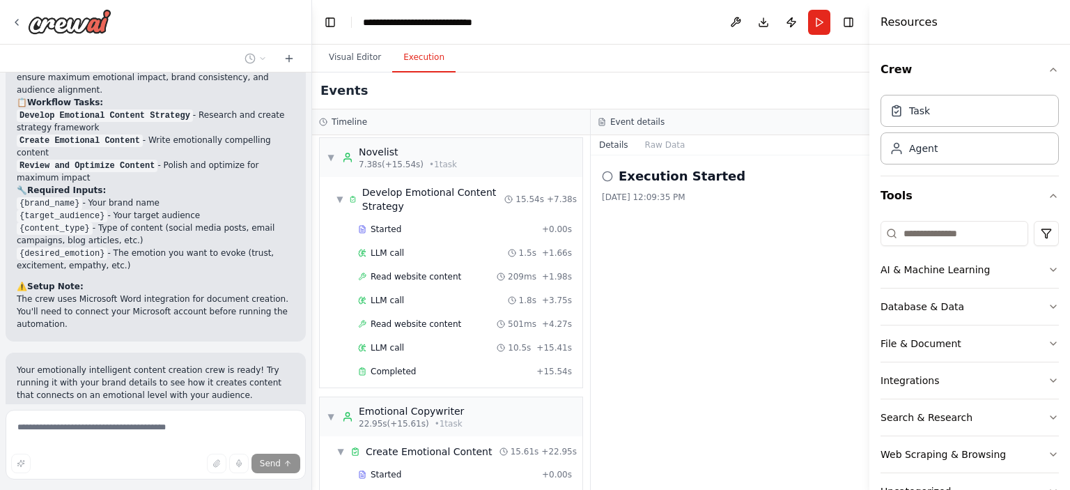
scroll to position [0, 0]
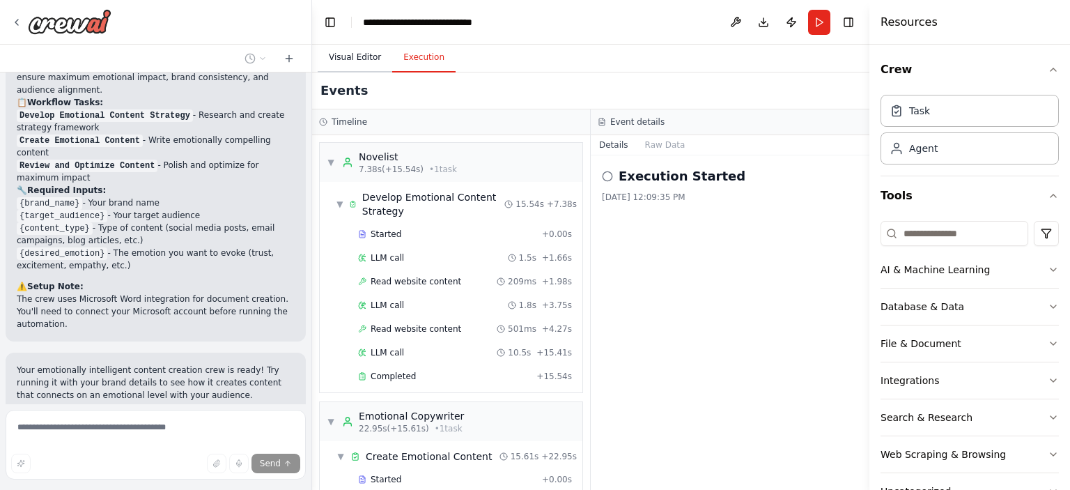
click at [341, 65] on button "Visual Editor" at bounding box center [355, 57] width 75 height 29
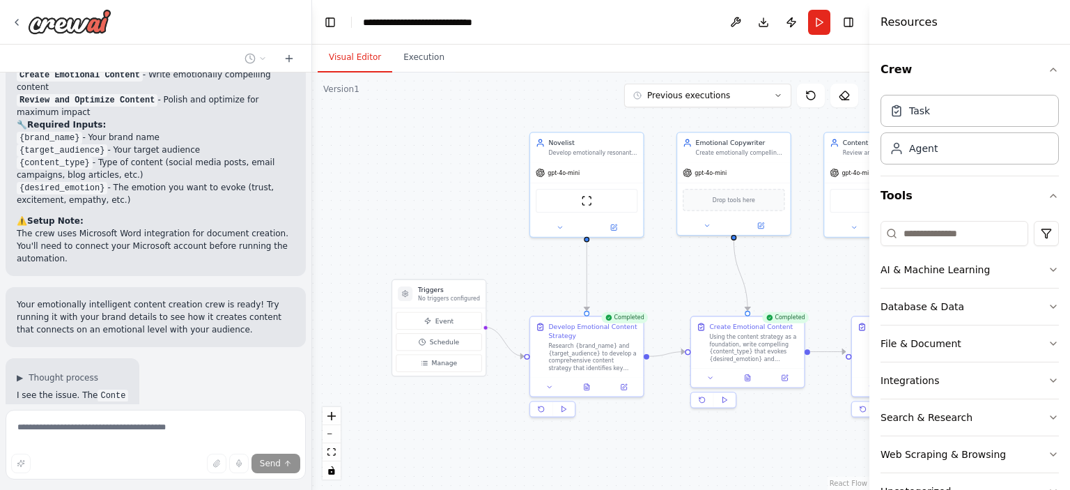
drag, startPoint x: 391, startPoint y: 284, endPoint x: 557, endPoint y: 300, distance: 166.5
click at [557, 300] on div ".deletable-edge-delete-btn { width: 20px; height: 20px; border: 0px solid #ffff…" at bounding box center [590, 280] width 557 height 417
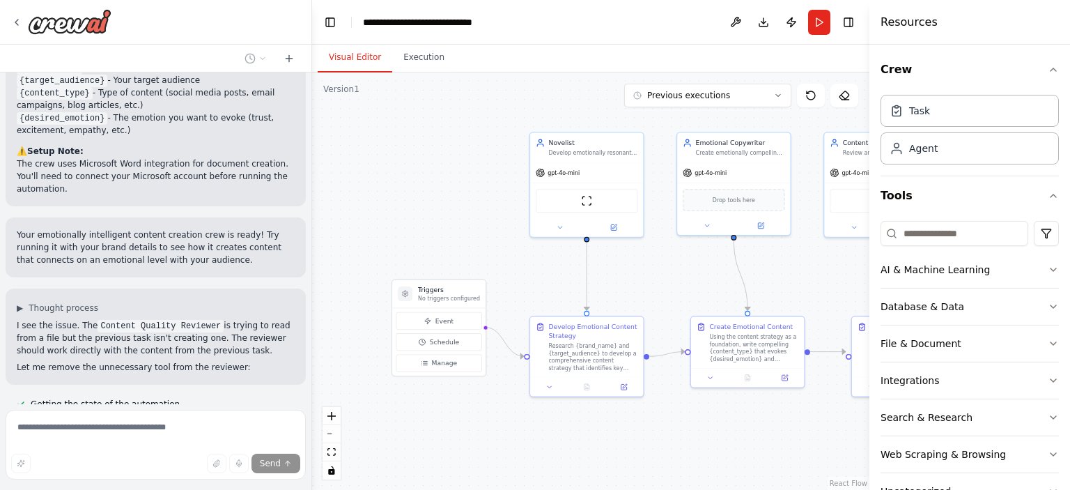
scroll to position [1508, 0]
